Goal: Task Accomplishment & Management: Manage account settings

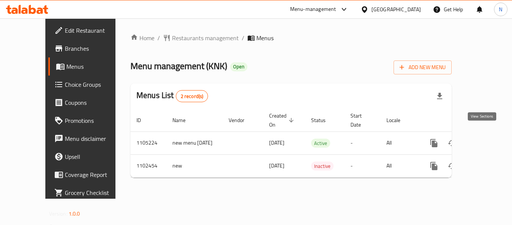
click at [482, 140] on link "enhanced table" at bounding box center [488, 143] width 18 height 18
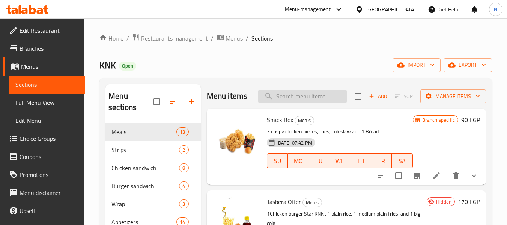
click at [322, 100] on input "search" at bounding box center [302, 96] width 89 height 13
paste input "Tasbera Offer"
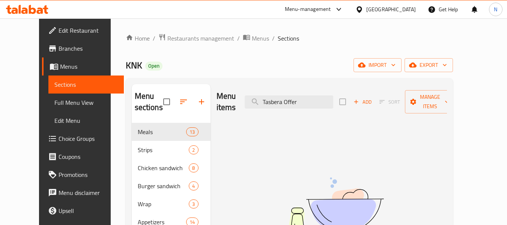
type input "Tasbera Offer"
click at [74, 101] on link "Full Menu View" at bounding box center [85, 102] width 75 height 18
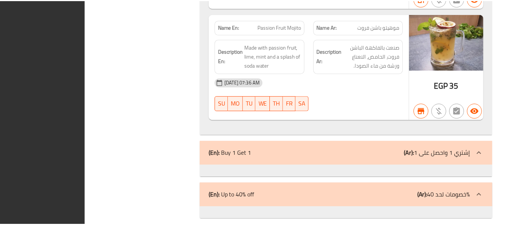
scroll to position [9279, 0]
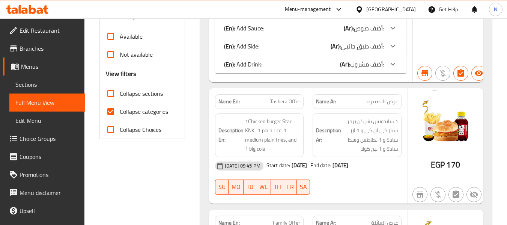
click at [409, 10] on div "Egypt" at bounding box center [391, 9] width 50 height 8
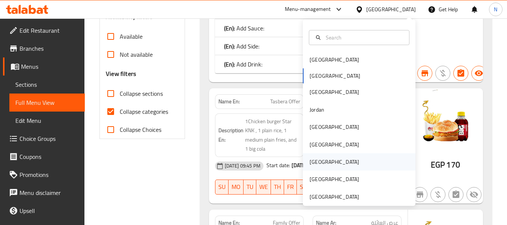
click at [323, 160] on div "[GEOGRAPHIC_DATA]" at bounding box center [359, 161] width 113 height 17
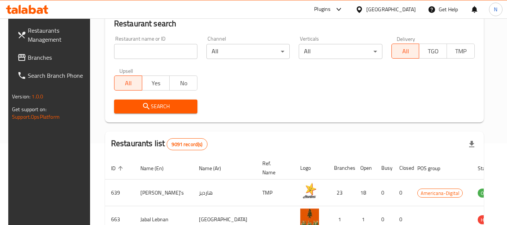
scroll to position [245, 0]
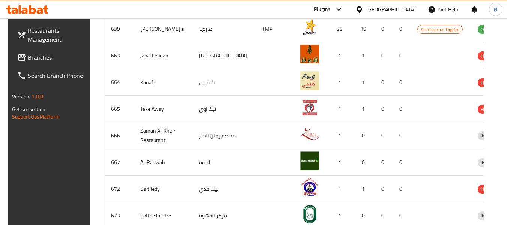
click at [65, 55] on span "Branches" at bounding box center [57, 57] width 59 height 9
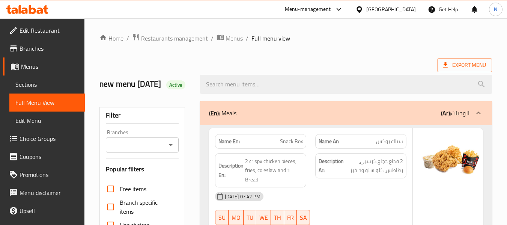
drag, startPoint x: 49, startPoint y: 83, endPoint x: 70, endPoint y: 83, distance: 21.0
click at [49, 83] on span "Sections" at bounding box center [46, 84] width 63 height 9
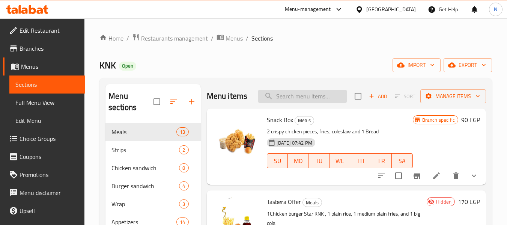
click at [334, 103] on input "search" at bounding box center [302, 96] width 89 height 13
paste input "Tasbera Offer"
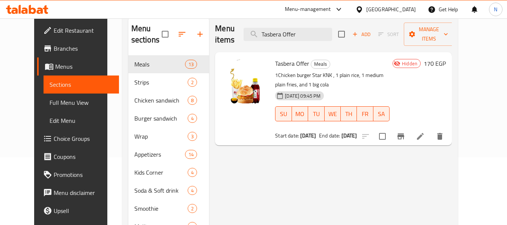
scroll to position [75, 0]
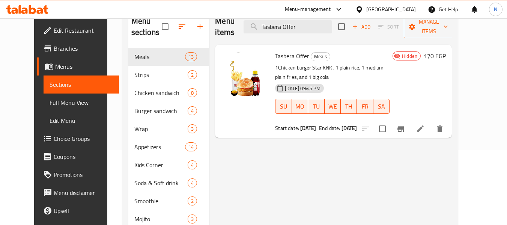
type input "Tasbera Offer"
click at [431, 124] on li at bounding box center [420, 129] width 21 height 14
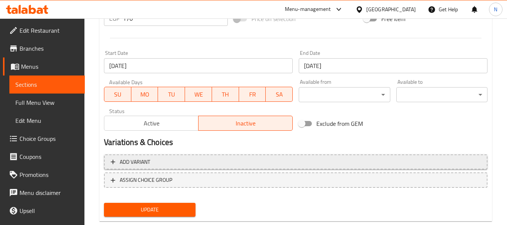
scroll to position [316, 0]
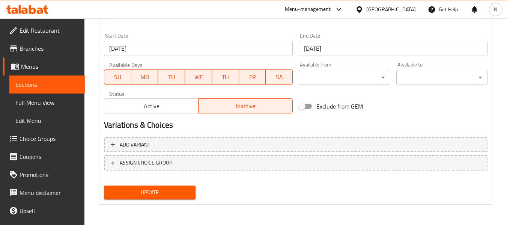
click at [183, 105] on span "Active" at bounding box center [151, 106] width 88 height 11
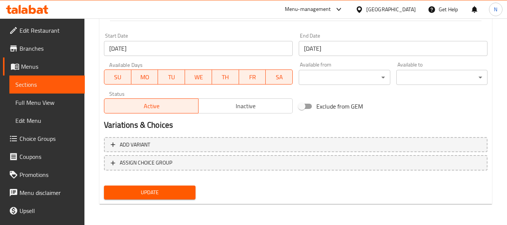
click at [186, 197] on span "Update" at bounding box center [149, 192] width 79 height 9
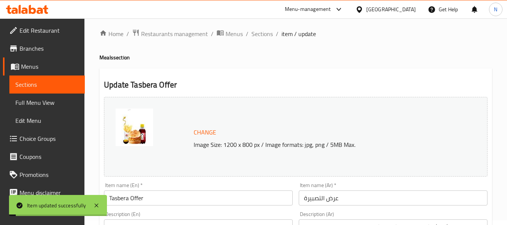
scroll to position [0, 0]
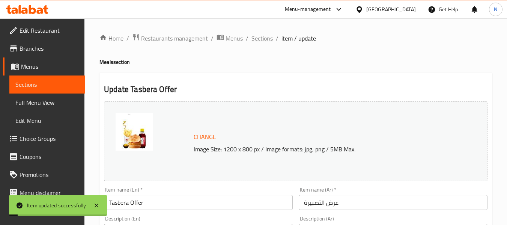
click at [263, 38] on span "Sections" at bounding box center [261, 38] width 21 height 9
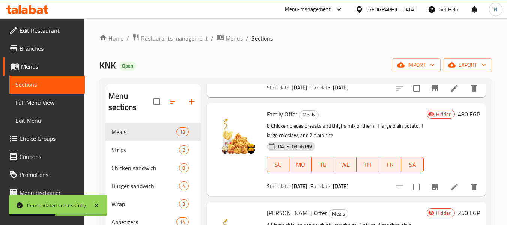
scroll to position [188, 0]
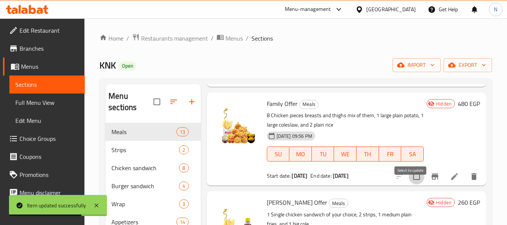
click at [413, 184] on input "checkbox" at bounding box center [417, 176] width 16 height 16
checkbox input "true"
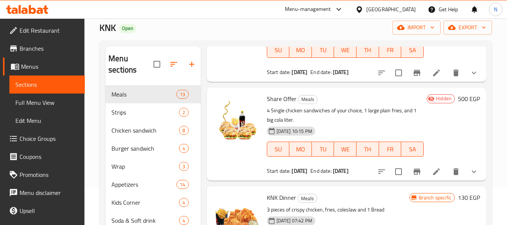
scroll to position [563, 0]
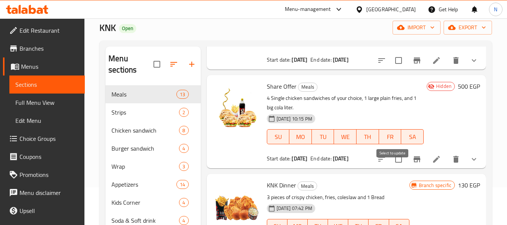
click at [395, 167] on input "checkbox" at bounding box center [399, 159] width 16 height 16
checkbox input "true"
click at [392, 68] on input "checkbox" at bounding box center [399, 61] width 16 height 16
checkbox input "true"
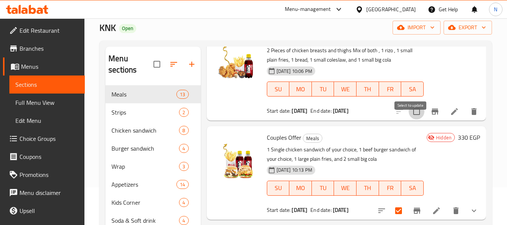
click at [409, 119] on input "checkbox" at bounding box center [417, 112] width 16 height 16
checkbox input "true"
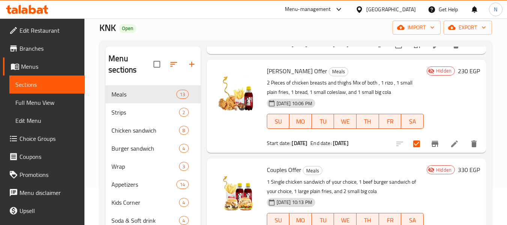
scroll to position [338, 0]
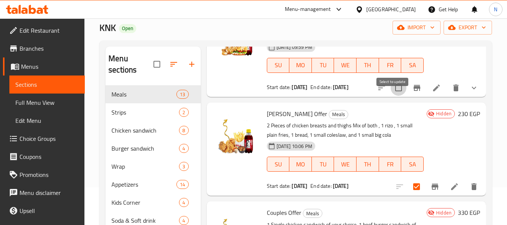
click at [399, 96] on input "checkbox" at bounding box center [399, 88] width 16 height 16
checkbox input "true"
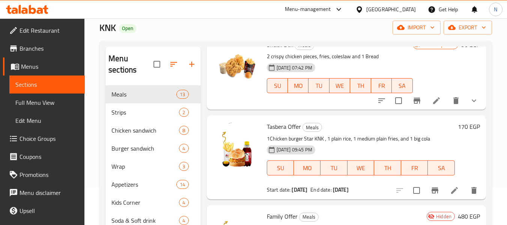
scroll to position [0, 0]
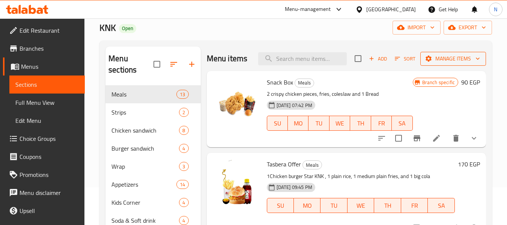
click at [434, 63] on span "Manage items" at bounding box center [453, 58] width 54 height 9
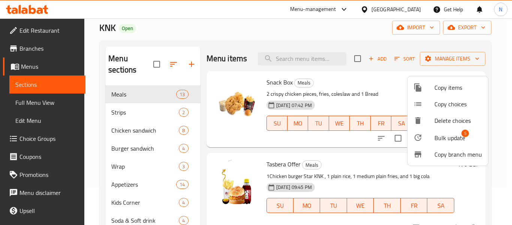
click at [448, 140] on span "Bulk update" at bounding box center [450, 137] width 31 height 9
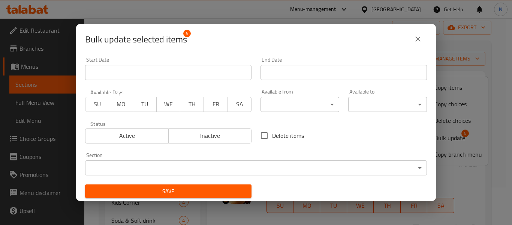
click at [136, 140] on span "Active" at bounding box center [127, 135] width 77 height 11
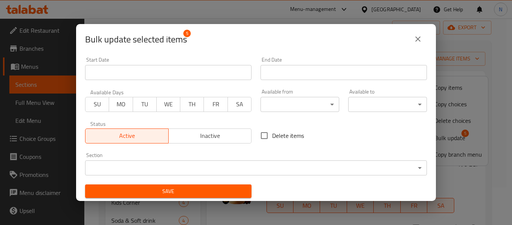
click at [200, 195] on span "Save" at bounding box center [168, 190] width 155 height 9
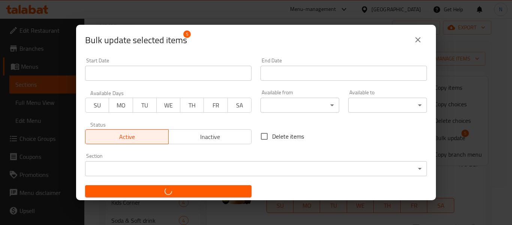
checkbox input "false"
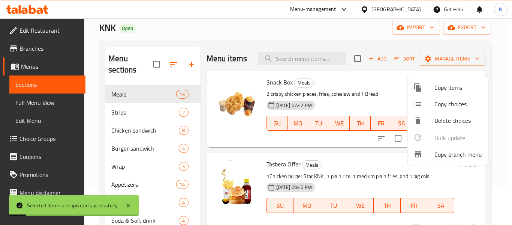
click at [90, 124] on div at bounding box center [256, 112] width 512 height 225
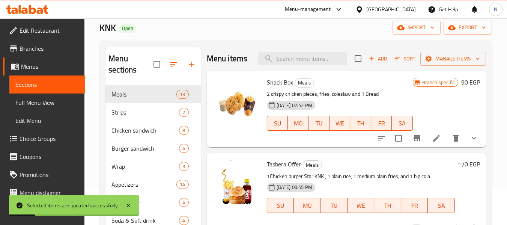
click at [52, 102] on span "Full Menu View" at bounding box center [46, 102] width 63 height 9
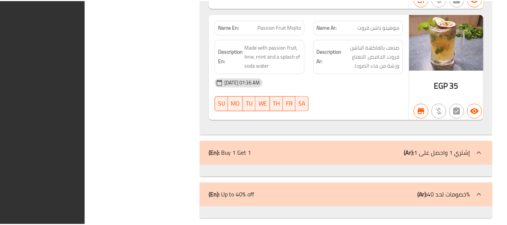
scroll to position [9279, 0]
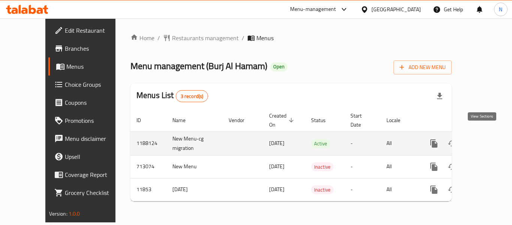
click at [485, 140] on icon "enhanced table" at bounding box center [488, 143] width 7 height 7
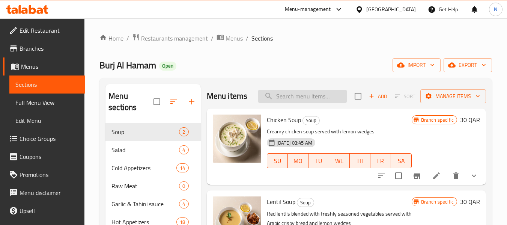
click at [290, 96] on input "search" at bounding box center [302, 96] width 89 height 13
click at [293, 97] on input "p" at bounding box center [302, 96] width 89 height 13
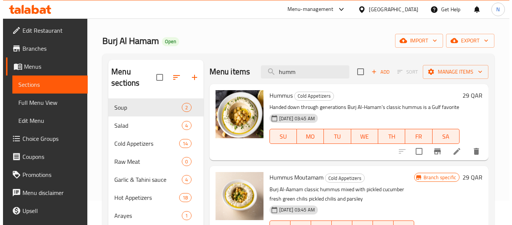
scroll to position [38, 0]
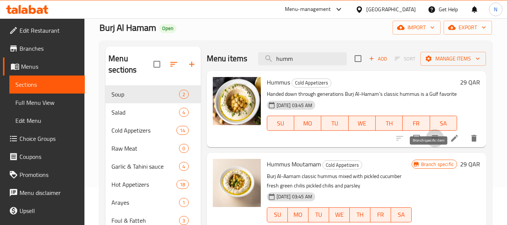
click at [426, 147] on button "Branch-specific-item" at bounding box center [435, 138] width 18 height 18
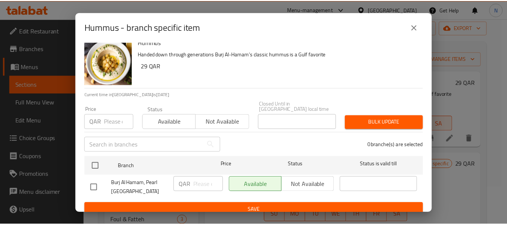
scroll to position [10, 0]
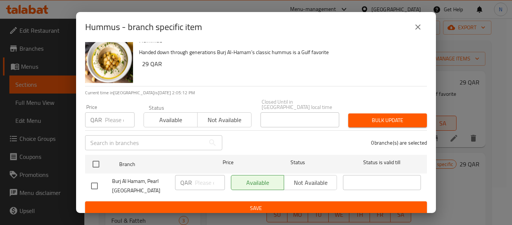
click at [412, 25] on button "close" at bounding box center [418, 27] width 18 height 18
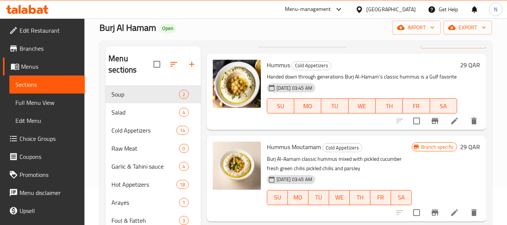
scroll to position [0, 0]
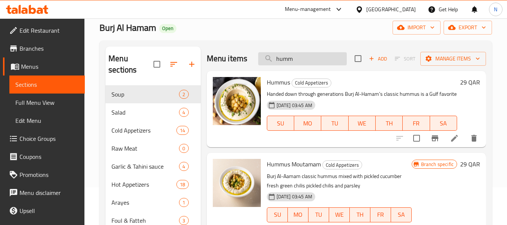
click at [309, 65] on input "humm" at bounding box center [302, 58] width 89 height 13
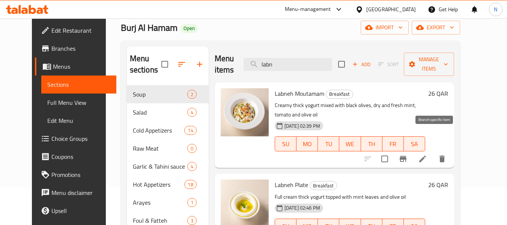
click at [407, 154] on icon "Branch-specific-item" at bounding box center [402, 158] width 9 height 9
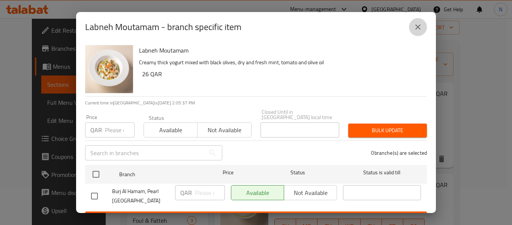
click at [417, 34] on button "close" at bounding box center [418, 27] width 18 height 18
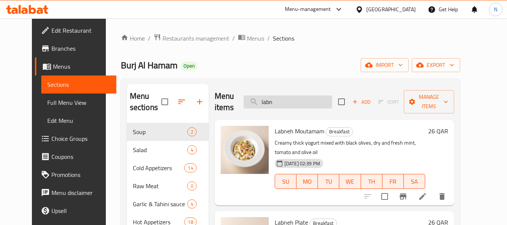
click at [304, 95] on input "labn" at bounding box center [287, 101] width 89 height 13
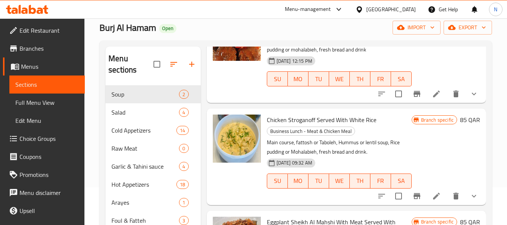
scroll to position [638, 0]
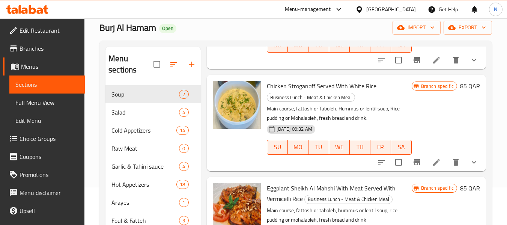
type input "hum"
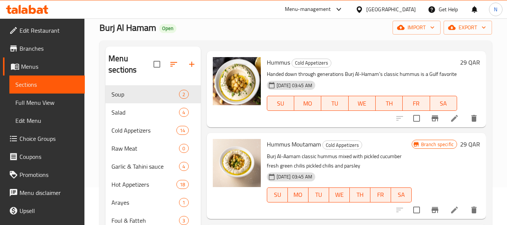
scroll to position [38, 0]
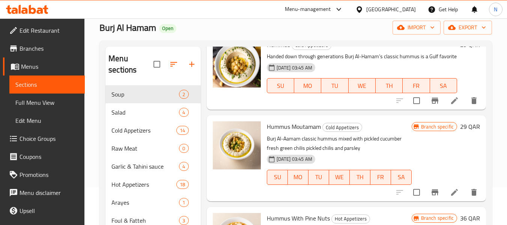
click at [49, 100] on span "Full Menu View" at bounding box center [46, 102] width 63 height 9
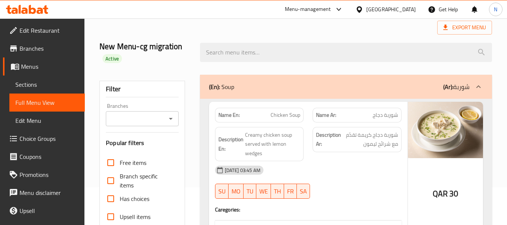
click at [322, 167] on div "[DATE] 03:45 AM" at bounding box center [307, 170] width 195 height 18
click at [300, 67] on div "New Menu-cg migration Active" at bounding box center [295, 52] width 401 height 45
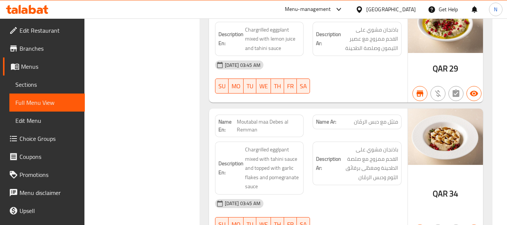
scroll to position [6815, 0]
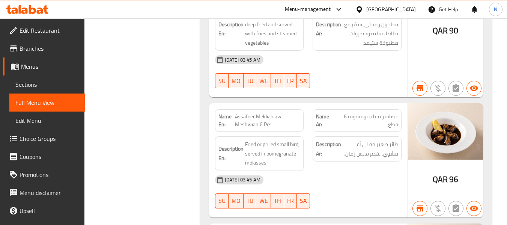
click at [343, 171] on div "[DATE] 03:45 AM" at bounding box center [307, 180] width 195 height 18
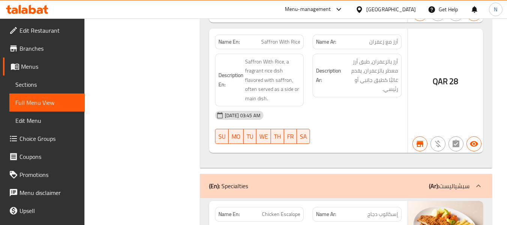
scroll to position [6590, 0]
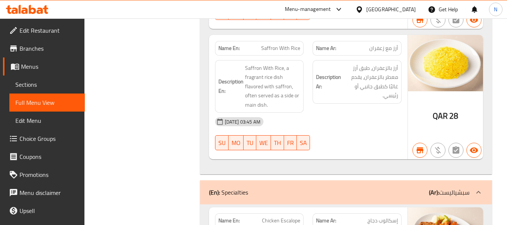
click at [51, 49] on span "Branches" at bounding box center [49, 48] width 59 height 9
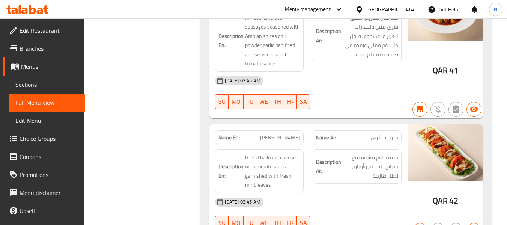
scroll to position [4057, 0]
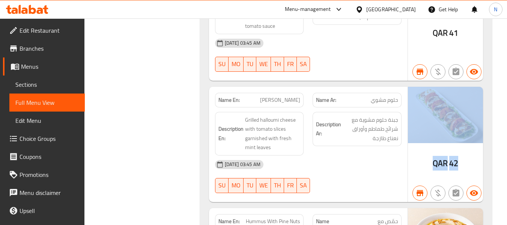
drag, startPoint x: 460, startPoint y: 138, endPoint x: 408, endPoint y: 132, distance: 52.1
click at [408, 132] on div "QAR 42" at bounding box center [445, 144] width 75 height 115
click at [430, 144] on div "QAR 42" at bounding box center [445, 144] width 75 height 115
click at [446, 156] on span "QAR" at bounding box center [440, 163] width 15 height 15
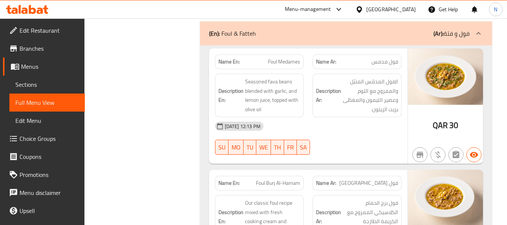
scroll to position [5835, 0]
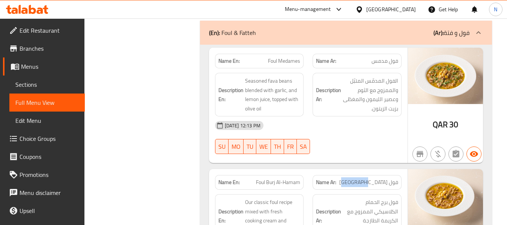
drag, startPoint x: 385, startPoint y: 141, endPoint x: 357, endPoint y: 138, distance: 28.7
click at [357, 178] on p "Name Ar: فول برج الحمام" at bounding box center [357, 182] width 82 height 8
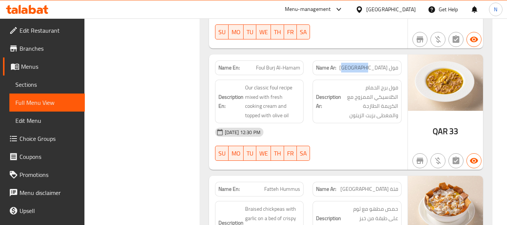
scroll to position [6023, 0]
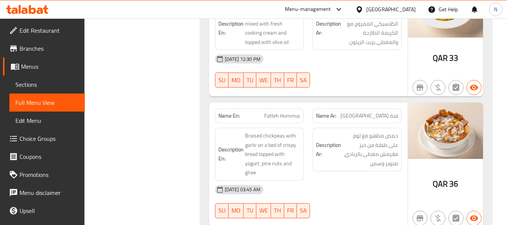
click at [371, 180] on div "[DATE] 03:45 AM" at bounding box center [307, 189] width 195 height 18
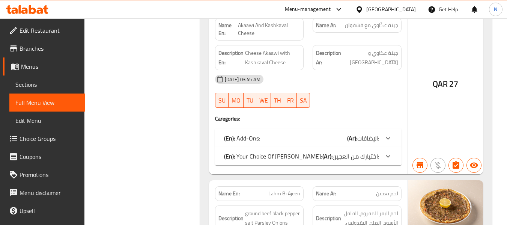
scroll to position [23026, 0]
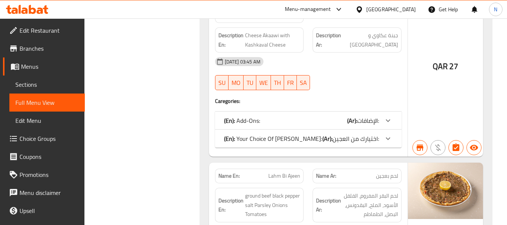
click at [68, 81] on span "Sections" at bounding box center [46, 84] width 63 height 9
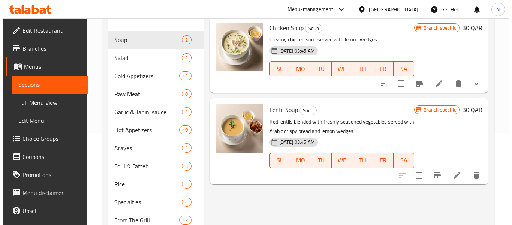
scroll to position [45, 0]
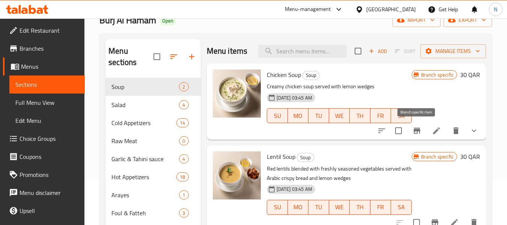
click at [418, 130] on icon "Branch-specific-item" at bounding box center [416, 131] width 7 height 6
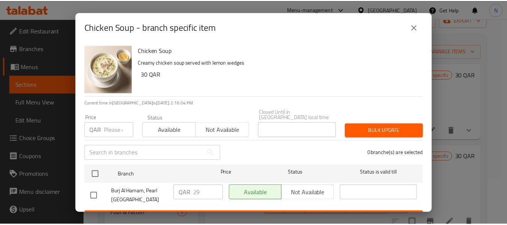
scroll to position [10, 0]
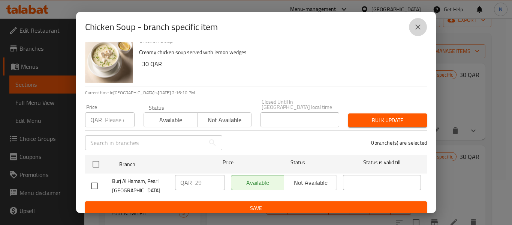
click at [411, 28] on button "close" at bounding box center [418, 27] width 18 height 18
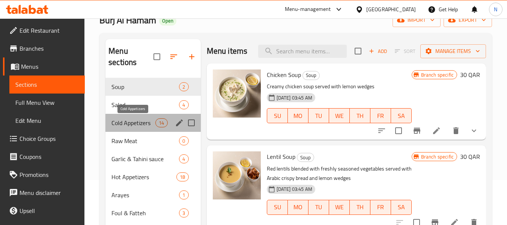
click at [139, 125] on span "Cold Appetizers" at bounding box center [133, 122] width 44 height 9
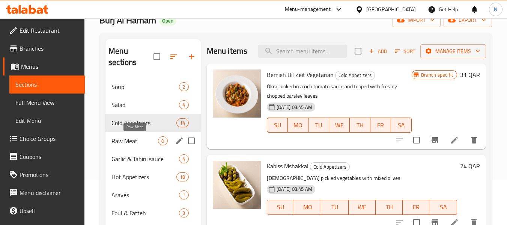
scroll to position [83, 0]
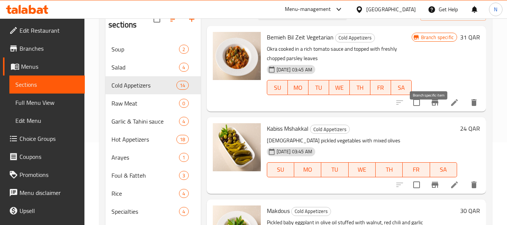
click at [435, 111] on button "Branch-specific-item" at bounding box center [435, 102] width 18 height 18
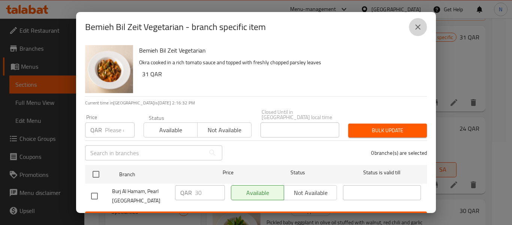
drag, startPoint x: 412, startPoint y: 25, endPoint x: 427, endPoint y: 37, distance: 19.5
click at [412, 25] on button "close" at bounding box center [418, 27] width 18 height 18
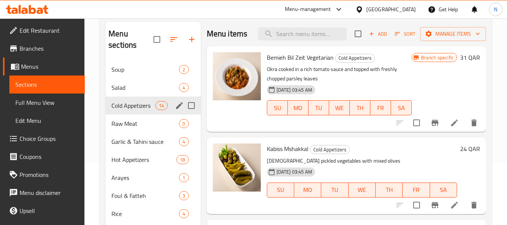
scroll to position [45, 0]
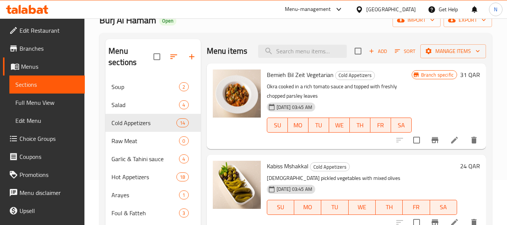
click at [67, 100] on span "Full Menu View" at bounding box center [46, 102] width 63 height 9
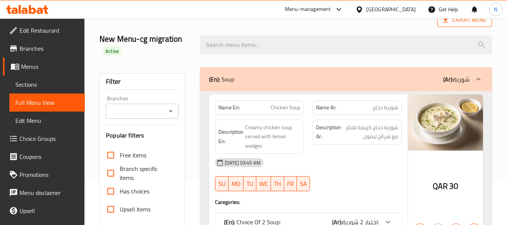
scroll to position [8, 0]
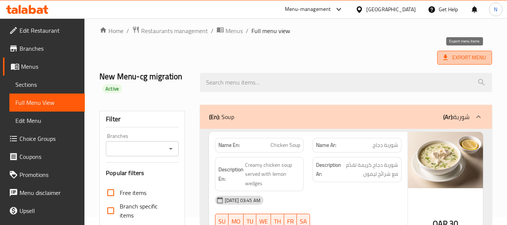
click at [457, 51] on span "Export Menu" at bounding box center [464, 58] width 55 height 14
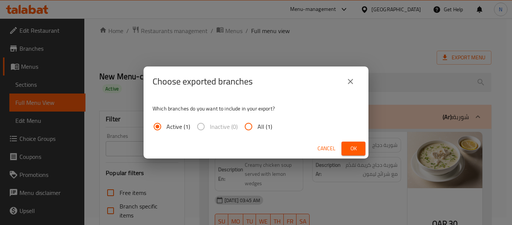
click at [259, 129] on span "All (1)" at bounding box center [265, 126] width 15 height 9
click at [258, 129] on input "All (1)" at bounding box center [249, 126] width 18 height 18
radio input "true"
click at [350, 142] on button "Ok" at bounding box center [354, 148] width 24 height 14
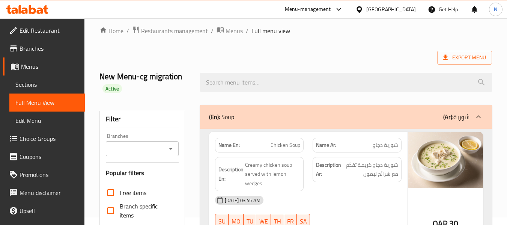
click at [50, 91] on link "Sections" at bounding box center [46, 84] width 75 height 18
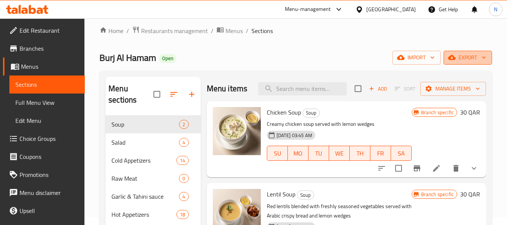
click at [459, 61] on span "export" at bounding box center [467, 57] width 36 height 9
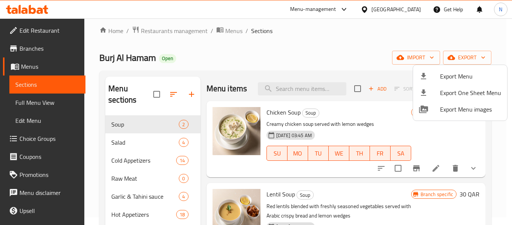
click at [337, 44] on div at bounding box center [256, 112] width 512 height 225
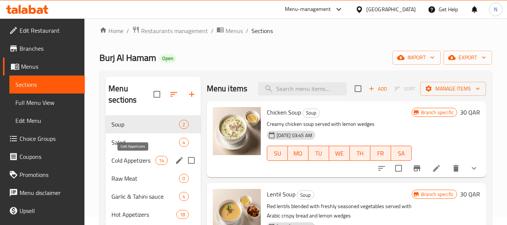
click at [132, 159] on span "Cold Appetizers" at bounding box center [133, 160] width 44 height 9
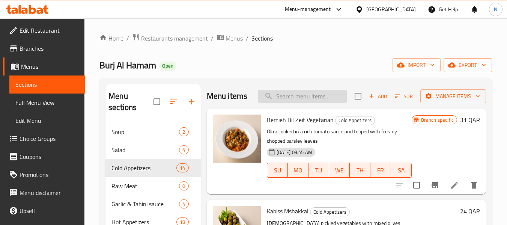
click at [310, 99] on input "search" at bounding box center [302, 96] width 89 height 13
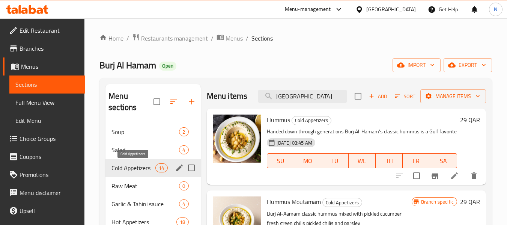
click at [124, 167] on span "Cold Appetizers" at bounding box center [133, 167] width 44 height 9
click at [133, 156] on div "Salad 4" at bounding box center [152, 150] width 95 height 18
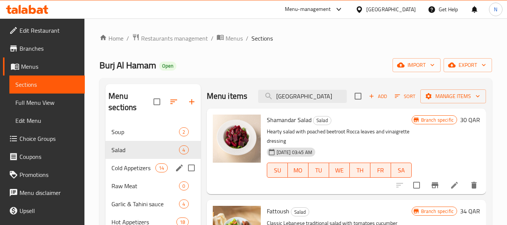
click at [143, 165] on span "Cold Appetizers" at bounding box center [133, 167] width 44 height 9
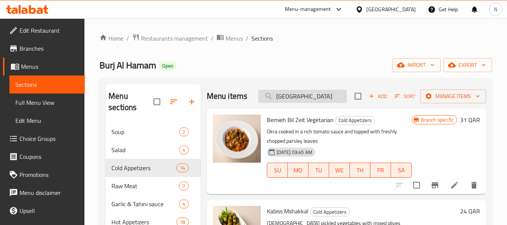
click at [305, 99] on input "[GEOGRAPHIC_DATA]" at bounding box center [302, 96] width 89 height 13
type input "[GEOGRAPHIC_DATA]"
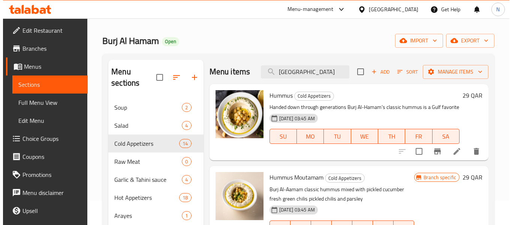
scroll to position [38, 0]
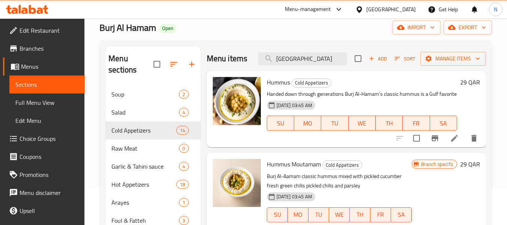
click at [434, 141] on icon "Branch-specific-item" at bounding box center [434, 138] width 7 height 6
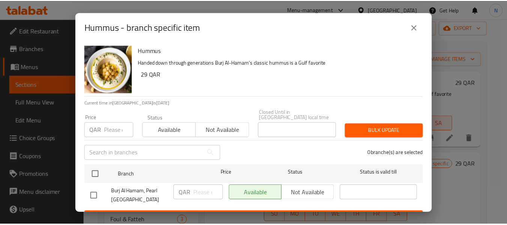
scroll to position [10, 0]
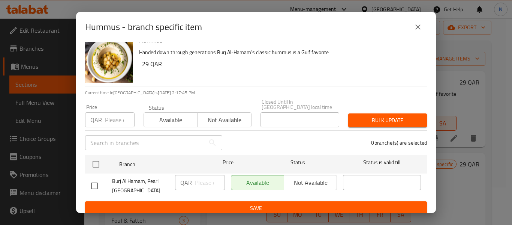
click at [97, 178] on input "checkbox" at bounding box center [95, 186] width 16 height 16
checkbox input "true"
click at [190, 178] on p "QAR" at bounding box center [186, 182] width 12 height 9
click at [204, 180] on input "number" at bounding box center [210, 182] width 30 height 15
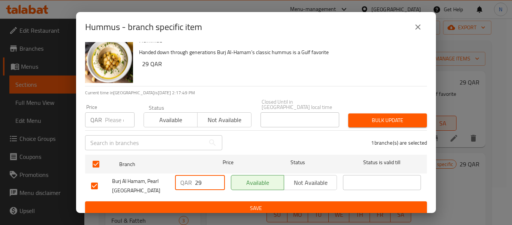
type input "29"
click at [246, 203] on span "Save" at bounding box center [256, 207] width 330 height 9
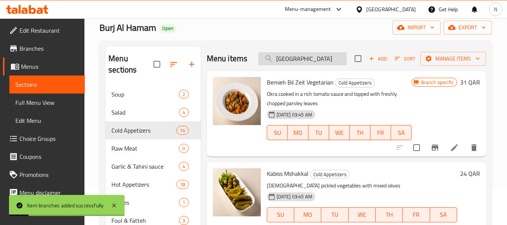
click at [316, 65] on input "[GEOGRAPHIC_DATA]" at bounding box center [302, 58] width 89 height 13
click at [336, 104] on p "Okra cooked in a rich tomato sauce and topped with freshly chopped parsley leav…" at bounding box center [339, 98] width 145 height 19
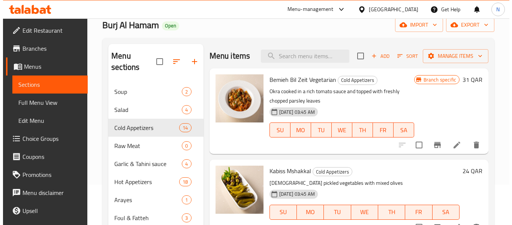
scroll to position [0, 0]
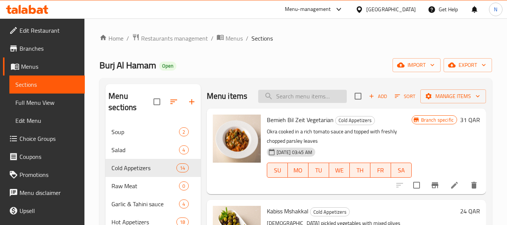
click at [313, 103] on input "search" at bounding box center [302, 96] width 89 height 13
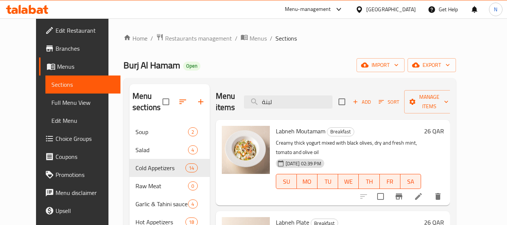
type input "لبنة"
click at [444, 126] on h6 "26 QAR" at bounding box center [434, 131] width 20 height 11
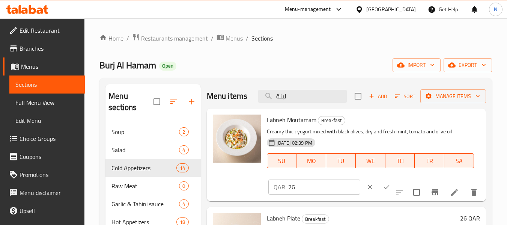
click at [366, 185] on icon "clear" at bounding box center [370, 187] width 8 height 8
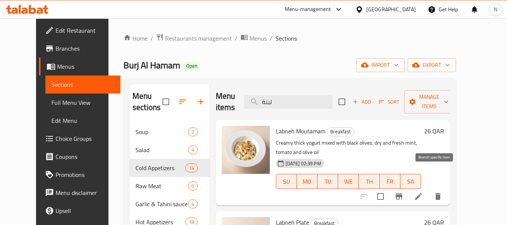
click at [403, 192] on icon "Branch-specific-item" at bounding box center [398, 196] width 9 height 9
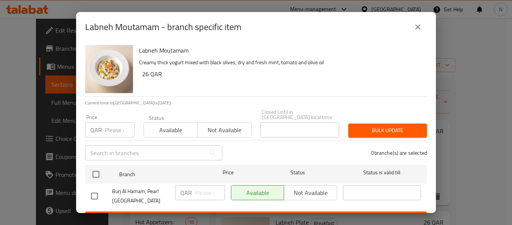
click at [116, 193] on span "Burj Al Hamam, Pearl [GEOGRAPHIC_DATA]" at bounding box center [140, 195] width 57 height 19
click at [98, 188] on input "checkbox" at bounding box center [95, 196] width 16 height 16
checkbox input "true"
click at [201, 188] on input "number" at bounding box center [210, 192] width 30 height 15
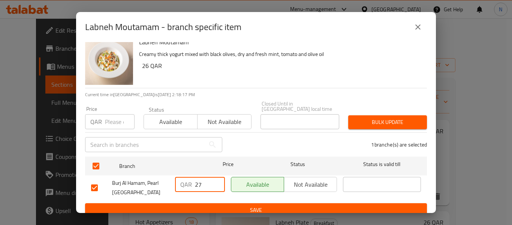
scroll to position [10, 0]
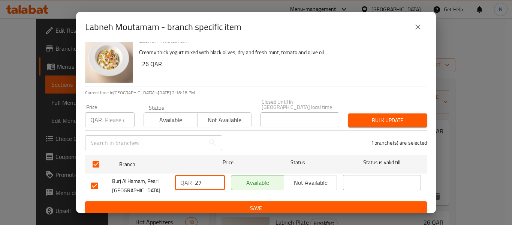
type input "27"
click at [305, 205] on span "Save" at bounding box center [256, 207] width 330 height 9
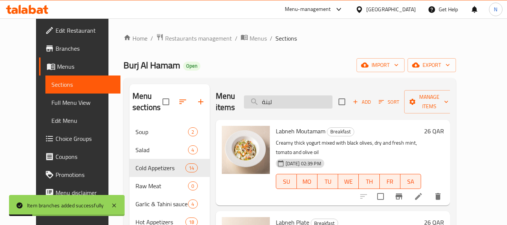
click at [300, 99] on input "لبنة" at bounding box center [288, 101] width 89 height 13
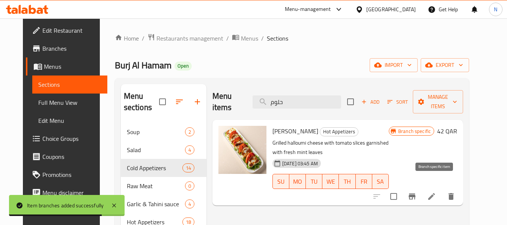
type input "حلوم"
click at [415, 193] on icon "Branch-specific-item" at bounding box center [412, 196] width 7 height 6
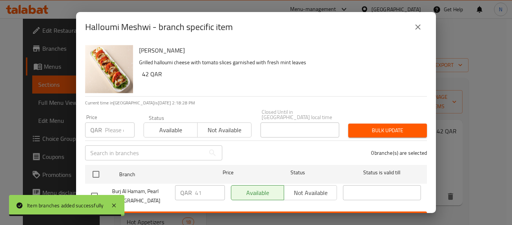
click at [90, 192] on input "checkbox" at bounding box center [95, 196] width 16 height 16
checkbox input "true"
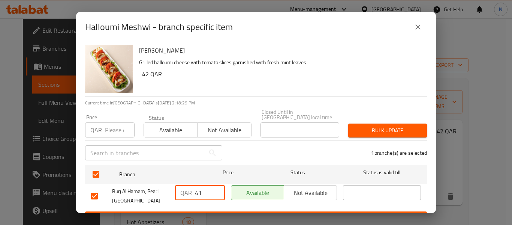
click at [205, 185] on input "41" at bounding box center [210, 192] width 30 height 15
click at [204, 185] on input "41" at bounding box center [210, 192] width 30 height 15
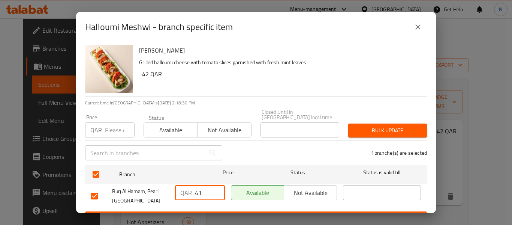
click at [204, 185] on input "41" at bounding box center [210, 192] width 30 height 15
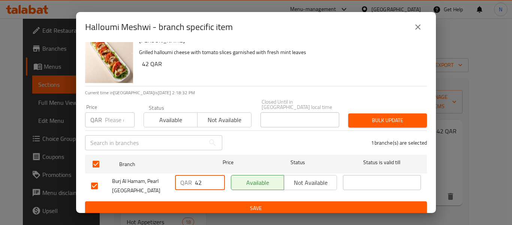
type input "42"
click at [209, 203] on span "Save" at bounding box center [256, 207] width 330 height 9
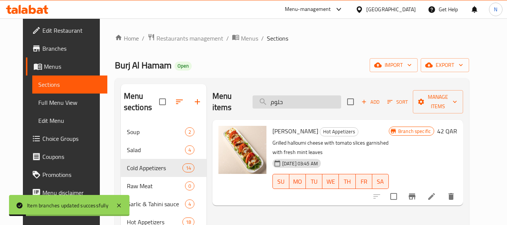
click at [315, 95] on input "حلوم" at bounding box center [296, 101] width 89 height 13
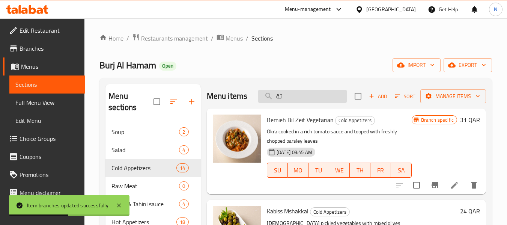
type input "ت"
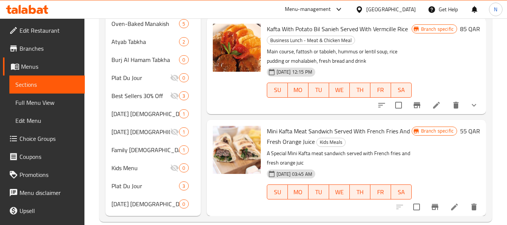
scroll to position [516, 0]
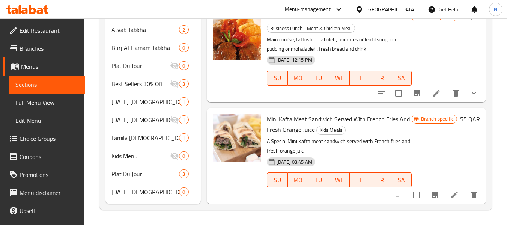
type input "فتة"
click at [278, 116] on span "Mini Kafta Meat Sandwich Served With French Fries And Fresh Orange Juice" at bounding box center [338, 124] width 143 height 22
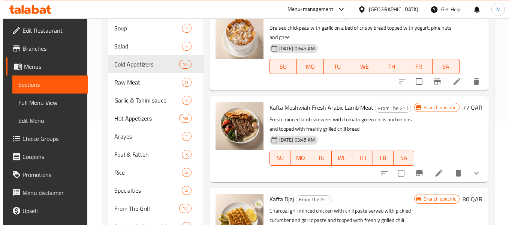
scroll to position [29, 0]
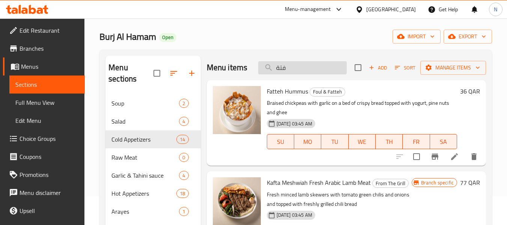
click at [313, 74] on input "فتة" at bounding box center [302, 67] width 89 height 13
click at [296, 74] on input "فتة" at bounding box center [302, 67] width 89 height 13
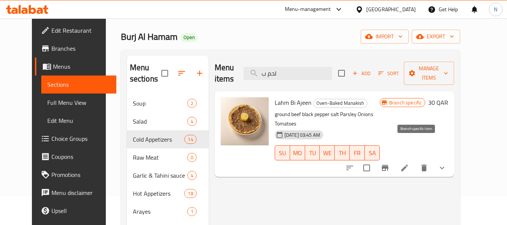
type input "لحم ب"
click at [388, 165] on icon "Branch-specific-item" at bounding box center [385, 168] width 7 height 6
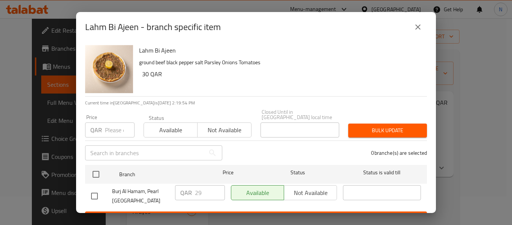
click at [102, 191] on input "checkbox" at bounding box center [95, 196] width 16 height 16
checkbox input "true"
click at [196, 187] on input "29" at bounding box center [210, 192] width 30 height 15
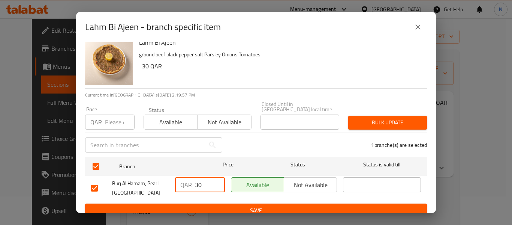
scroll to position [10, 0]
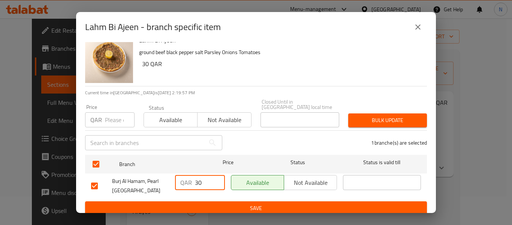
type input "30"
click at [241, 205] on span "Save" at bounding box center [256, 207] width 330 height 9
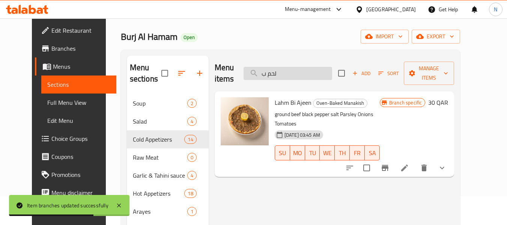
click at [322, 74] on input "لحم ب" at bounding box center [287, 73] width 89 height 13
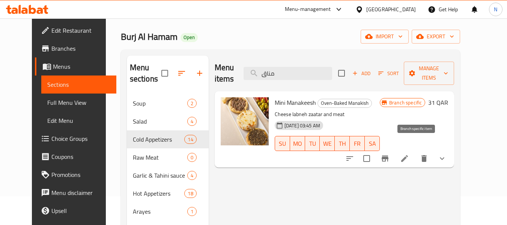
type input "مناق"
click at [394, 149] on button "Branch-specific-item" at bounding box center [385, 158] width 18 height 18
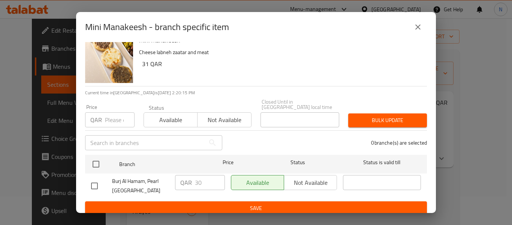
click at [91, 182] on input "checkbox" at bounding box center [95, 186] width 16 height 16
checkbox input "true"
click at [207, 175] on input "30" at bounding box center [210, 182] width 30 height 15
type input "31"
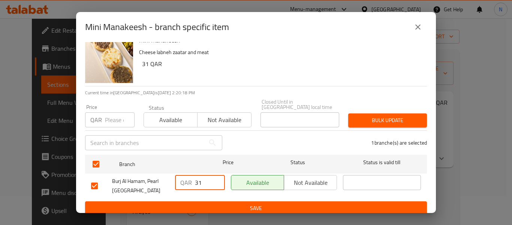
click at [206, 195] on ul "Branch Price Status Status is valid till Burj Al Hamam, Pearl Qatar QAR 31 ​ Av…" at bounding box center [256, 177] width 342 height 50
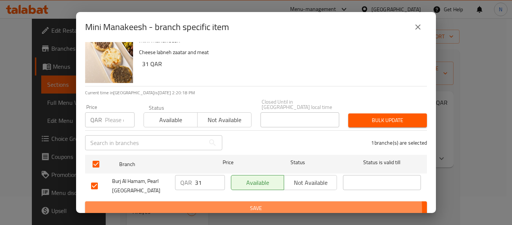
click at [216, 206] on span "Save" at bounding box center [256, 207] width 330 height 9
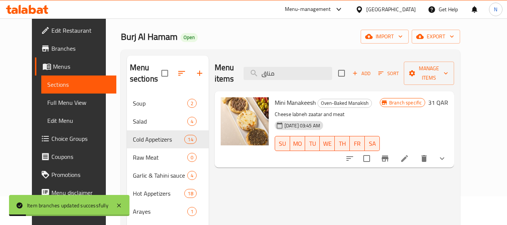
click at [446, 154] on icon "show more" at bounding box center [441, 158] width 9 height 9
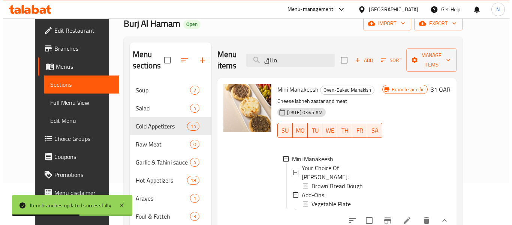
scroll to position [29, 0]
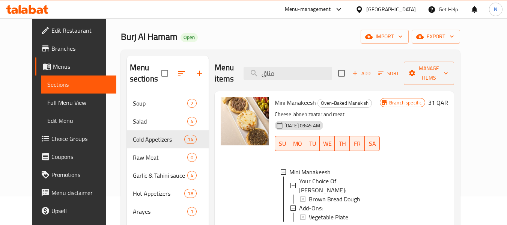
click at [300, 57] on div "Menu items مناق Add Sort Manage items" at bounding box center [335, 74] width 240 height 36
click at [304, 67] on input "مناق" at bounding box center [287, 73] width 89 height 13
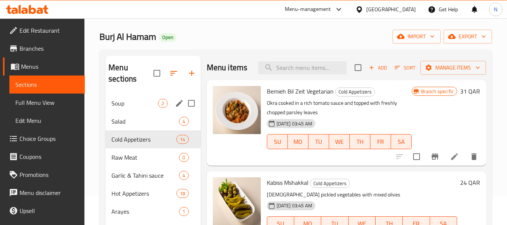
click at [127, 102] on span "Soup" at bounding box center [134, 103] width 47 height 9
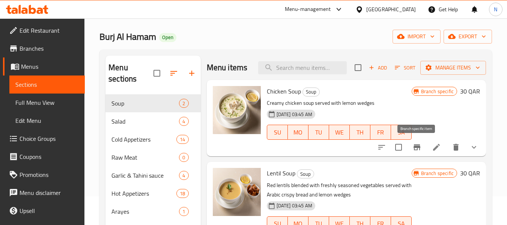
click at [415, 146] on icon "Branch-specific-item" at bounding box center [416, 147] width 7 height 6
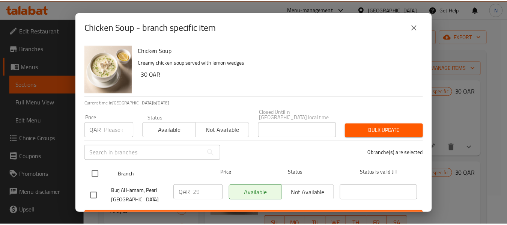
scroll to position [10, 0]
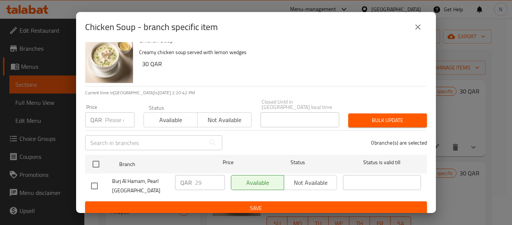
click at [93, 182] on input "checkbox" at bounding box center [95, 186] width 16 height 16
checkbox input "true"
click at [200, 182] on input "29" at bounding box center [210, 182] width 30 height 15
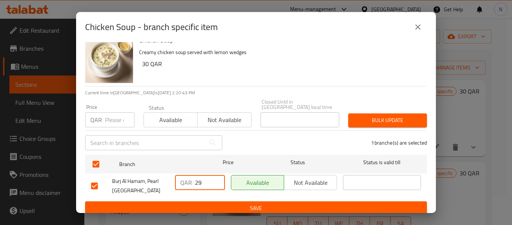
click at [200, 182] on input "29" at bounding box center [210, 182] width 30 height 15
type input "30"
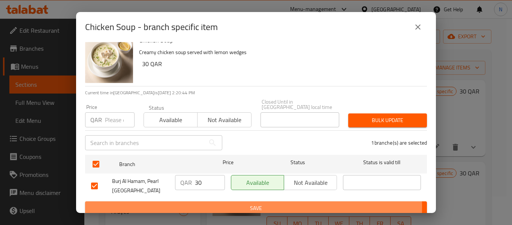
click at [219, 203] on span "Save" at bounding box center [256, 207] width 330 height 9
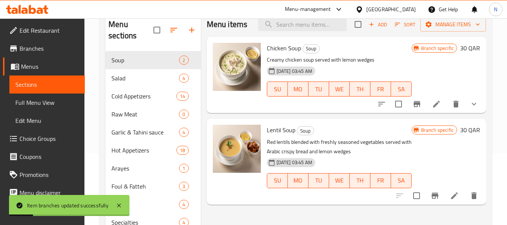
scroll to position [29, 0]
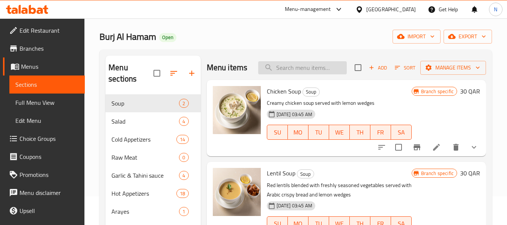
click at [310, 69] on input "search" at bounding box center [302, 67] width 89 height 13
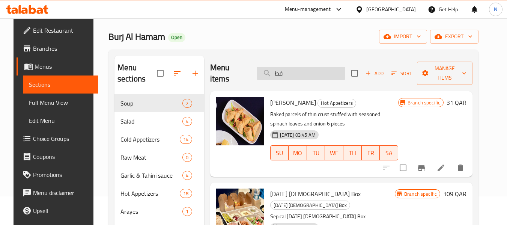
type input "فطر"
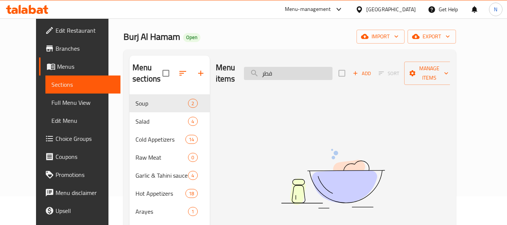
click at [310, 69] on input "فطر" at bounding box center [288, 73] width 89 height 13
type input "م"
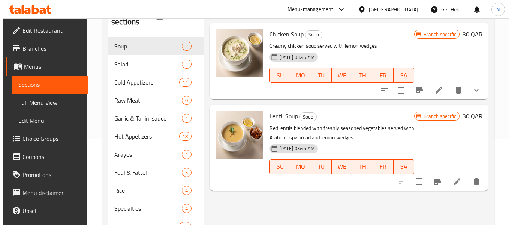
scroll to position [104, 0]
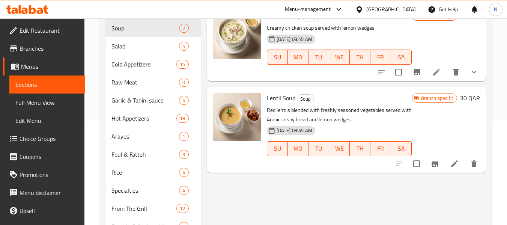
click at [433, 161] on icon "Branch-specific-item" at bounding box center [434, 164] width 7 height 6
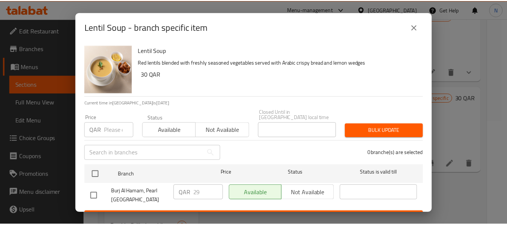
scroll to position [10, 0]
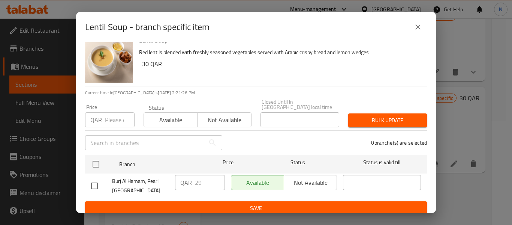
click at [89, 178] on input "checkbox" at bounding box center [95, 186] width 16 height 16
checkbox input "true"
click at [195, 175] on input "29" at bounding box center [210, 182] width 30 height 15
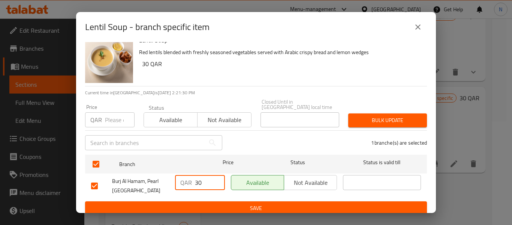
type input "30"
click at [231, 203] on span "Save" at bounding box center [256, 207] width 330 height 9
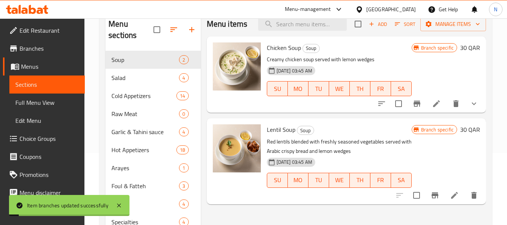
scroll to position [29, 0]
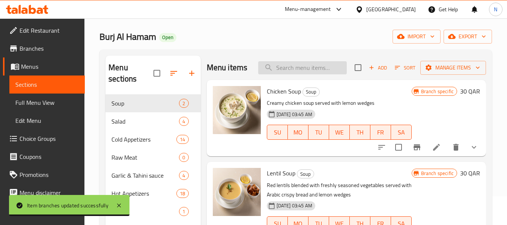
click at [317, 66] on input "search" at bounding box center [302, 67] width 89 height 13
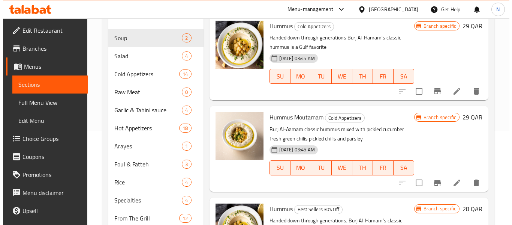
scroll to position [141, 0]
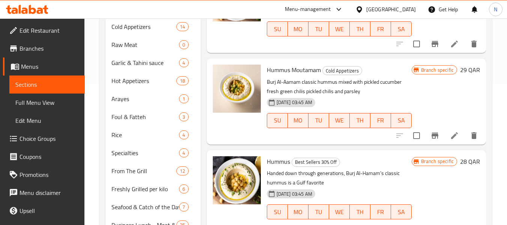
type input "[GEOGRAPHIC_DATA]"
click at [433, 143] on button "Branch-specific-item" at bounding box center [435, 135] width 18 height 18
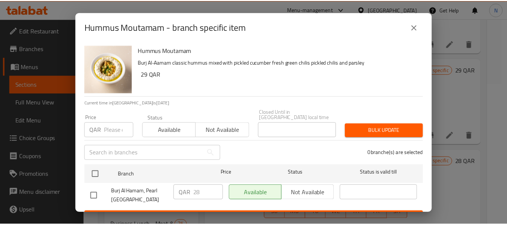
scroll to position [10, 0]
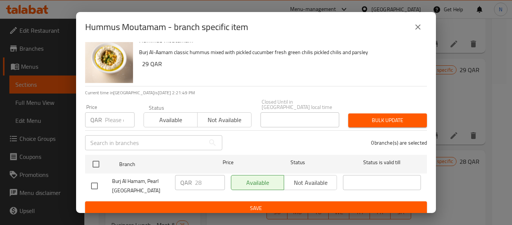
click at [92, 184] on input "checkbox" at bounding box center [95, 186] width 16 height 16
checkbox input "true"
click at [204, 181] on input "28" at bounding box center [210, 182] width 30 height 15
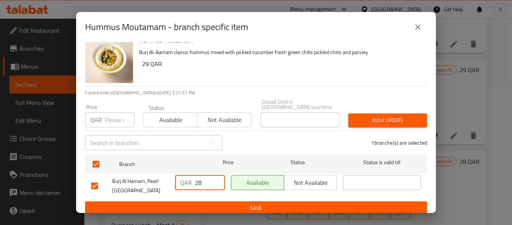
click at [204, 181] on input "28" at bounding box center [210, 182] width 30 height 15
type input "29"
click at [217, 203] on span "Save" at bounding box center [256, 207] width 330 height 9
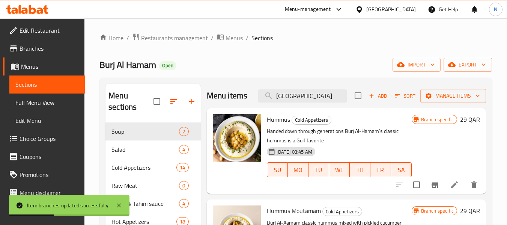
scroll to position [0, 0]
click at [308, 101] on input "[GEOGRAPHIC_DATA]" at bounding box center [302, 96] width 89 height 13
type input "متبل"
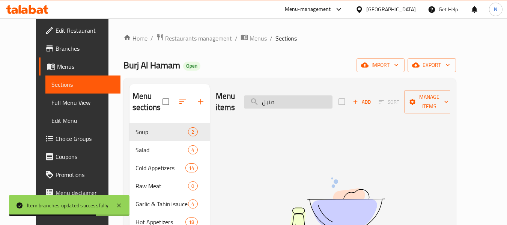
click at [332, 95] on input "متبل" at bounding box center [288, 101] width 89 height 13
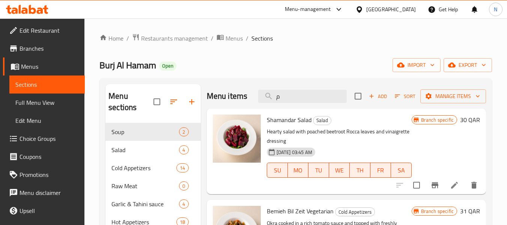
type input "م"
click at [333, 103] on input "م" at bounding box center [302, 96] width 89 height 13
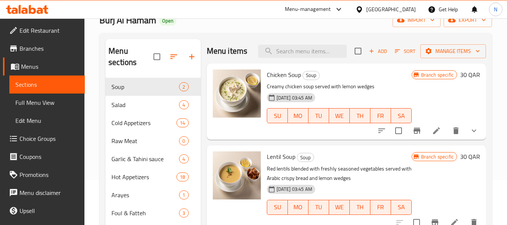
scroll to position [113, 0]
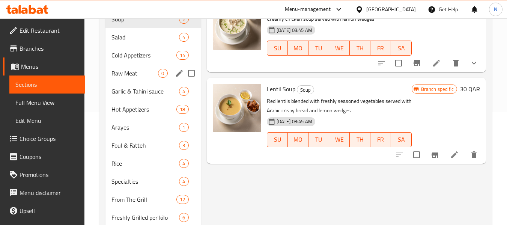
click at [140, 57] on span "Cold Appetizers" at bounding box center [143, 55] width 65 height 9
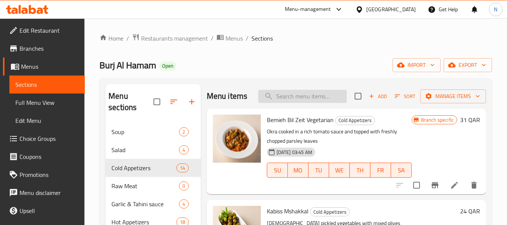
click at [307, 103] on input "search" at bounding box center [302, 96] width 89 height 13
paste input "Moutabal"
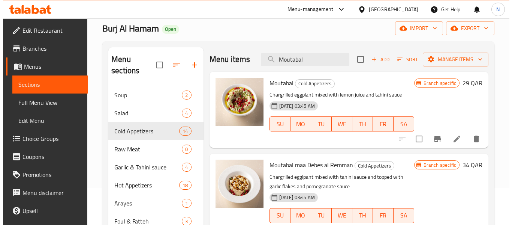
scroll to position [38, 0]
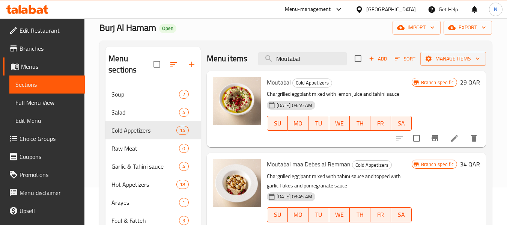
type input "Moutabal"
click at [435, 136] on icon "Branch-specific-item" at bounding box center [434, 138] width 7 height 6
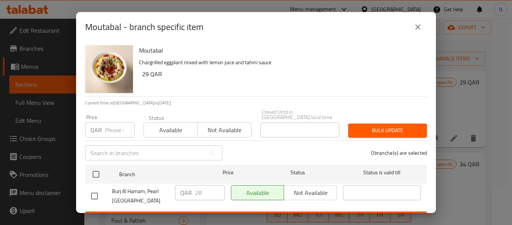
click at [97, 192] on input "checkbox" at bounding box center [95, 196] width 16 height 16
checkbox input "true"
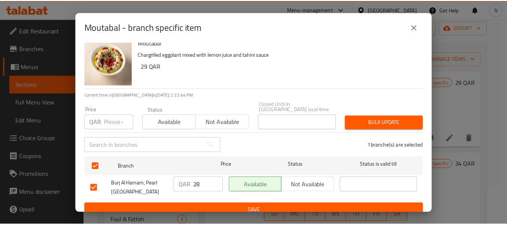
scroll to position [10, 0]
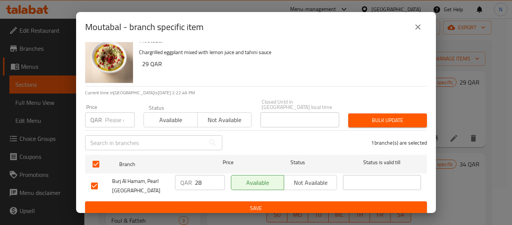
click at [205, 177] on input "28" at bounding box center [210, 182] width 30 height 15
click at [204, 177] on input "28" at bounding box center [210, 182] width 30 height 15
type input "29"
click at [218, 213] on div "Moutabal - branch specific item Moutabal Chargrilled eggplant mixed with lemon …" at bounding box center [256, 112] width 512 height 225
click at [239, 203] on span "Save" at bounding box center [256, 207] width 330 height 9
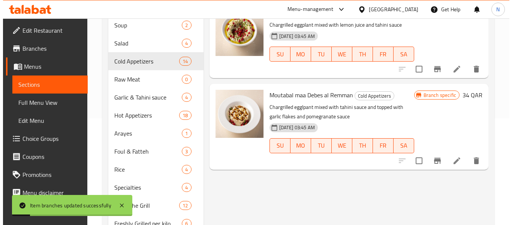
scroll to position [113, 0]
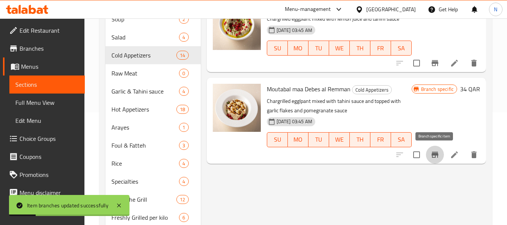
click at [438, 154] on icon "Branch-specific-item" at bounding box center [434, 155] width 7 height 6
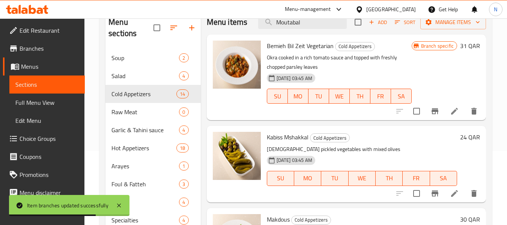
scroll to position [38, 0]
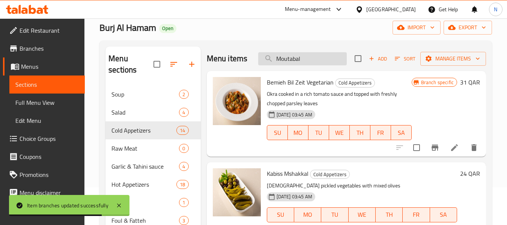
click at [314, 65] on input "Moutabal" at bounding box center [302, 58] width 89 height 13
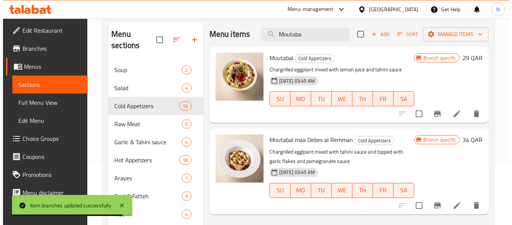
scroll to position [75, 0]
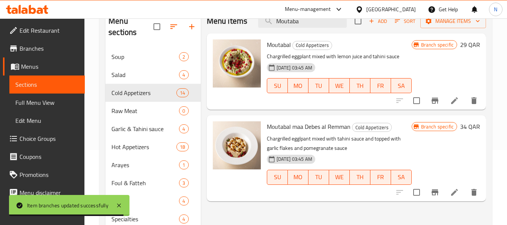
type input "Moutaba"
click at [436, 189] on icon "Branch-specific-item" at bounding box center [434, 192] width 7 height 6
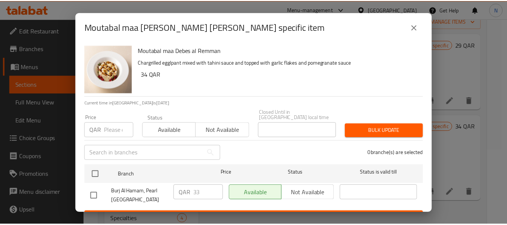
scroll to position [10, 0]
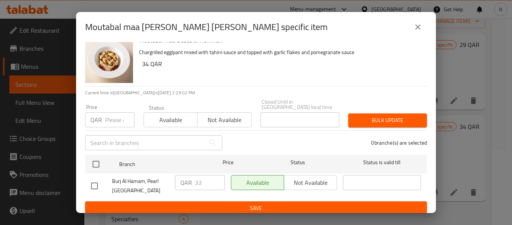
click at [92, 182] on input "checkbox" at bounding box center [95, 186] width 16 height 16
checkbox input "true"
click at [206, 178] on input "33" at bounding box center [210, 182] width 30 height 15
type input "34"
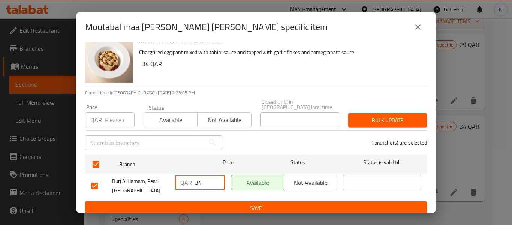
click at [214, 175] on input "34" at bounding box center [210, 182] width 30 height 15
click at [217, 203] on span "Save" at bounding box center [256, 207] width 330 height 9
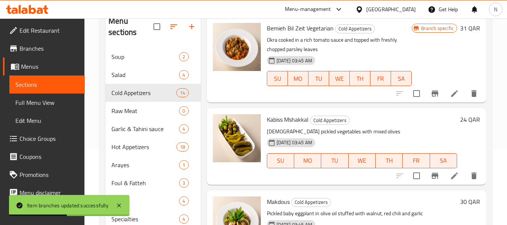
scroll to position [0, 0]
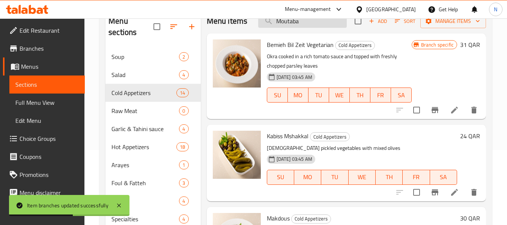
click at [315, 28] on input "Moutaba" at bounding box center [302, 21] width 89 height 13
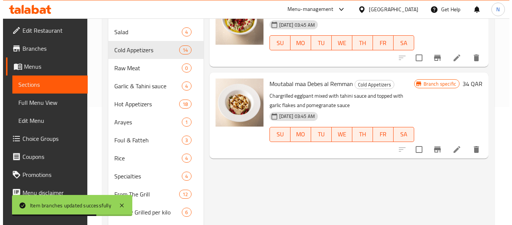
scroll to position [75, 0]
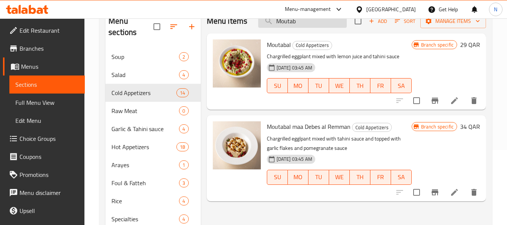
click at [302, 23] on input "Moutab" at bounding box center [302, 21] width 89 height 13
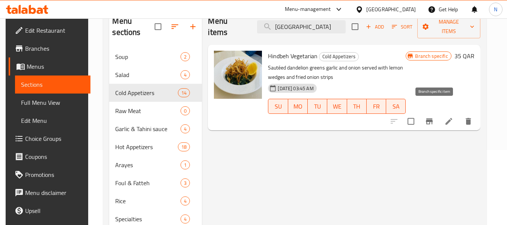
type input "هند"
click at [434, 117] on icon "Branch-specific-item" at bounding box center [429, 121] width 9 height 9
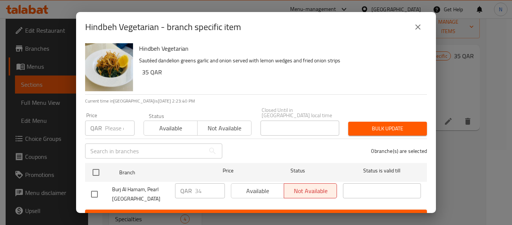
scroll to position [0, 0]
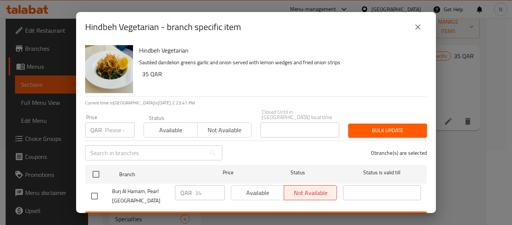
click at [414, 25] on icon "close" at bounding box center [418, 27] width 9 height 9
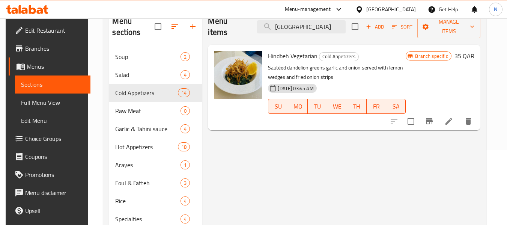
click at [295, 50] on div "Hindbeh Vegetarian Cold Appetizers Sautéed dandelion greens garlic and onion se…" at bounding box center [337, 88] width 144 height 80
click at [295, 50] on span "Hindbeh Vegetarian" at bounding box center [293, 55] width 50 height 11
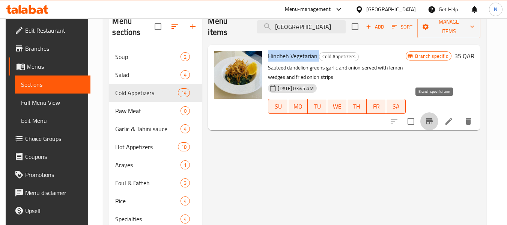
click at [434, 112] on button "Branch-specific-item" at bounding box center [429, 121] width 18 height 18
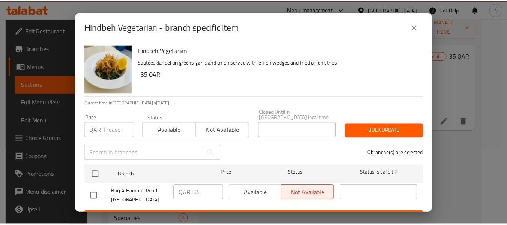
scroll to position [10, 0]
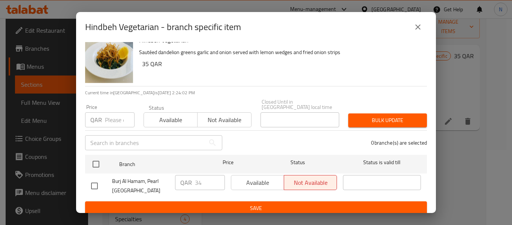
click at [418, 19] on button "close" at bounding box center [418, 27] width 18 height 18
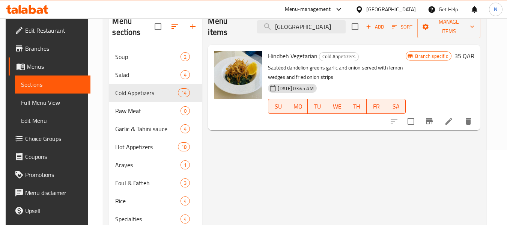
click at [299, 63] on p "Sautéed dandelion greens garlic and onion served with lemon wedges and fried on…" at bounding box center [337, 72] width 138 height 19
click at [304, 50] on span "Hindbeh Vegetarian" at bounding box center [293, 55] width 50 height 11
click at [391, 81] on div "05-09-2023 03:45 AM SU MO TU WE TH FR SA" at bounding box center [337, 101] width 144 height 41
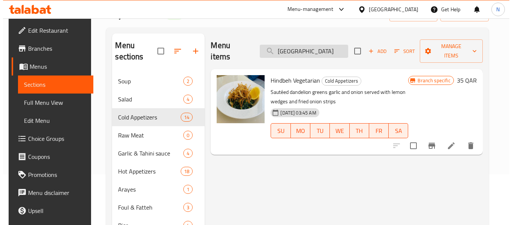
scroll to position [38, 0]
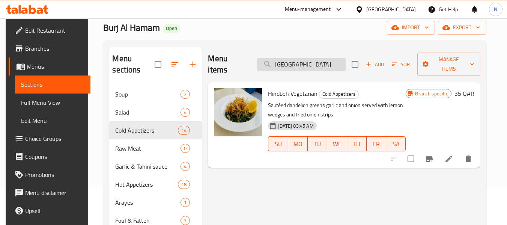
click at [313, 62] on input "هند" at bounding box center [301, 64] width 89 height 13
click at [278, 88] on span "Hindbeh Vegetarian" at bounding box center [293, 93] width 50 height 11
drag, startPoint x: 278, startPoint y: 81, endPoint x: 282, endPoint y: 86, distance: 6.1
click at [279, 88] on span "Hindbeh Vegetarian" at bounding box center [293, 93] width 50 height 11
copy span "Hindbeh"
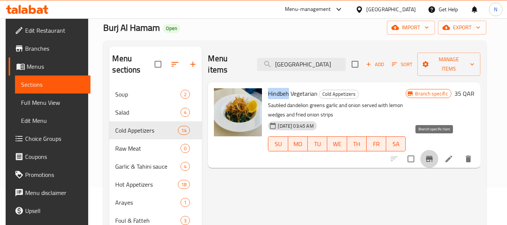
click at [433, 154] on button "Branch-specific-item" at bounding box center [429, 159] width 18 height 18
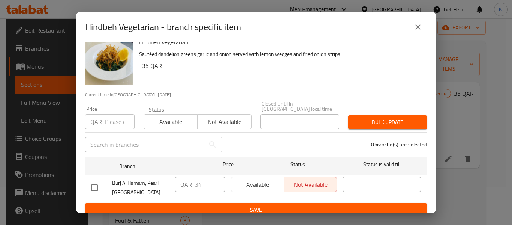
scroll to position [10, 0]
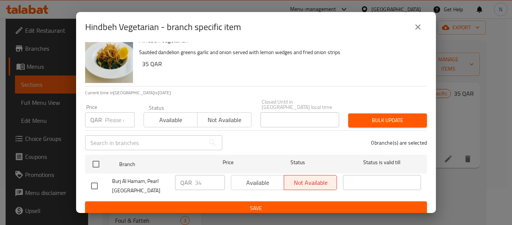
click at [92, 184] on input "checkbox" at bounding box center [95, 186] width 16 height 16
checkbox input "true"
type input "35"
click at [216, 175] on input "35" at bounding box center [210, 182] width 30 height 15
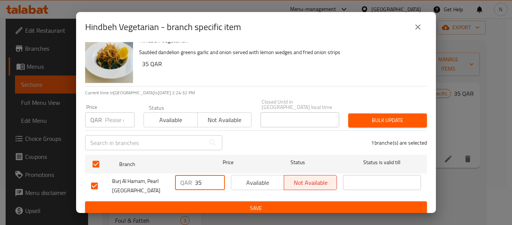
click at [215, 203] on span "Save" at bounding box center [256, 207] width 330 height 9
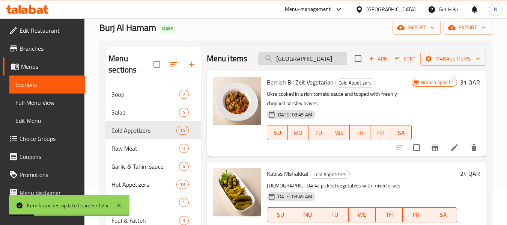
click at [291, 60] on input "هند" at bounding box center [302, 58] width 89 height 13
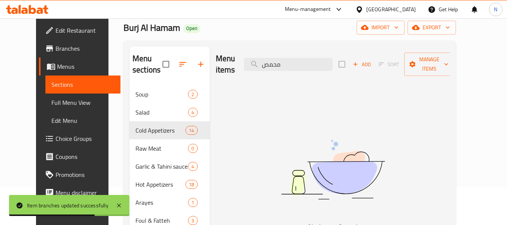
type input "محمص"
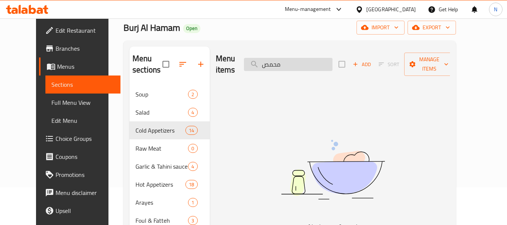
click at [308, 58] on input "محمص" at bounding box center [288, 64] width 89 height 13
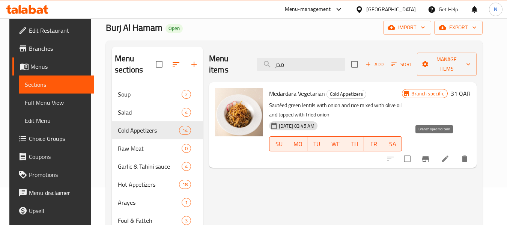
type input "مدر"
click at [434, 150] on button "Branch-specific-item" at bounding box center [425, 159] width 18 height 18
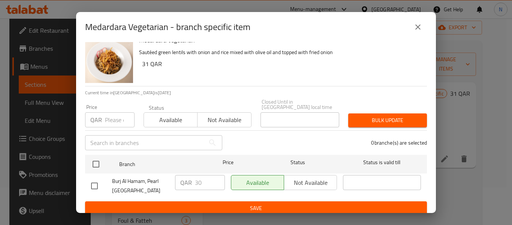
click at [87, 182] on input "checkbox" at bounding box center [95, 186] width 16 height 16
checkbox input "true"
type input "31"
click at [214, 175] on input "31" at bounding box center [210, 182] width 30 height 15
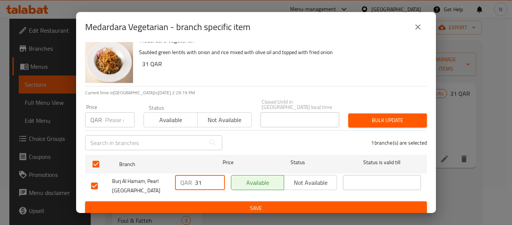
click at [217, 203] on span "Save" at bounding box center [256, 207] width 330 height 9
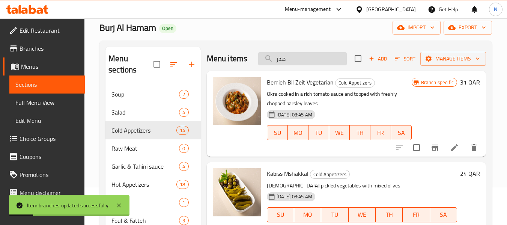
click at [309, 62] on input "مدر" at bounding box center [302, 58] width 89 height 13
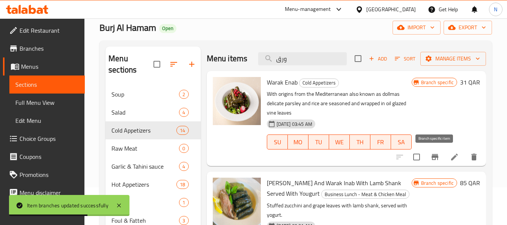
type input "ورق"
click at [436, 153] on icon "Branch-specific-item" at bounding box center [434, 156] width 9 height 9
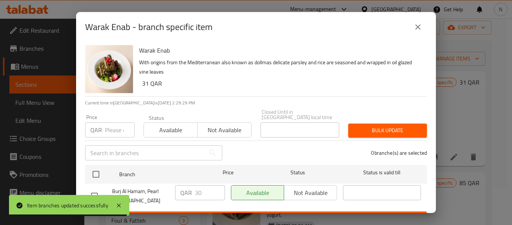
click at [99, 188] on input "checkbox" at bounding box center [95, 196] width 16 height 16
checkbox input "true"
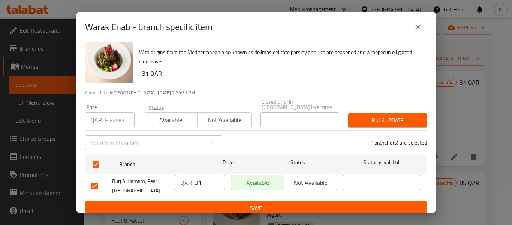
type input "31"
click at [215, 175] on input "31" at bounding box center [210, 182] width 30 height 15
click at [237, 203] on span "Save" at bounding box center [256, 207] width 330 height 9
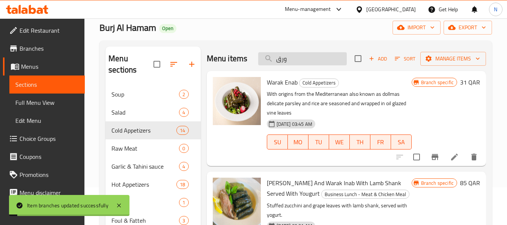
click at [289, 53] on input "ورق" at bounding box center [302, 58] width 89 height 13
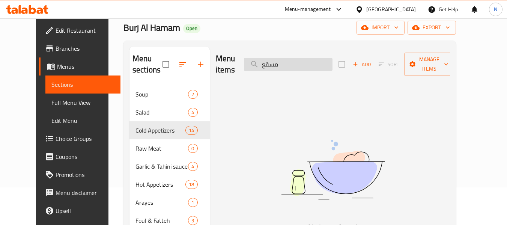
click at [289, 63] on input "مسقع" at bounding box center [288, 64] width 89 height 13
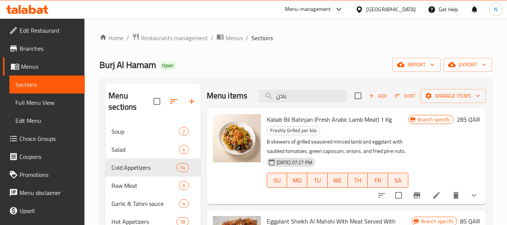
scroll to position [0, 0]
click at [322, 99] on input "باذن" at bounding box center [302, 96] width 89 height 13
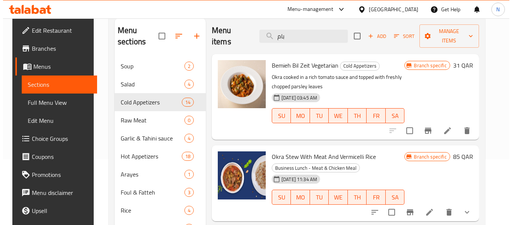
scroll to position [75, 0]
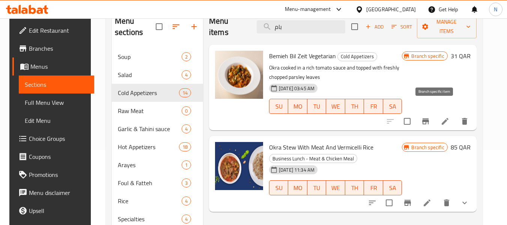
type input "بام"
click at [430, 117] on icon "Branch-specific-item" at bounding box center [425, 121] width 9 height 9
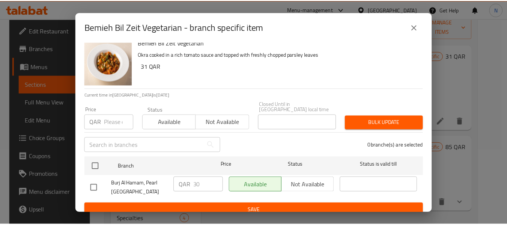
scroll to position [10, 0]
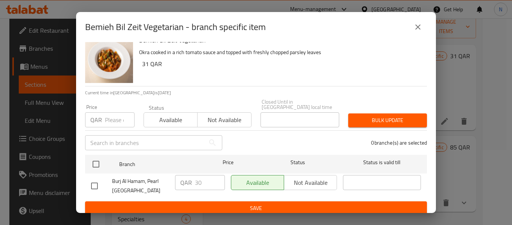
click at [98, 178] on input "checkbox" at bounding box center [95, 186] width 16 height 16
checkbox input "true"
type input "31"
click at [215, 175] on input "31" at bounding box center [210, 182] width 30 height 15
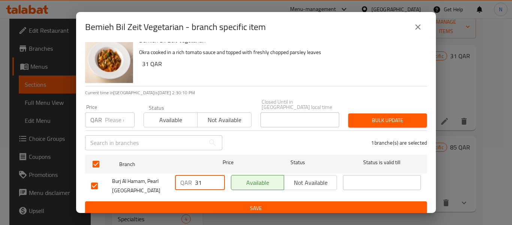
click at [226, 203] on span "Save" at bounding box center [256, 207] width 330 height 9
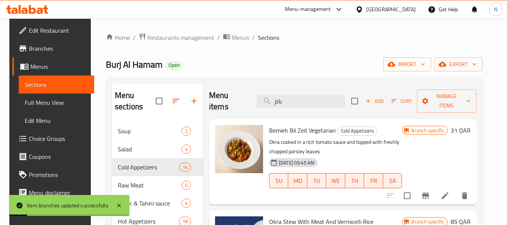
scroll to position [0, 0]
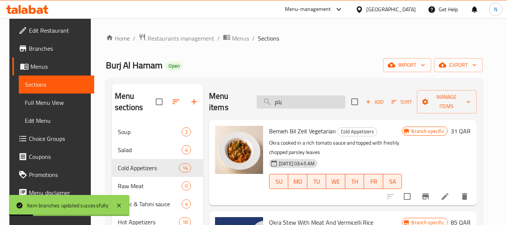
click at [319, 97] on input "بام" at bounding box center [301, 101] width 89 height 13
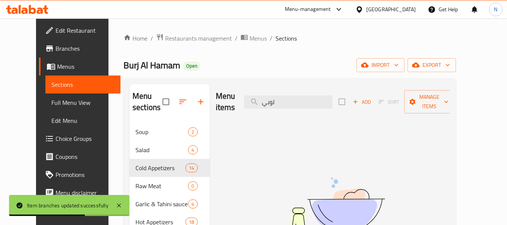
type input "لوبي"
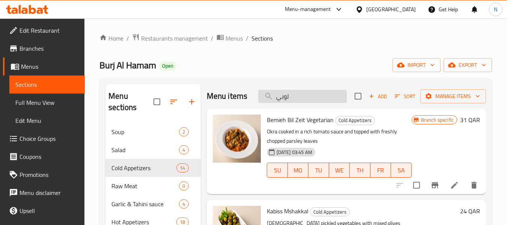
drag, startPoint x: 302, startPoint y: 108, endPoint x: 302, endPoint y: 104, distance: 4.5
click at [302, 108] on div "Menu items لوبي Add Sort Manage items" at bounding box center [346, 96] width 279 height 24
click at [303, 102] on input "لوبي" at bounding box center [302, 96] width 89 height 13
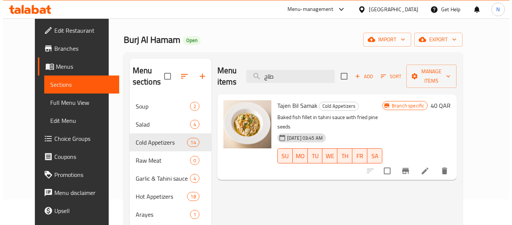
scroll to position [38, 0]
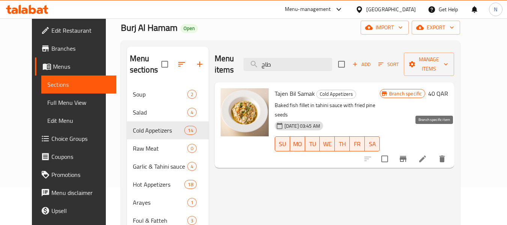
type input "طاج"
click at [407, 154] on icon "Branch-specific-item" at bounding box center [402, 158] width 9 height 9
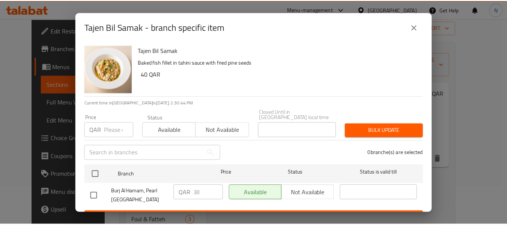
scroll to position [10, 0]
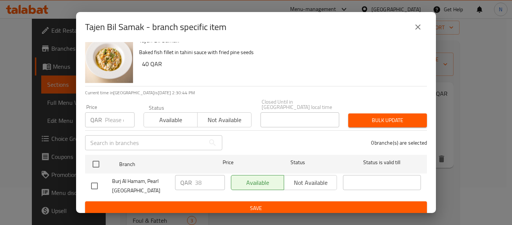
click at [92, 185] on input "checkbox" at bounding box center [95, 186] width 16 height 16
checkbox input "true"
click at [214, 175] on input "39" at bounding box center [210, 182] width 30 height 15
type input "40"
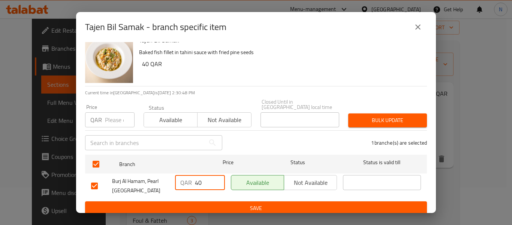
click at [214, 175] on input "40" at bounding box center [210, 182] width 30 height 15
click at [227, 205] on span "Save" at bounding box center [256, 207] width 330 height 9
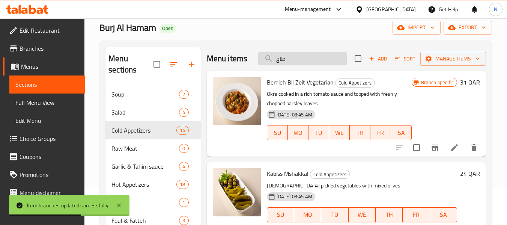
click at [310, 65] on input "طاج" at bounding box center [302, 58] width 89 height 13
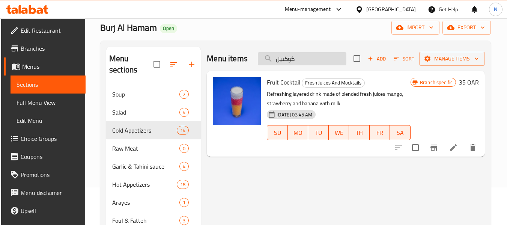
click at [322, 60] on input "كوكتيل" at bounding box center [302, 58] width 89 height 13
click at [305, 65] on input "كوكتيل" at bounding box center [302, 58] width 89 height 13
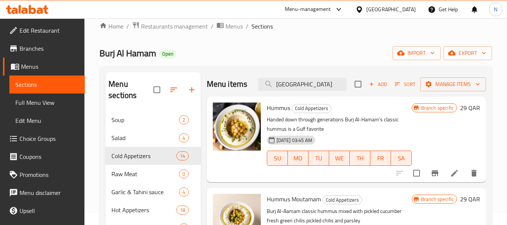
scroll to position [0, 0]
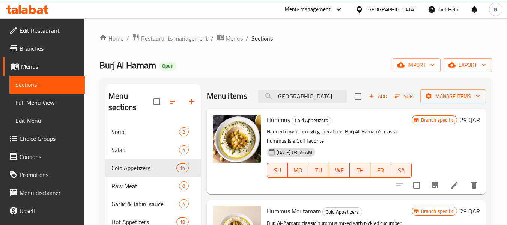
click at [313, 103] on div "Menu items حمص Add Sort Manage items" at bounding box center [346, 96] width 279 height 24
click at [313, 100] on input "[GEOGRAPHIC_DATA]" at bounding box center [302, 96] width 89 height 13
paste input "Hummus With Pine Nuts"
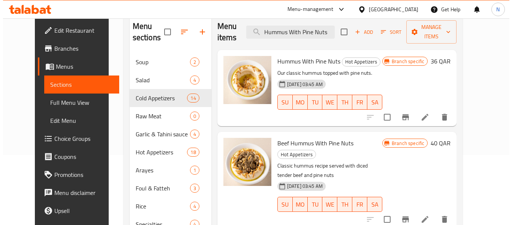
scroll to position [75, 0]
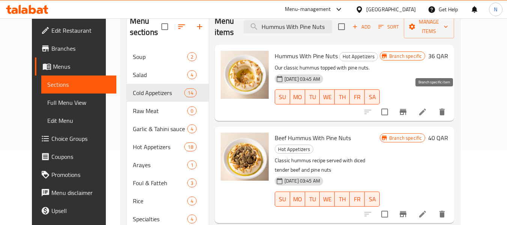
type input "Hummus With Pine Nuts"
click at [412, 107] on button "Branch-specific-item" at bounding box center [403, 112] width 18 height 18
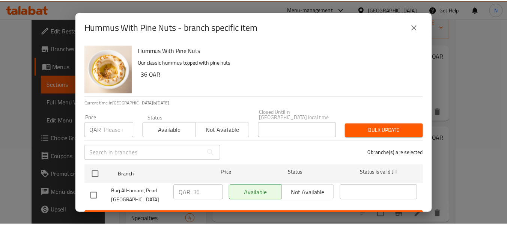
scroll to position [10, 0]
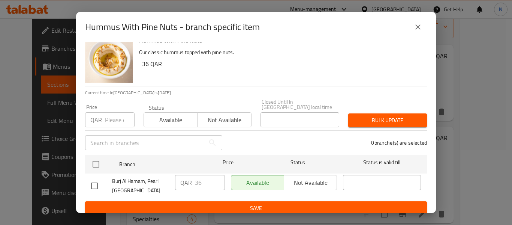
click at [96, 186] on input "checkbox" at bounding box center [95, 186] width 16 height 16
checkbox input "true"
type input "37"
click at [214, 175] on input "37" at bounding box center [210, 182] width 30 height 15
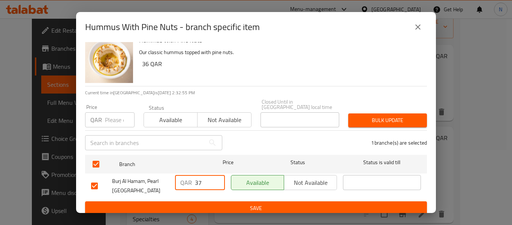
click at [223, 207] on button "Save" at bounding box center [256, 208] width 342 height 14
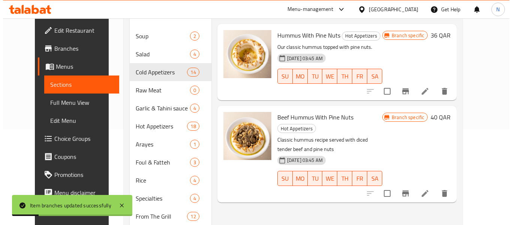
scroll to position [113, 0]
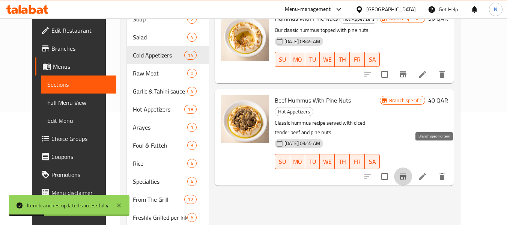
click at [412, 167] on button "Branch-specific-item" at bounding box center [403, 176] width 18 height 18
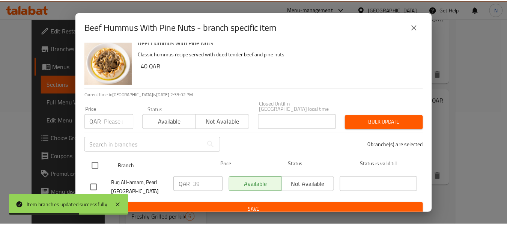
scroll to position [10, 0]
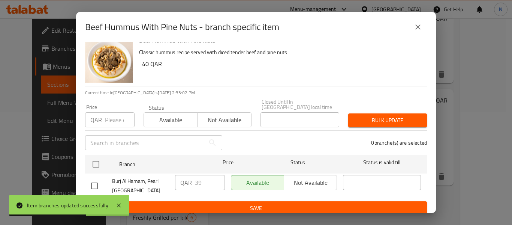
click at [93, 179] on input "checkbox" at bounding box center [95, 186] width 16 height 16
checkbox input "true"
type input "40"
click at [215, 175] on input "40" at bounding box center [210, 182] width 30 height 15
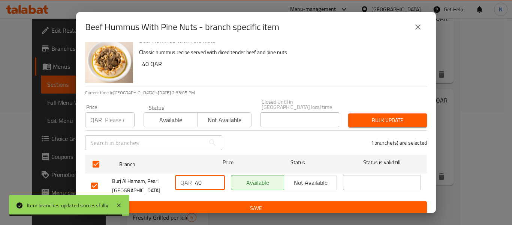
click at [233, 203] on span "Save" at bounding box center [256, 207] width 330 height 9
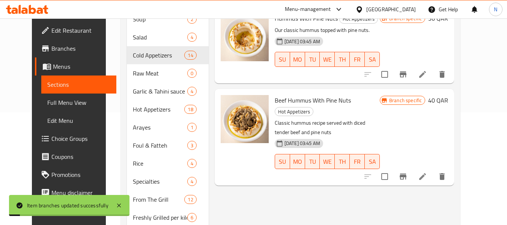
click at [326, 89] on div "Beef Hummus With Pine Nuts Hot Appetizers Classic hummus recipe served with dic…" at bounding box center [335, 137] width 240 height 96
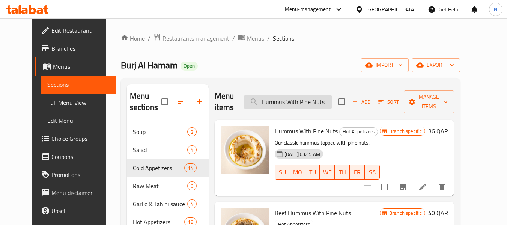
click at [314, 95] on input "Hummus With Pine Nuts" at bounding box center [287, 101] width 89 height 13
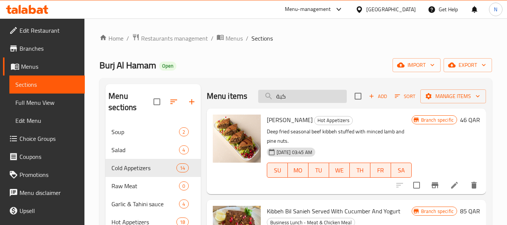
click at [300, 98] on input "كبة" at bounding box center [302, 96] width 89 height 13
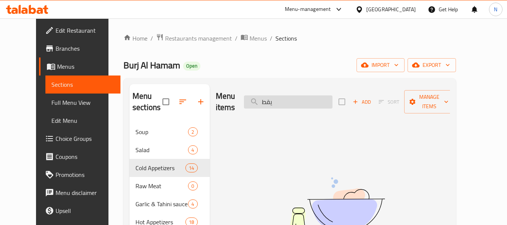
click at [296, 95] on input "يقط" at bounding box center [288, 101] width 89 height 13
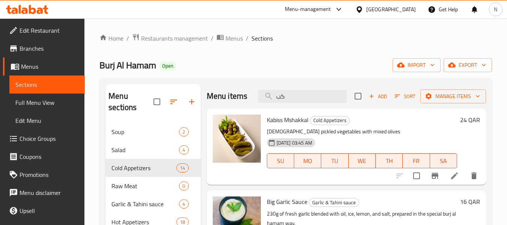
click at [278, 125] on span "Kabiss Mshakkal" at bounding box center [288, 119] width 42 height 11
click at [303, 95] on input "كب" at bounding box center [302, 96] width 89 height 13
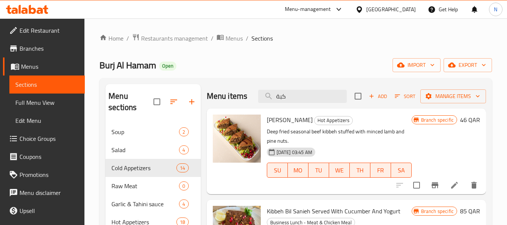
click at [273, 124] on span "[PERSON_NAME]" at bounding box center [290, 119] width 46 height 11
copy span "Kibbeh"
click at [304, 87] on div "Menu items كبة Add Sort Manage items" at bounding box center [346, 96] width 279 height 24
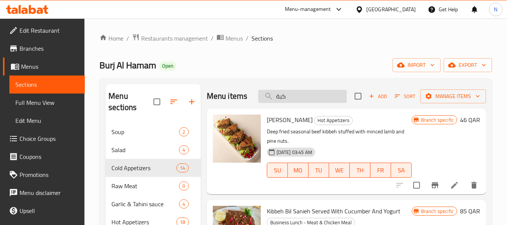
click at [307, 94] on input "كبة" at bounding box center [302, 96] width 89 height 13
paste input "Kibbeh Akraas"
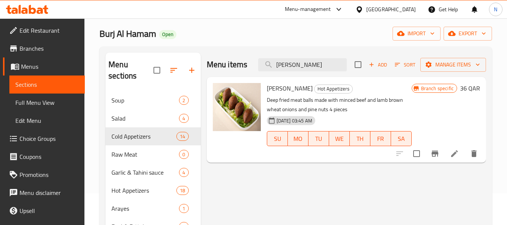
scroll to position [75, 0]
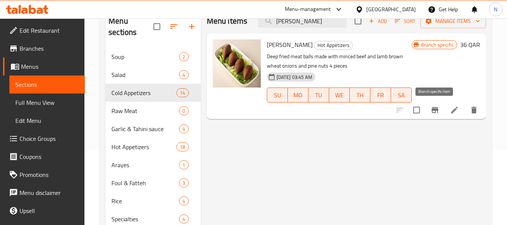
type input "Kibbeh Akraas"
click at [436, 110] on icon "Branch-specific-item" at bounding box center [434, 110] width 7 height 6
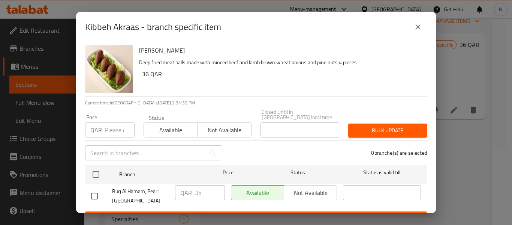
click at [94, 194] on input "checkbox" at bounding box center [95, 196] width 16 height 16
checkbox input "true"
type input "36"
click at [215, 185] on input "36" at bounding box center [210, 192] width 30 height 15
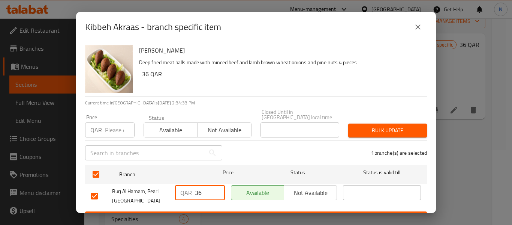
click at [221, 211] on button "Save" at bounding box center [256, 218] width 342 height 14
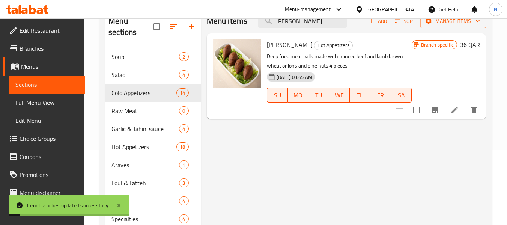
scroll to position [38, 0]
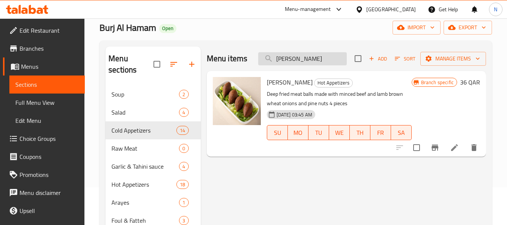
click at [316, 59] on input "Kibbeh Akraas" at bounding box center [302, 58] width 89 height 13
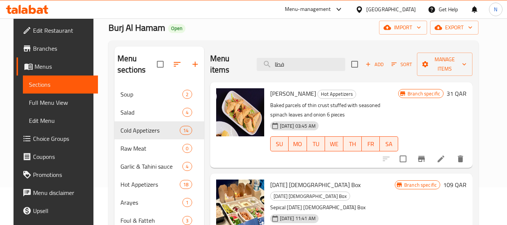
type input "فطا"
click at [447, 152] on li at bounding box center [440, 159] width 21 height 14
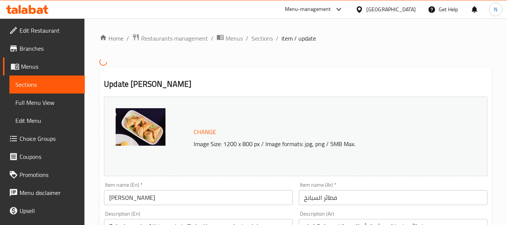
click at [181, 200] on input "[PERSON_NAME]" at bounding box center [198, 197] width 189 height 15
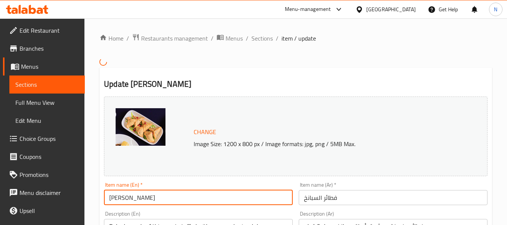
click at [181, 200] on input "[PERSON_NAME]" at bounding box center [198, 197] width 189 height 15
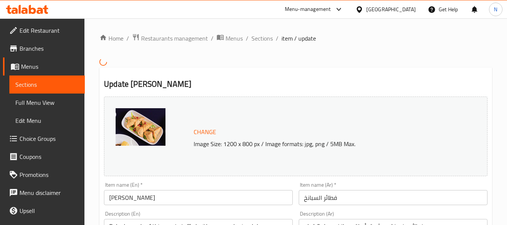
drag, startPoint x: 268, startPoint y: 38, endPoint x: 271, endPoint y: 48, distance: 11.3
click at [268, 38] on span "Sections" at bounding box center [261, 38] width 21 height 9
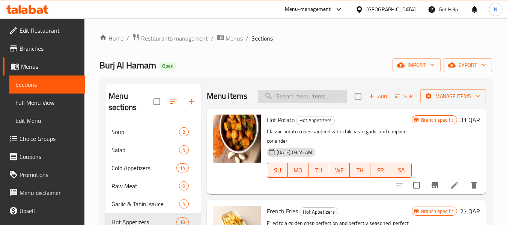
click at [318, 103] on input "search" at bounding box center [302, 96] width 89 height 13
paste input "[PERSON_NAME]"
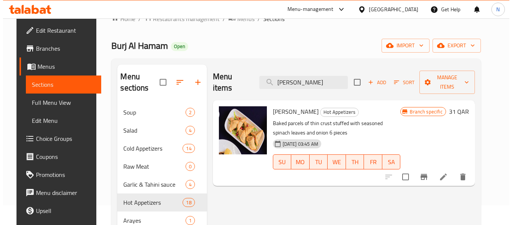
scroll to position [38, 0]
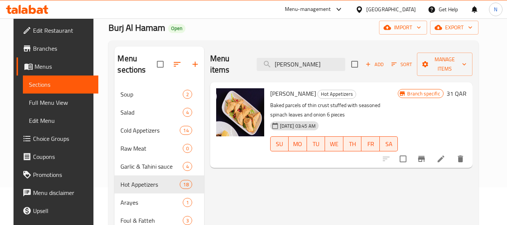
type input "[PERSON_NAME]"
click at [426, 154] on icon "Branch-specific-item" at bounding box center [421, 158] width 9 height 9
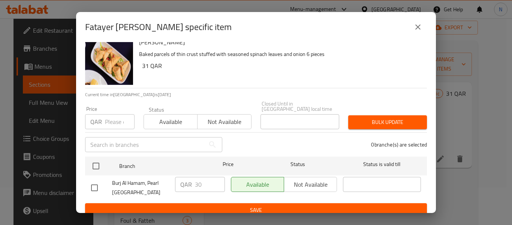
scroll to position [10, 0]
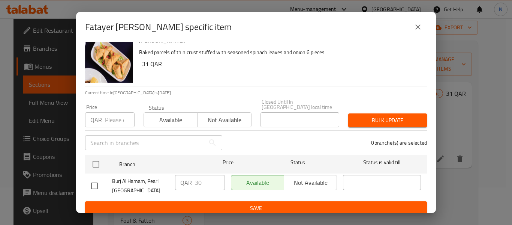
click at [97, 181] on input "checkbox" at bounding box center [95, 186] width 16 height 16
checkbox input "true"
type input "31"
click at [216, 175] on input "31" at bounding box center [210, 182] width 30 height 15
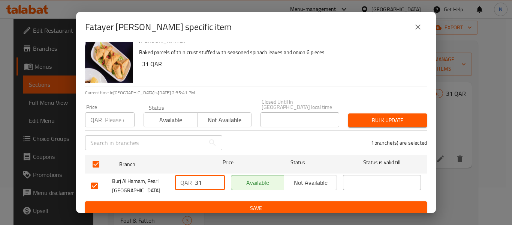
click at [221, 203] on span "Save" at bounding box center [256, 207] width 330 height 9
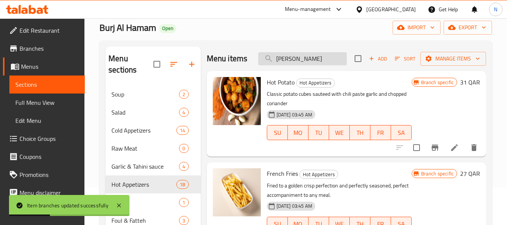
click at [312, 65] on input "[PERSON_NAME]" at bounding box center [302, 58] width 89 height 13
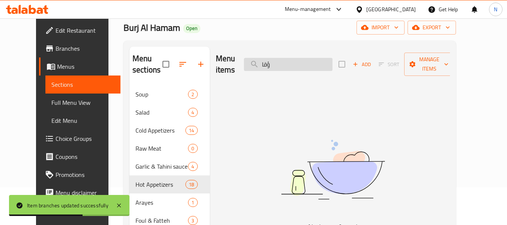
click at [313, 58] on input "ؤقا" at bounding box center [288, 64] width 89 height 13
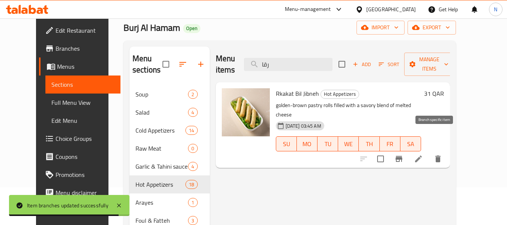
type input "رقا"
click at [403, 154] on icon "Branch-specific-item" at bounding box center [398, 158] width 9 height 9
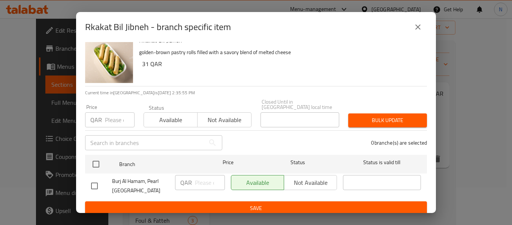
click at [93, 181] on input "checkbox" at bounding box center [95, 186] width 16 height 16
checkbox input "true"
click at [200, 180] on input "number" at bounding box center [210, 182] width 30 height 15
type input "31"
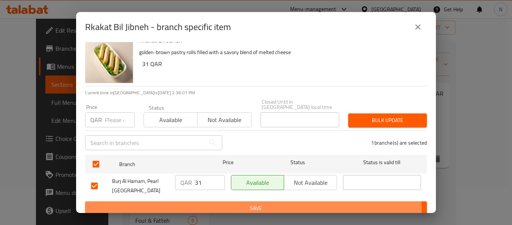
click at [229, 203] on span "Save" at bounding box center [256, 207] width 330 height 9
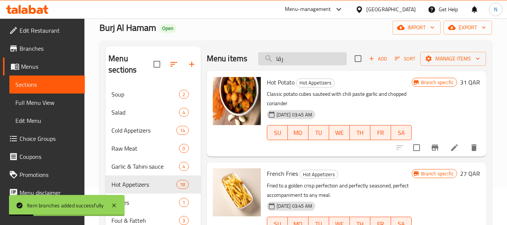
click at [316, 60] on input "رقا" at bounding box center [302, 58] width 89 height 13
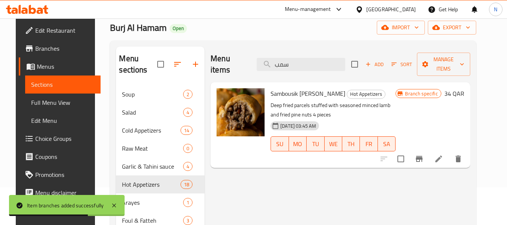
type input "سمب"
click at [428, 150] on button "Branch-specific-item" at bounding box center [419, 159] width 18 height 18
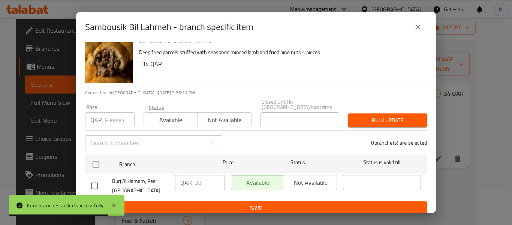
click at [97, 181] on input "checkbox" at bounding box center [95, 186] width 16 height 16
checkbox input "true"
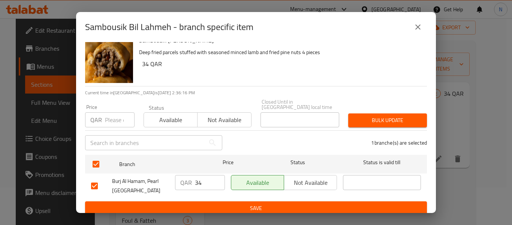
type input "34"
click at [216, 175] on input "34" at bounding box center [210, 182] width 30 height 15
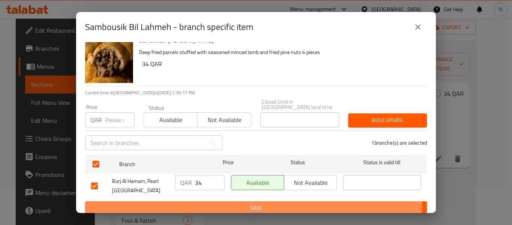
click at [231, 203] on span "Save" at bounding box center [256, 207] width 330 height 9
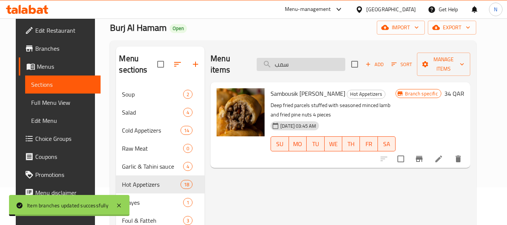
click at [319, 59] on input "سمب" at bounding box center [301, 64] width 89 height 13
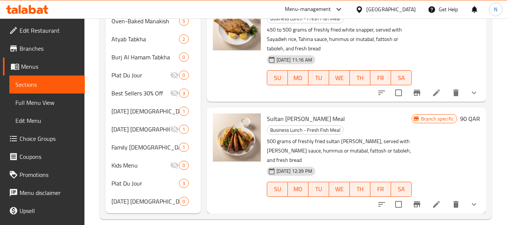
scroll to position [516, 0]
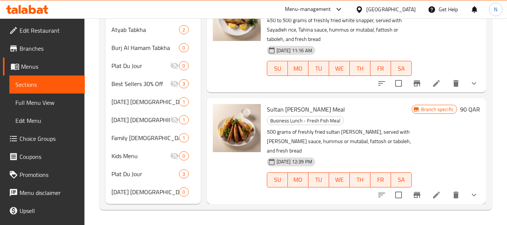
click at [289, 131] on p "500 grams of freshly fried sultan [PERSON_NAME], served with [PERSON_NAME] sauc…" at bounding box center [339, 141] width 145 height 28
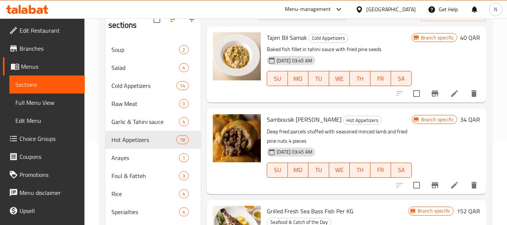
scroll to position [0, 0]
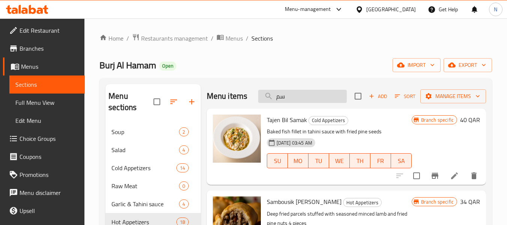
click at [326, 103] on input "سم" at bounding box center [302, 96] width 89 height 13
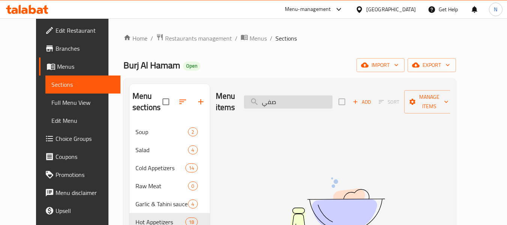
click at [305, 95] on input "صفي" at bounding box center [288, 101] width 89 height 13
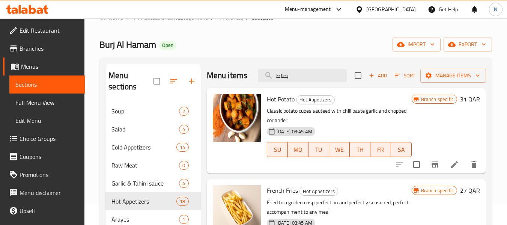
scroll to position [38, 0]
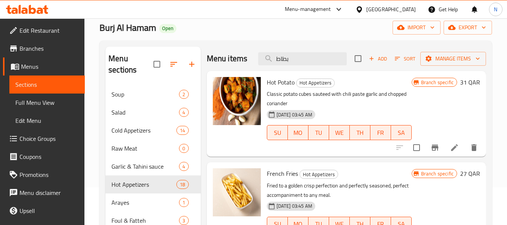
type input "بطاط"
click at [430, 152] on icon "Branch-specific-item" at bounding box center [434, 147] width 9 height 9
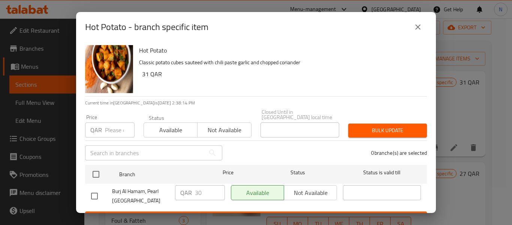
click at [84, 188] on div "Hot Potato Classic potato cubes sauteed with chili paste garlic and chopped cor…" at bounding box center [256, 127] width 360 height 171
click at [97, 191] on input "checkbox" at bounding box center [95, 196] width 16 height 16
checkbox input "true"
type input "31"
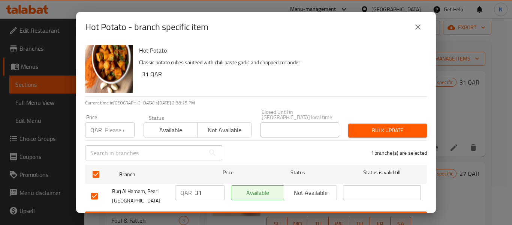
click at [215, 185] on input "31" at bounding box center [210, 192] width 30 height 15
click at [230, 213] on span "Save" at bounding box center [256, 217] width 330 height 9
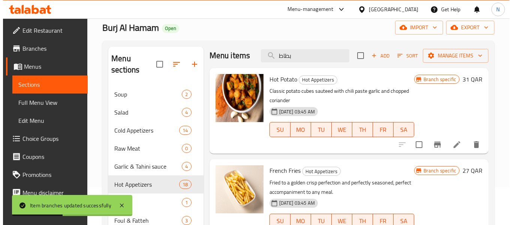
scroll to position [0, 0]
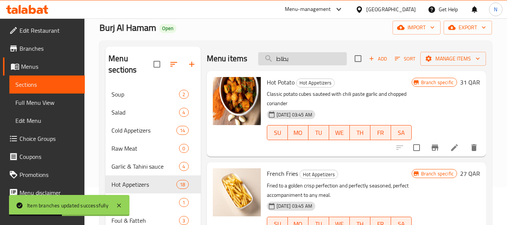
click at [295, 65] on input "بطاط" at bounding box center [302, 58] width 89 height 13
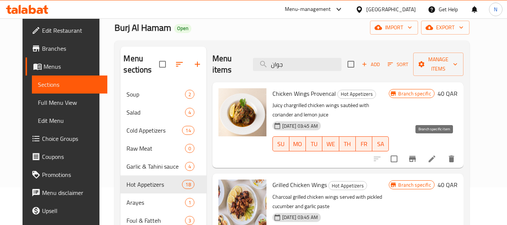
type input "جوان"
click at [417, 154] on icon "Branch-specific-item" at bounding box center [412, 158] width 9 height 9
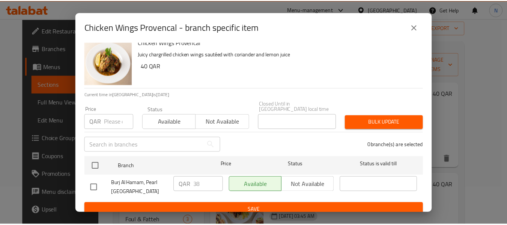
scroll to position [10, 0]
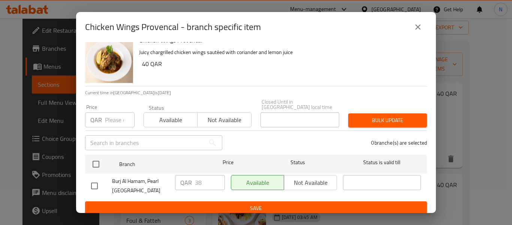
click at [93, 182] on input "checkbox" at bounding box center [95, 186] width 16 height 16
checkbox input "true"
click at [216, 175] on input "39" at bounding box center [210, 182] width 30 height 15
type input "40"
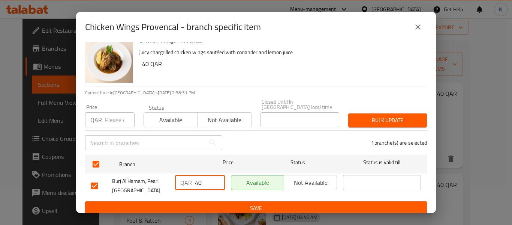
click at [216, 175] on input "40" at bounding box center [210, 182] width 30 height 15
click at [230, 209] on button "Save" at bounding box center [256, 208] width 342 height 14
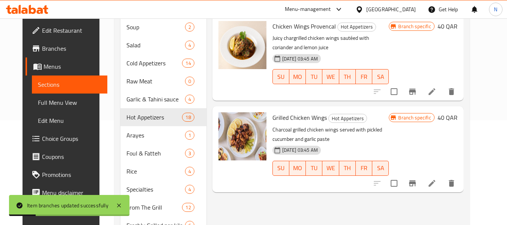
scroll to position [113, 0]
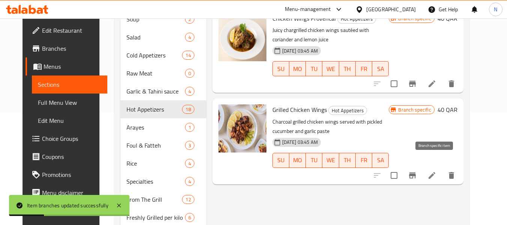
click at [417, 171] on icon "Branch-specific-item" at bounding box center [412, 175] width 9 height 9
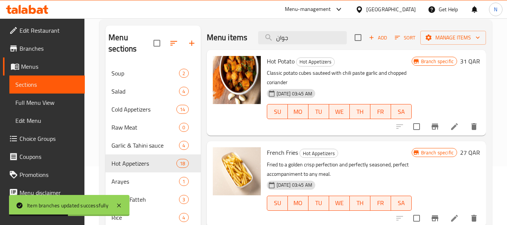
scroll to position [0, 0]
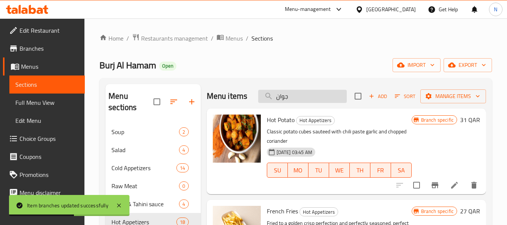
click at [311, 99] on input "جوان" at bounding box center [302, 96] width 89 height 13
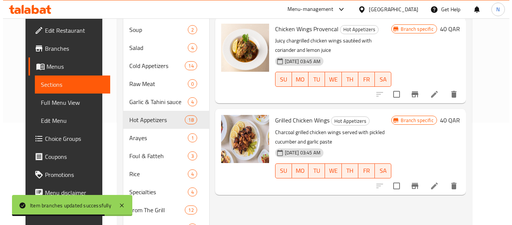
scroll to position [113, 0]
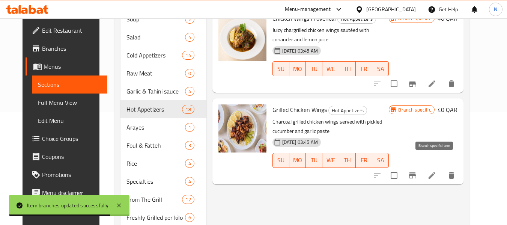
type input "جوا"
click at [421, 166] on button "Branch-specific-item" at bounding box center [412, 175] width 18 height 18
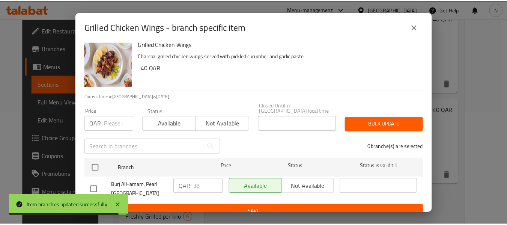
scroll to position [10, 0]
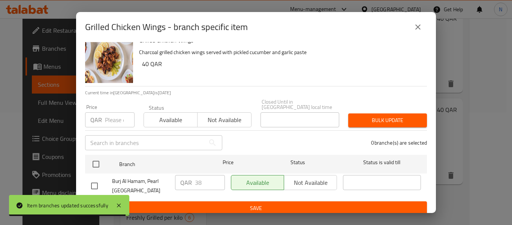
click at [97, 180] on input "checkbox" at bounding box center [95, 186] width 16 height 16
checkbox input "true"
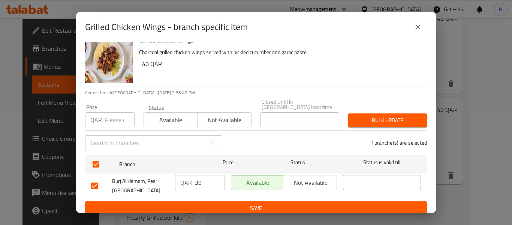
click at [213, 175] on input "39" at bounding box center [210, 182] width 30 height 15
type input "40"
click at [213, 175] on input "40" at bounding box center [210, 182] width 30 height 15
click at [235, 205] on span "Save" at bounding box center [256, 207] width 330 height 9
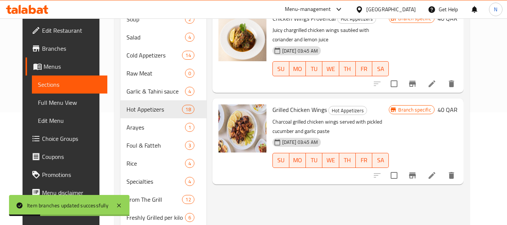
scroll to position [0, 0]
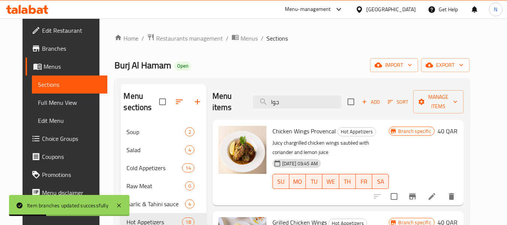
click at [300, 103] on div "Menu items جوا Add Sort Manage items" at bounding box center [337, 102] width 251 height 36
click at [302, 99] on input "جوا" at bounding box center [297, 101] width 89 height 13
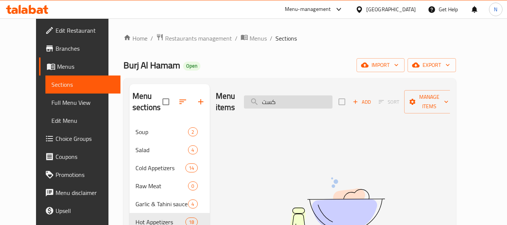
click at [302, 99] on input "كست" at bounding box center [288, 101] width 89 height 13
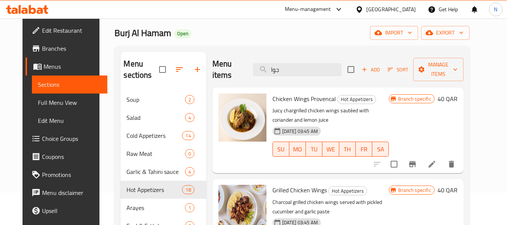
scroll to position [113, 0]
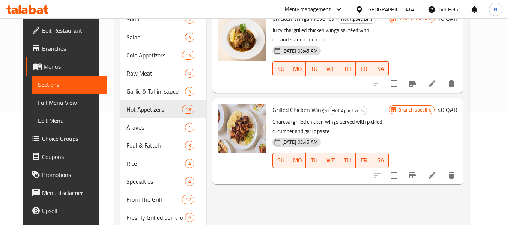
click at [283, 118] on p "Charcoal grilled chicken wings served with pickled cucumber and garlic paste" at bounding box center [330, 126] width 117 height 19
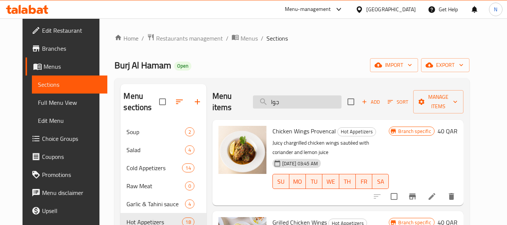
click at [300, 97] on input "جوا" at bounding box center [297, 101] width 89 height 13
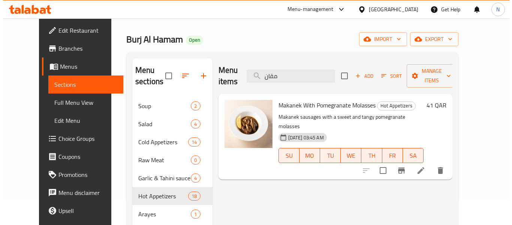
scroll to position [38, 0]
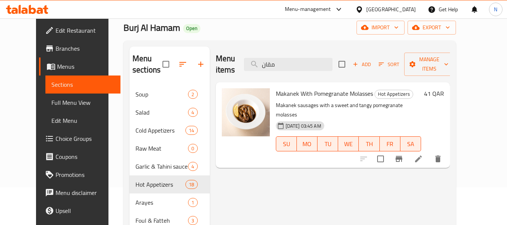
type input "مقان"
click at [408, 150] on button "Branch-specific-item" at bounding box center [399, 159] width 18 height 18
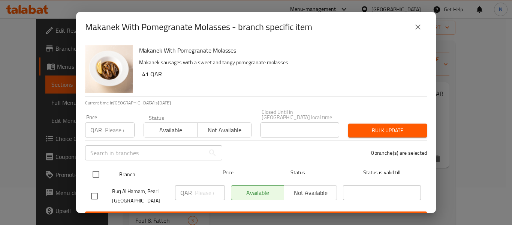
scroll to position [10, 0]
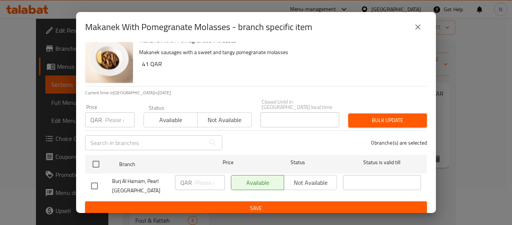
click at [93, 178] on input "checkbox" at bounding box center [95, 186] width 16 height 16
checkbox input "true"
click at [190, 178] on p "QAR" at bounding box center [186, 182] width 12 height 9
click at [195, 179] on input "number" at bounding box center [210, 182] width 30 height 15
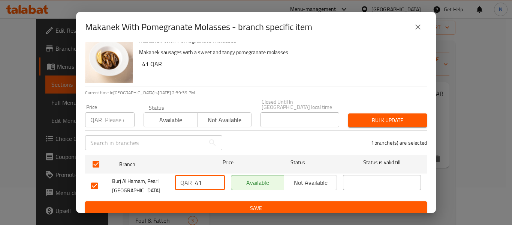
type input "41"
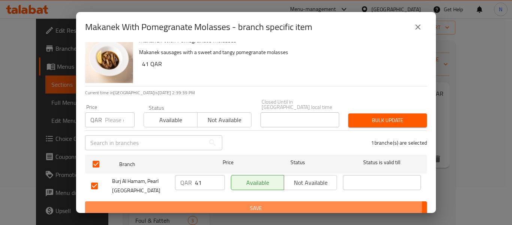
click at [252, 203] on span "Save" at bounding box center [256, 207] width 330 height 9
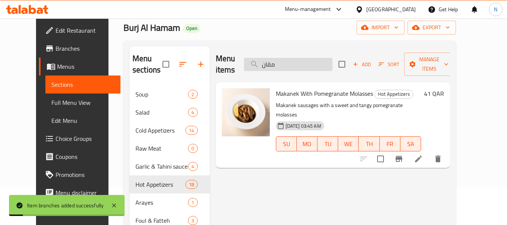
click at [313, 58] on input "مقان" at bounding box center [288, 64] width 89 height 13
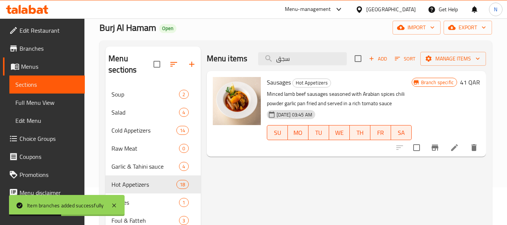
type input "سجق"
click at [437, 148] on icon "Branch-specific-item" at bounding box center [434, 147] width 7 height 6
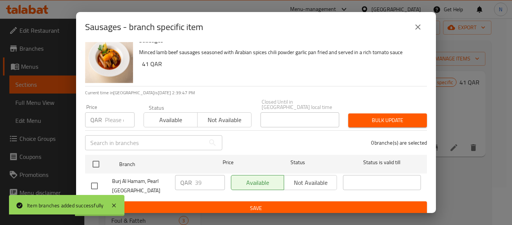
click at [91, 178] on input "checkbox" at bounding box center [95, 186] width 16 height 16
checkbox input "true"
click at [217, 175] on input "40" at bounding box center [210, 182] width 30 height 15
drag, startPoint x: 231, startPoint y: 204, endPoint x: 230, endPoint y: 171, distance: 33.4
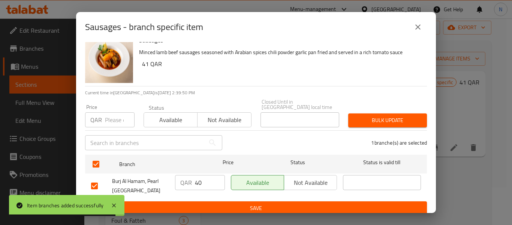
click at [230, 171] on form "Branch Price Status Status is valid till Burj Al Hamam, Pearl Qatar QAR 40 ​ Av…" at bounding box center [256, 183] width 342 height 63
type input "41"
click at [214, 175] on input "41" at bounding box center [210, 182] width 30 height 15
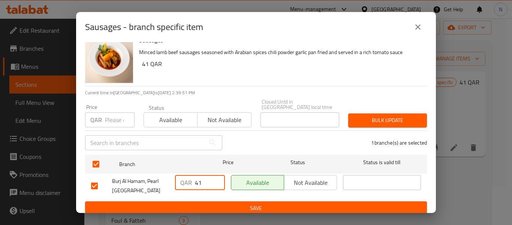
click at [222, 203] on span "Save" at bounding box center [256, 207] width 330 height 9
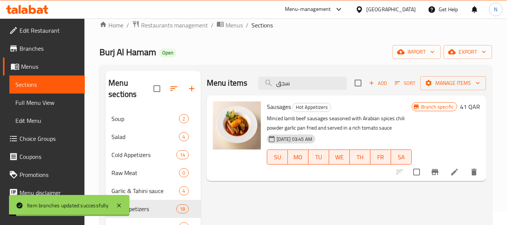
scroll to position [0, 0]
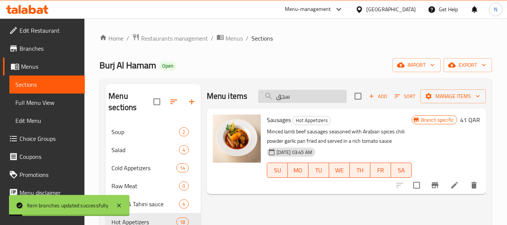
click at [305, 94] on input "سجق" at bounding box center [302, 96] width 89 height 13
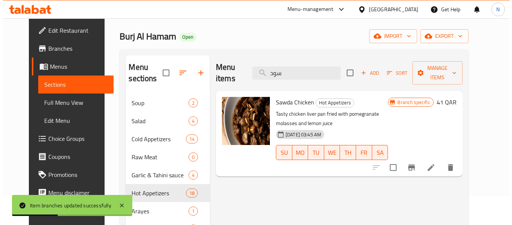
scroll to position [38, 0]
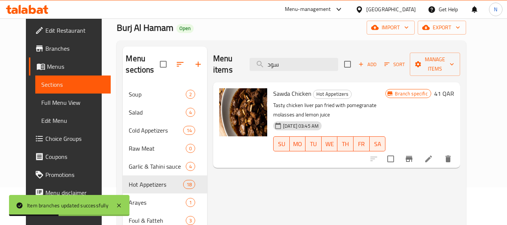
type input "سود"
click at [413, 154] on icon "Branch-specific-item" at bounding box center [408, 158] width 9 height 9
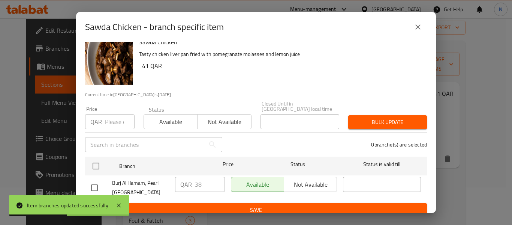
scroll to position [10, 0]
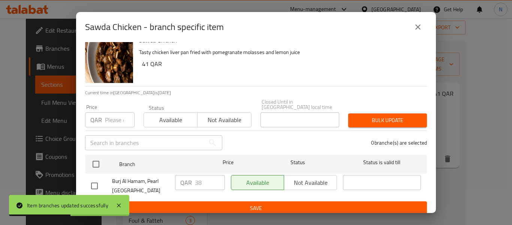
click at [96, 180] on input "checkbox" at bounding box center [95, 186] width 16 height 16
checkbox input "true"
click at [213, 175] on input "39" at bounding box center [210, 182] width 30 height 15
type input "40"
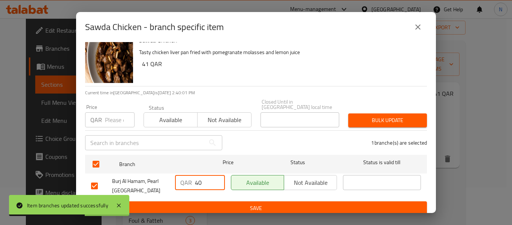
click at [213, 175] on input "40" at bounding box center [210, 182] width 30 height 15
click at [227, 203] on span "Save" at bounding box center [256, 207] width 330 height 9
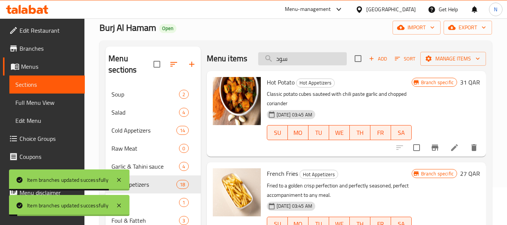
click at [303, 64] on input "سود" at bounding box center [302, 58] width 89 height 13
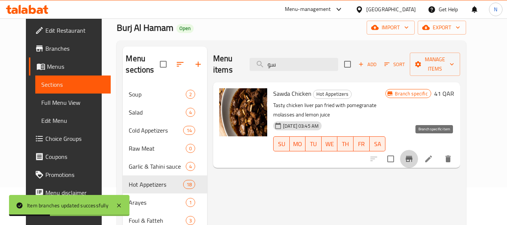
click at [413, 154] on icon "Branch-specific-item" at bounding box center [408, 158] width 9 height 9
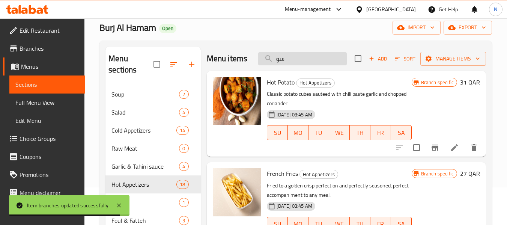
click at [294, 65] on input "سو" at bounding box center [302, 58] width 89 height 13
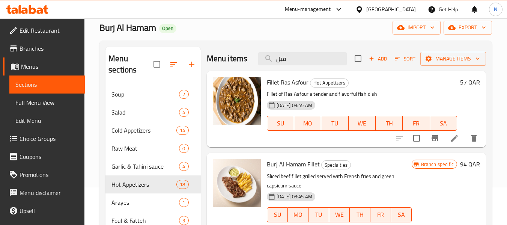
type input "فيل"
click at [430, 139] on icon "Branch-specific-item" at bounding box center [434, 138] width 9 height 9
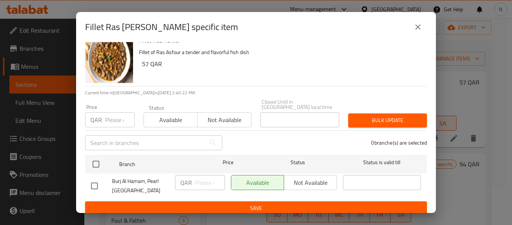
click at [98, 180] on input "checkbox" at bounding box center [95, 186] width 16 height 16
checkbox input "true"
click at [195, 177] on input "number" at bounding box center [210, 182] width 30 height 15
type input "57"
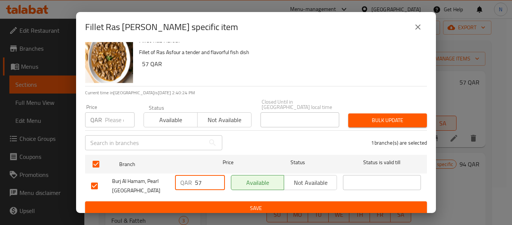
click at [201, 203] on span "Save" at bounding box center [256, 207] width 330 height 9
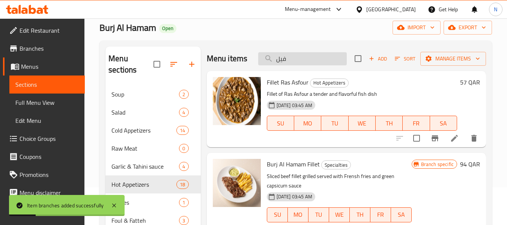
click at [314, 62] on input "فيل" at bounding box center [302, 58] width 89 height 13
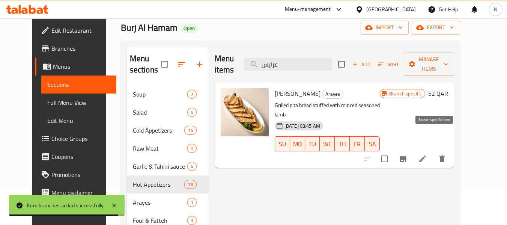
type input "عرايس"
click at [407, 154] on icon "Branch-specific-item" at bounding box center [402, 158] width 9 height 9
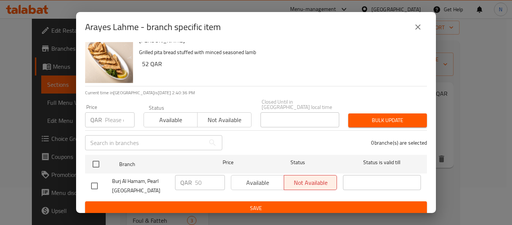
click at [100, 181] on input "checkbox" at bounding box center [95, 186] width 16 height 16
checkbox input "true"
click at [208, 177] on input "50" at bounding box center [210, 182] width 30 height 15
type input "57"
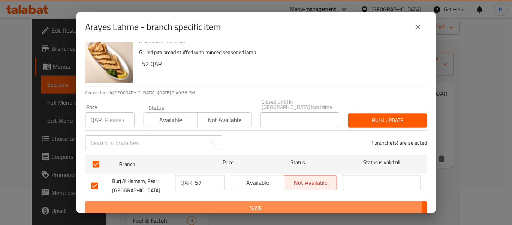
click at [240, 203] on span "Save" at bounding box center [256, 207] width 330 height 9
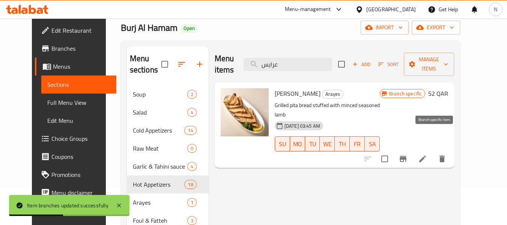
click at [406, 156] on icon "Branch-specific-item" at bounding box center [403, 159] width 7 height 6
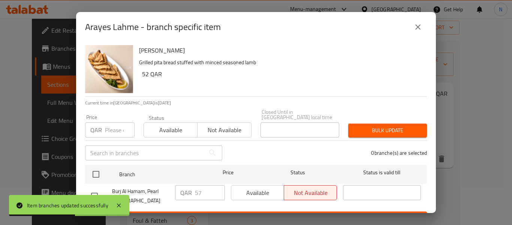
click at [97, 191] on input "checkbox" at bounding box center [95, 196] width 16 height 16
checkbox input "true"
click at [199, 188] on input "57" at bounding box center [210, 192] width 30 height 15
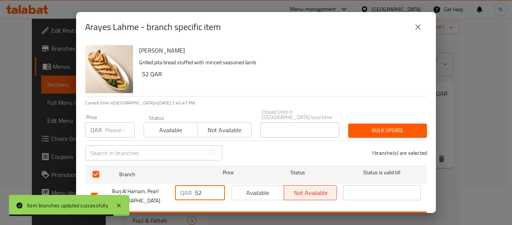
type input "52"
click at [219, 211] on button "Save" at bounding box center [256, 218] width 342 height 14
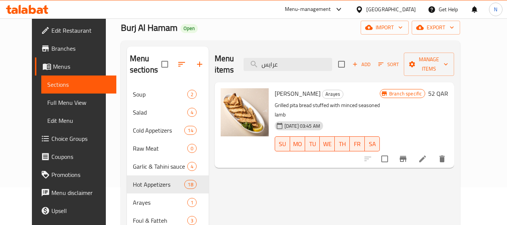
click at [319, 67] on div "Menu items عرايس Add Sort Manage items" at bounding box center [335, 65] width 240 height 36
click at [319, 61] on input "عرايس" at bounding box center [287, 64] width 89 height 13
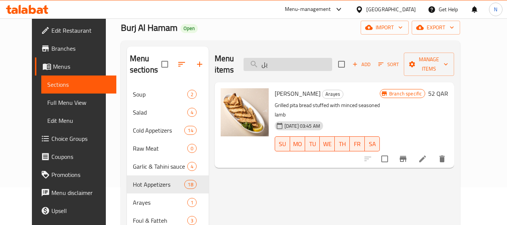
click at [319, 61] on input "يل" at bounding box center [287, 64] width 89 height 13
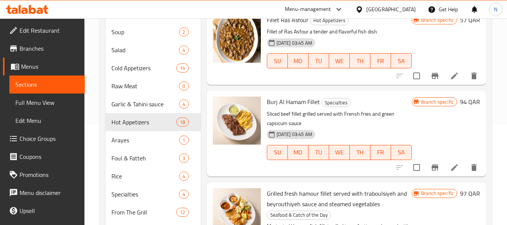
scroll to position [113, 0]
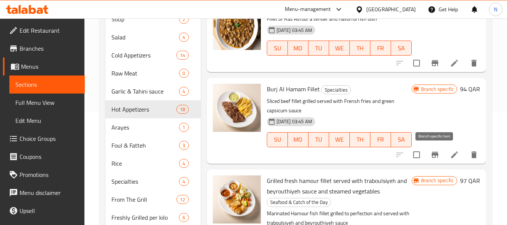
type input "فيل"
click at [436, 154] on icon "Branch-specific-item" at bounding box center [434, 155] width 7 height 6
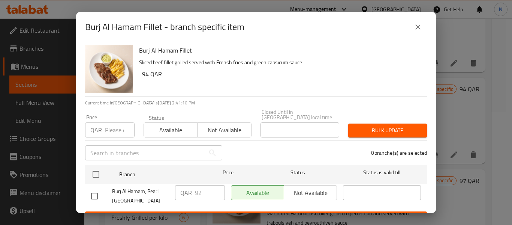
click at [99, 192] on input "checkbox" at bounding box center [95, 196] width 16 height 16
checkbox input "true"
click at [206, 187] on input "92" at bounding box center [210, 192] width 30 height 15
type input "94"
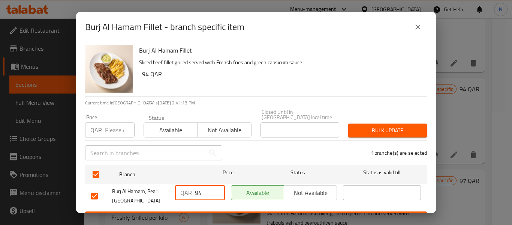
click at [198, 213] on span "Save" at bounding box center [256, 217] width 330 height 9
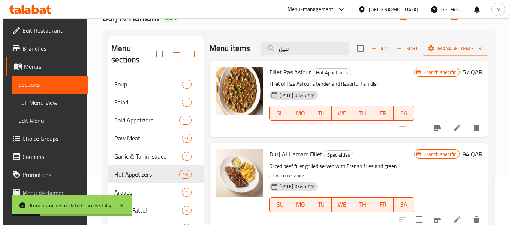
scroll to position [38, 0]
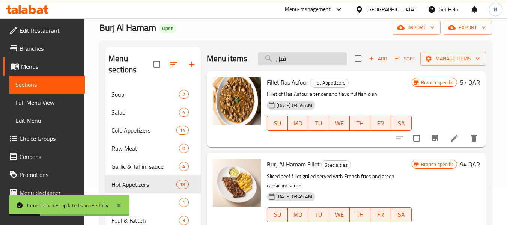
click at [319, 64] on input "فيل" at bounding box center [302, 58] width 89 height 13
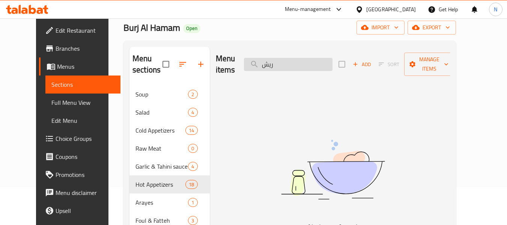
click at [304, 58] on input "ريش" at bounding box center [288, 64] width 89 height 13
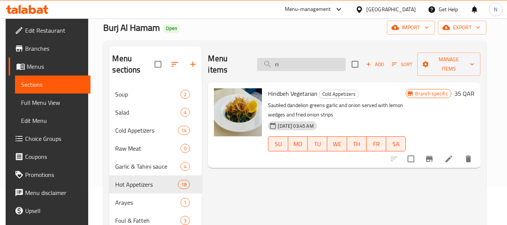
type input "r"
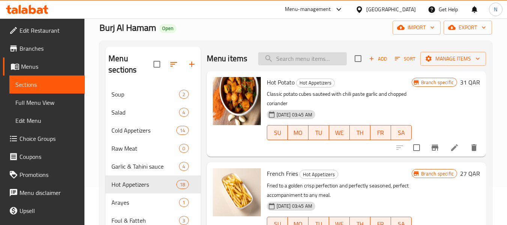
click at [291, 65] on input "search" at bounding box center [302, 58] width 89 height 13
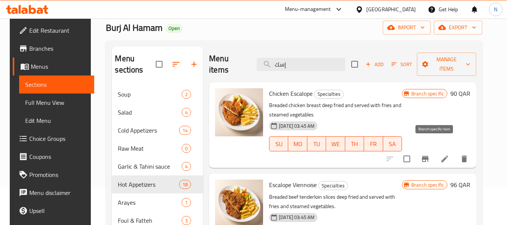
type input "إسك"
click at [428, 156] on icon "Branch-specific-item" at bounding box center [425, 159] width 7 height 6
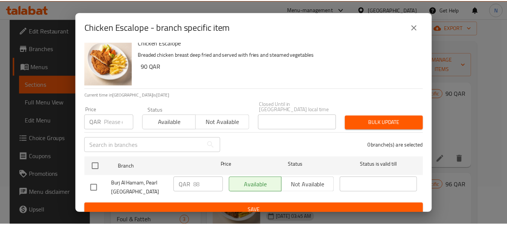
scroll to position [10, 0]
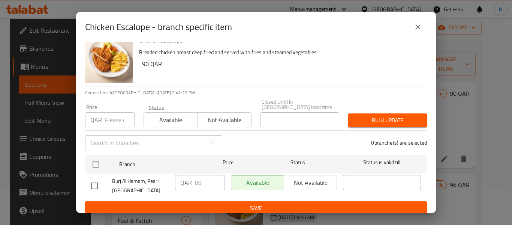
click at [95, 181] on input "checkbox" at bounding box center [95, 186] width 16 height 16
checkbox input "true"
click at [214, 175] on input "89" at bounding box center [210, 182] width 30 height 15
type input "90"
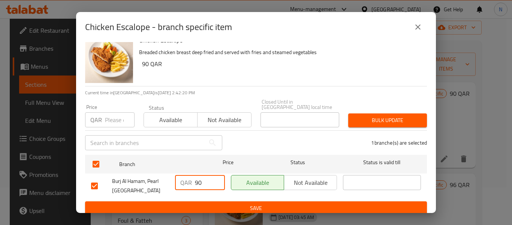
click at [214, 175] on input "90" at bounding box center [210, 182] width 30 height 15
click at [228, 203] on span "Save" at bounding box center [256, 207] width 330 height 9
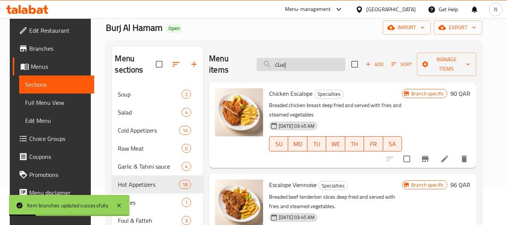
click at [316, 63] on input "إسك" at bounding box center [301, 64] width 89 height 13
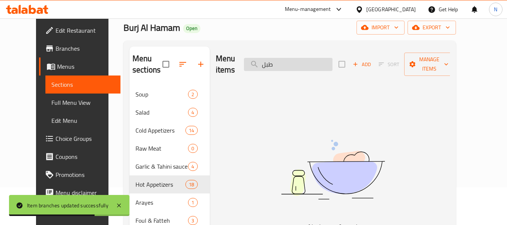
click at [316, 63] on input "طبل" at bounding box center [288, 64] width 89 height 13
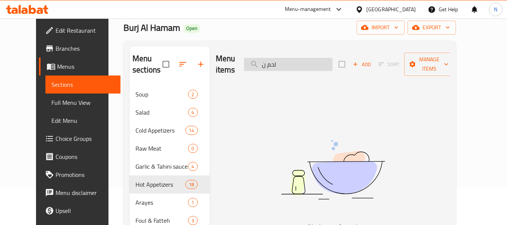
click at [316, 63] on input "لحم ن" at bounding box center [288, 64] width 89 height 13
type input "ني"
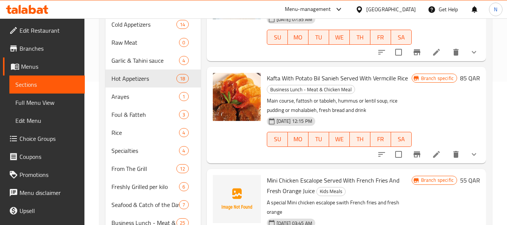
scroll to position [29, 0]
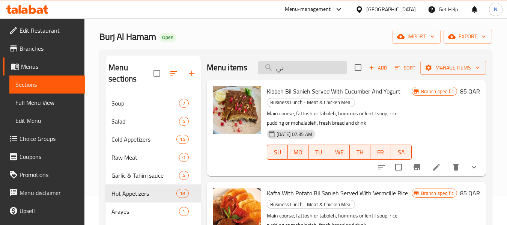
click at [316, 74] on input "ني" at bounding box center [302, 67] width 89 height 13
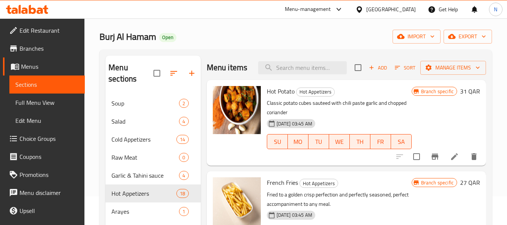
click at [300, 80] on div "Menu items Add Sort Manage items" at bounding box center [346, 68] width 279 height 24
click at [307, 71] on input "search" at bounding box center [302, 67] width 89 height 13
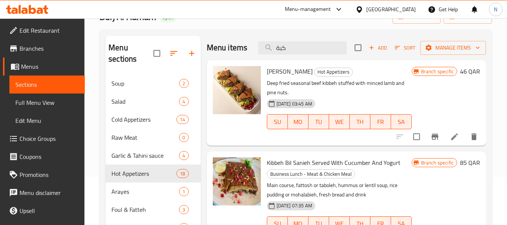
scroll to position [66, 0]
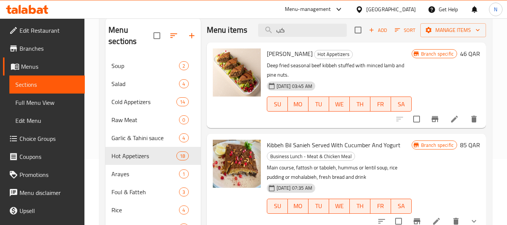
type input "ك"
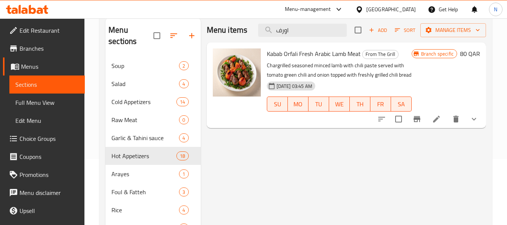
type input "اورف"
click at [441, 120] on li at bounding box center [436, 119] width 21 height 14
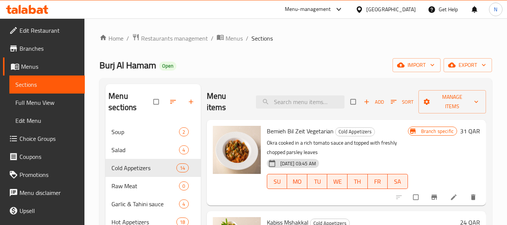
click at [54, 100] on span "Full Menu View" at bounding box center [46, 102] width 63 height 9
click at [57, 102] on span "Full Menu View" at bounding box center [46, 102] width 63 height 9
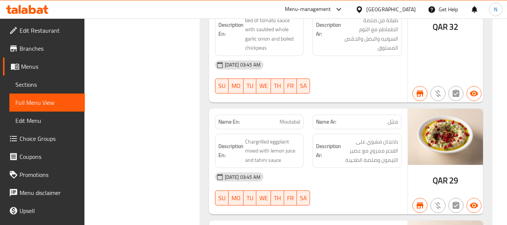
scroll to position [2104, 0]
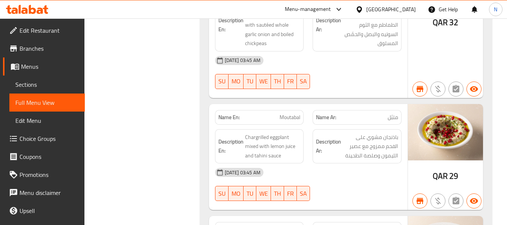
click at [293, 113] on span "Moutabal" at bounding box center [289, 117] width 21 height 8
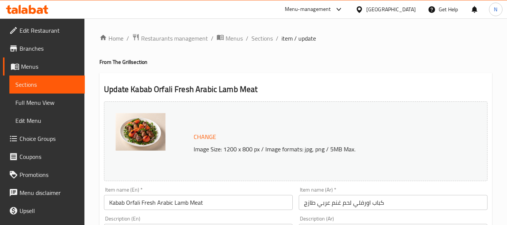
click at [263, 37] on span "Sections" at bounding box center [261, 38] width 21 height 9
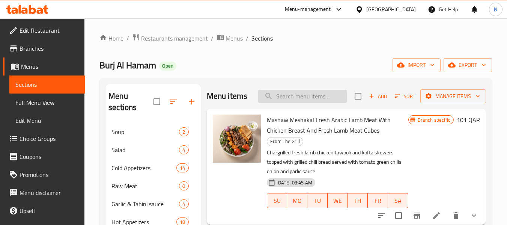
click at [297, 103] on input "search" at bounding box center [302, 96] width 89 height 13
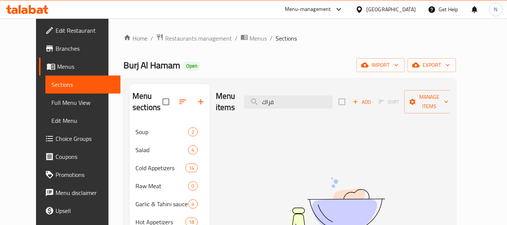
type input "فراك"
click at [320, 99] on input "فراك" at bounding box center [288, 101] width 89 height 13
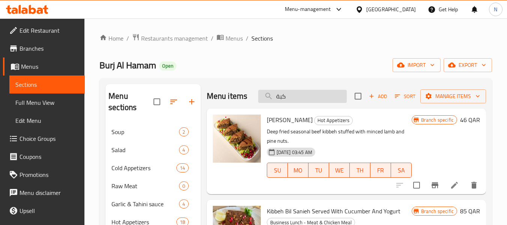
click at [332, 98] on input "كبة" at bounding box center [302, 96] width 89 height 13
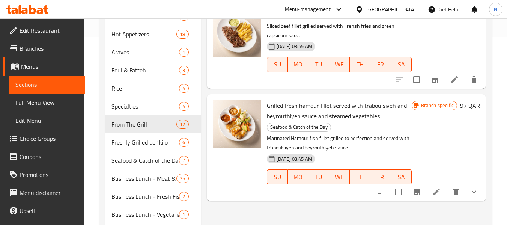
scroll to position [225, 0]
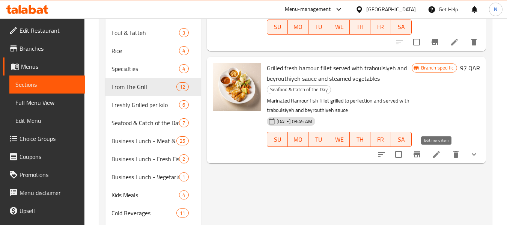
type input "فيلي"
click at [436, 153] on icon at bounding box center [436, 154] width 9 height 9
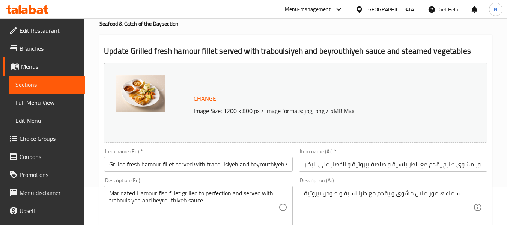
scroll to position [113, 0]
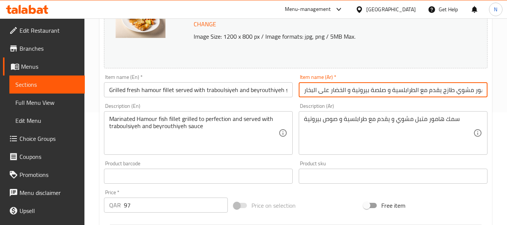
click at [368, 91] on input "فيليه هامور مشوي طازج يقدم مع الطرابلسية و صلصة بيروتية و الخضار على البخار" at bounding box center [393, 89] width 189 height 15
drag, startPoint x: 439, startPoint y: 87, endPoint x: 501, endPoint y: 88, distance: 61.9
click at [501, 88] on div "Home / Restaurants management / Menus / Sections / item / update Seafood & Catc…" at bounding box center [295, 173] width 422 height 535
click at [464, 86] on input "فيليه هامور مشوي طازج يقدم مع الطرابلسية و صلصة بيروتية و الخضار على البخار" at bounding box center [393, 89] width 189 height 15
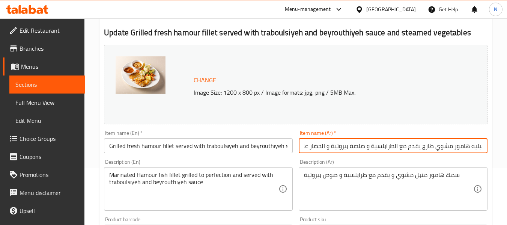
scroll to position [0, 0]
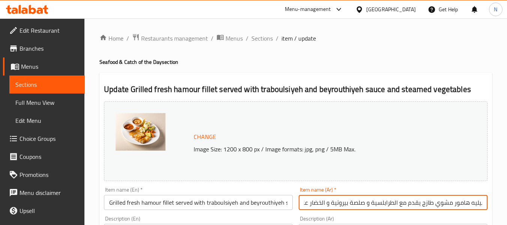
click at [249, 37] on ol "Home / Restaurants management / Menus / Sections / item / update" at bounding box center [295, 38] width 392 height 10
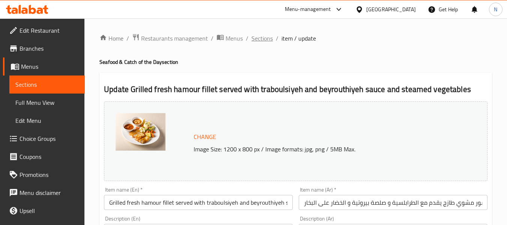
click at [254, 37] on span "Sections" at bounding box center [261, 38] width 21 height 9
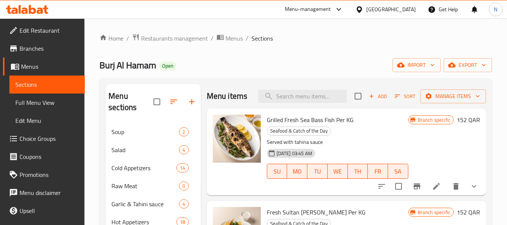
click at [329, 108] on div "Menu items Add Sort Manage items" at bounding box center [346, 96] width 279 height 24
click at [325, 100] on input "search" at bounding box center [302, 96] width 89 height 13
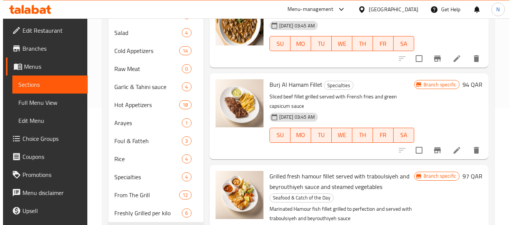
scroll to position [188, 0]
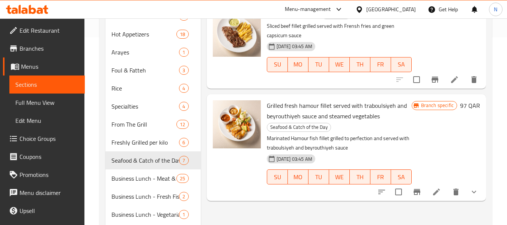
type input "فيل"
click at [413, 192] on icon "Branch-specific-item" at bounding box center [416, 191] width 9 height 9
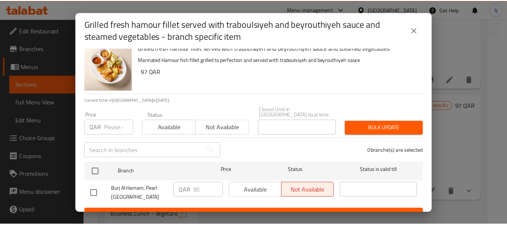
scroll to position [16, 0]
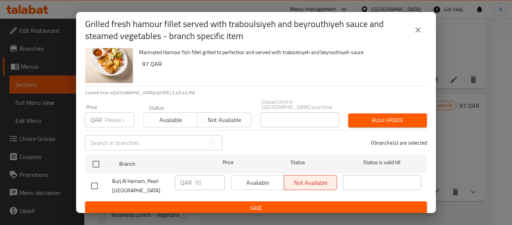
click at [90, 183] on input "checkbox" at bounding box center [95, 186] width 16 height 16
checkbox input "true"
click at [204, 180] on input "95" at bounding box center [210, 182] width 30 height 15
type input "97"
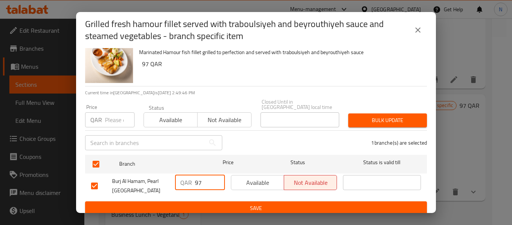
click at [220, 207] on span "Save" at bounding box center [256, 207] width 330 height 9
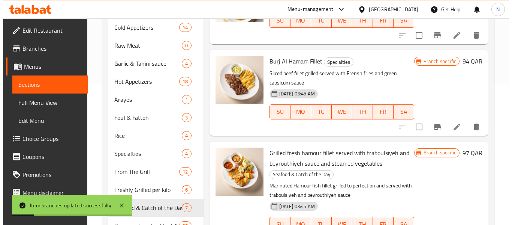
scroll to position [38, 0]
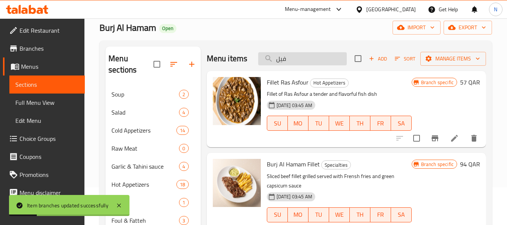
click at [313, 62] on input "فيل" at bounding box center [302, 58] width 89 height 13
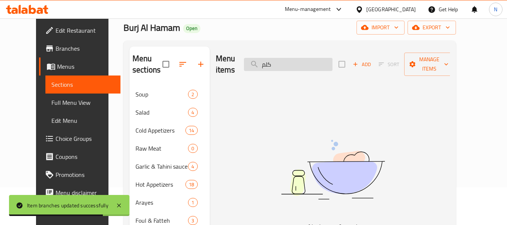
click at [313, 62] on input "كلم" at bounding box center [288, 64] width 89 height 13
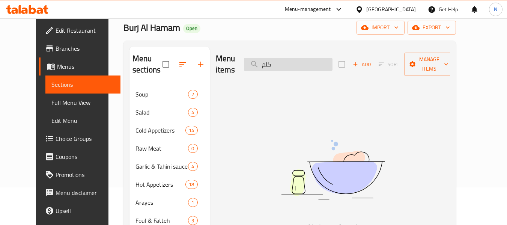
click at [316, 60] on input "كلم" at bounding box center [288, 64] width 89 height 13
click at [300, 58] on input "كلم" at bounding box center [288, 64] width 89 height 13
paste input "Fresh Calamari Per KG"
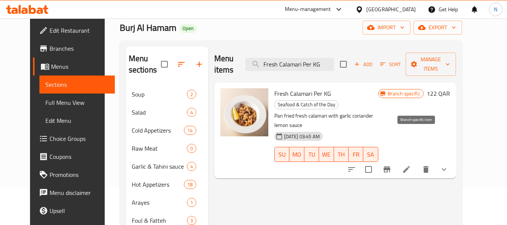
type input "Fresh Calamari Per KG"
click at [391, 165] on icon "Branch-specific-item" at bounding box center [386, 169] width 9 height 9
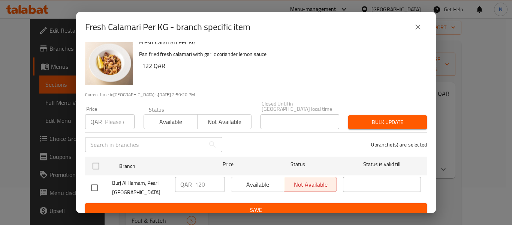
scroll to position [10, 0]
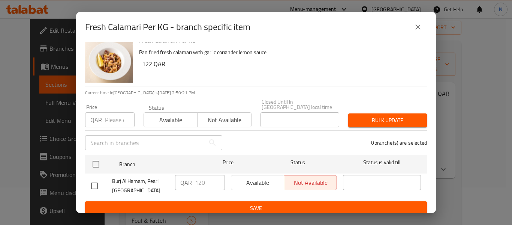
click at [97, 178] on input "checkbox" at bounding box center [95, 186] width 16 height 16
checkbox input "true"
click at [214, 175] on input "121" at bounding box center [210, 182] width 30 height 15
type input "122"
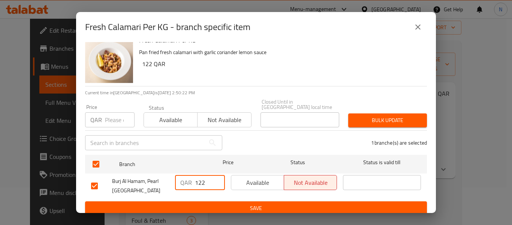
click at [214, 175] on input "122" at bounding box center [210, 182] width 30 height 15
click at [229, 203] on span "Save" at bounding box center [256, 207] width 330 height 9
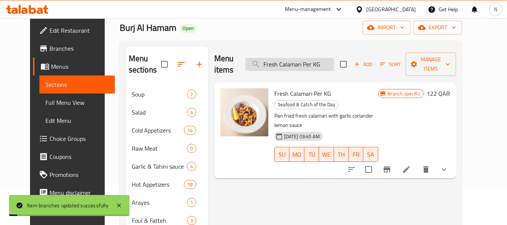
click at [292, 65] on input "Fresh Calamari Per KG" at bounding box center [289, 64] width 89 height 13
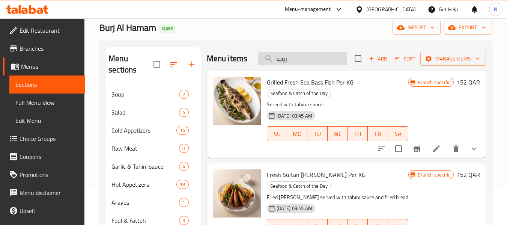
click at [326, 64] on input "روبيا" at bounding box center [302, 58] width 89 height 13
paste input "Grilled Shrimps 4 Pieces"
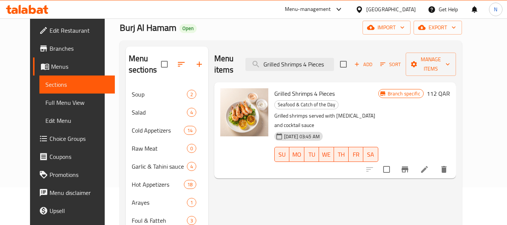
type input "Grilled Shrimps 4 Pieces"
click at [409, 165] on icon "Branch-specific-item" at bounding box center [404, 169] width 9 height 9
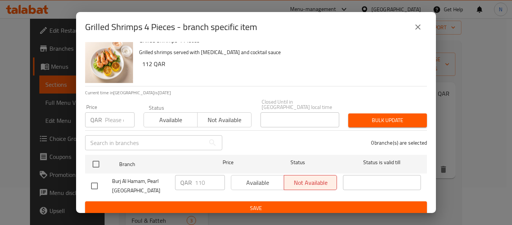
click at [93, 178] on input "checkbox" at bounding box center [95, 186] width 16 height 16
checkbox input "true"
click at [214, 175] on input "111" at bounding box center [210, 182] width 30 height 15
type input "112"
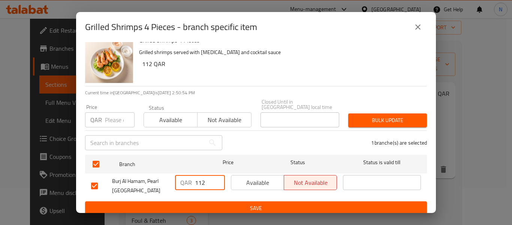
click at [214, 175] on input "112" at bounding box center [210, 182] width 30 height 15
click at [229, 206] on span "Save" at bounding box center [256, 207] width 330 height 9
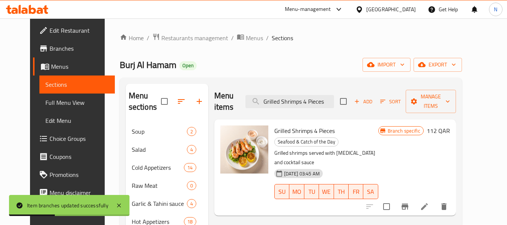
scroll to position [0, 0]
click at [315, 97] on input "Grilled Shrimps 4 Pieces" at bounding box center [289, 101] width 89 height 13
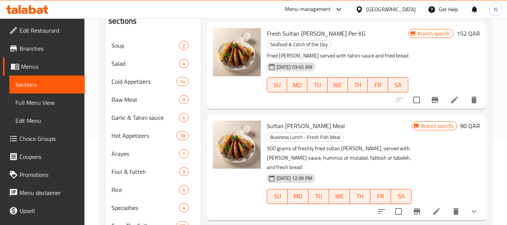
scroll to position [75, 0]
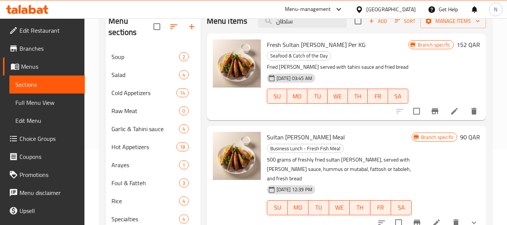
type input "سلطان"
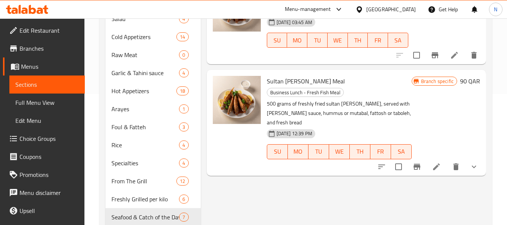
scroll to position [150, 0]
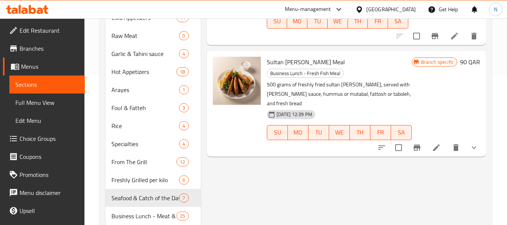
click at [422, 142] on button "Branch-specific-item" at bounding box center [417, 147] width 18 height 18
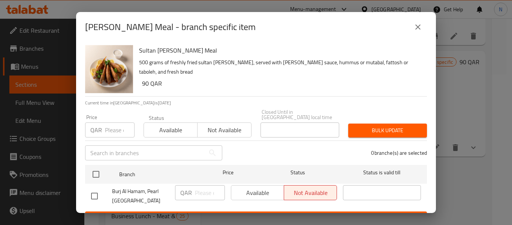
click at [419, 28] on icon "close" at bounding box center [418, 26] width 5 height 5
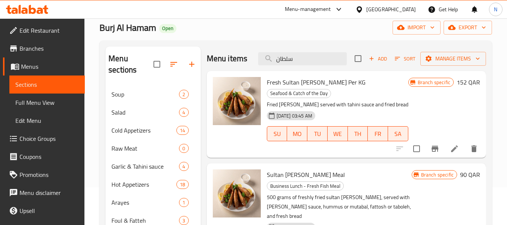
scroll to position [75, 0]
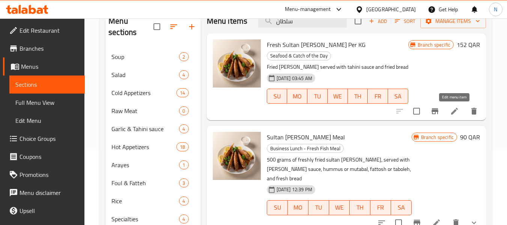
click at [456, 110] on icon at bounding box center [454, 111] width 7 height 7
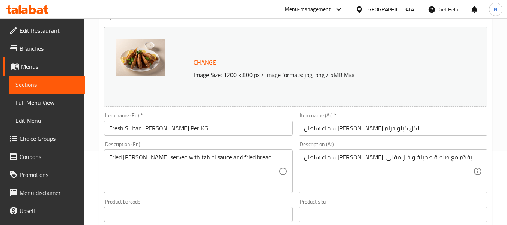
scroll to position [75, 0]
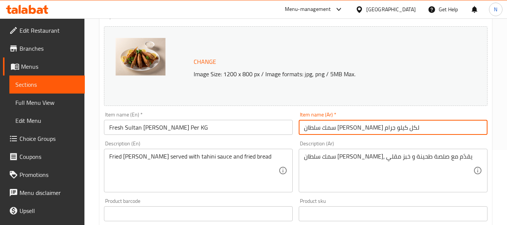
click at [368, 134] on input "سمك سلطان [PERSON_NAME] لكل كيلو جرام" at bounding box center [393, 127] width 189 height 15
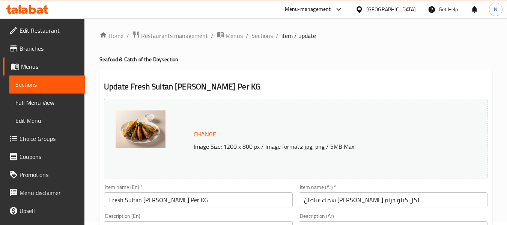
scroll to position [0, 0]
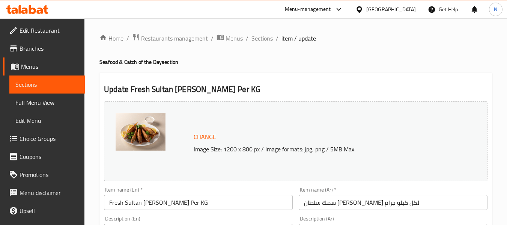
click at [272, 40] on ol "Home / Restaurants management / Menus / Sections / item / update" at bounding box center [295, 38] width 392 height 10
click at [269, 38] on span "Sections" at bounding box center [261, 38] width 21 height 9
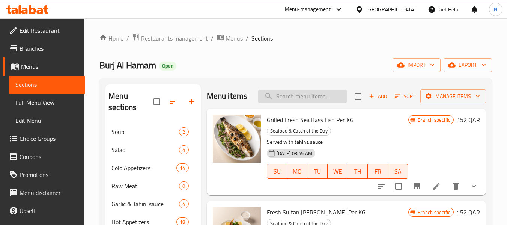
click at [328, 102] on input "search" at bounding box center [302, 96] width 89 height 13
click at [317, 101] on input "search" at bounding box center [302, 96] width 89 height 13
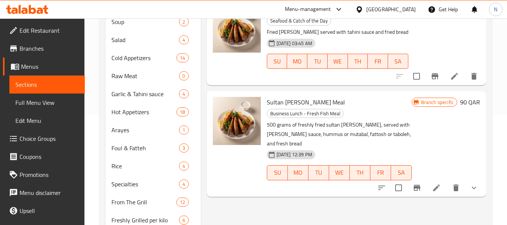
scroll to position [113, 0]
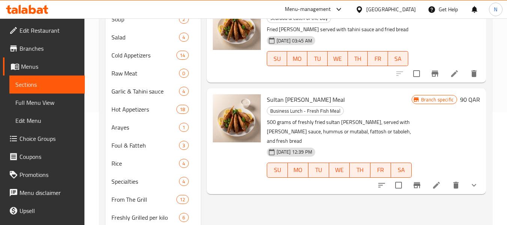
type input "سلطا"
click at [310, 103] on span "Sultan [PERSON_NAME] Meal" at bounding box center [306, 99] width 78 height 11
copy h6 "Sultan [PERSON_NAME] Meal"
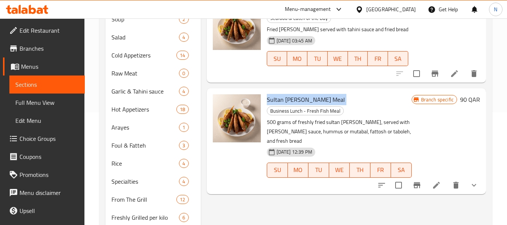
click at [430, 178] on li at bounding box center [436, 185] width 21 height 14
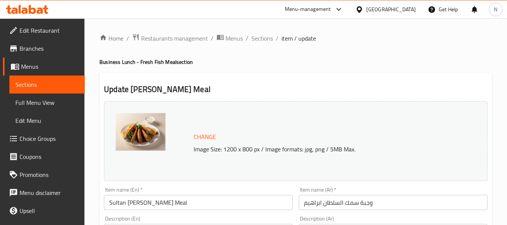
click at [364, 204] on input "وجبة سمك السلطان ابراهيم" at bounding box center [393, 202] width 189 height 15
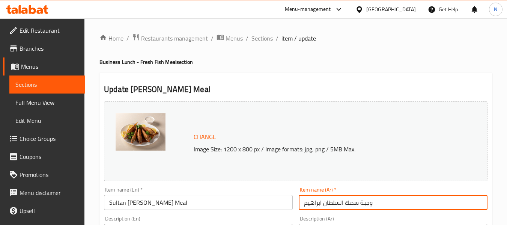
click at [364, 204] on input "وجبة سمك السلطان ابراهيم" at bounding box center [393, 202] width 189 height 15
click at [251, 34] on span "Sections" at bounding box center [261, 38] width 21 height 9
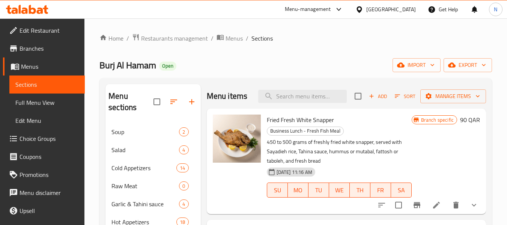
click at [339, 100] on input "search" at bounding box center [302, 96] width 89 height 13
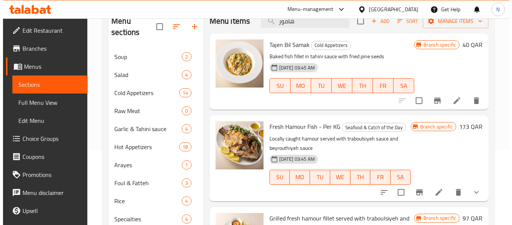
scroll to position [113, 0]
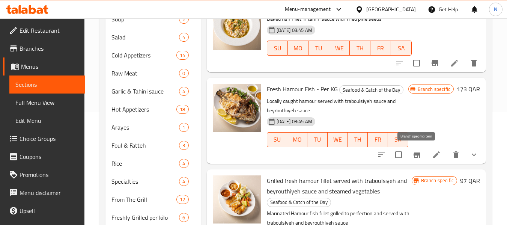
type input "هامور"
click at [416, 153] on icon "Branch-specific-item" at bounding box center [416, 155] width 7 height 6
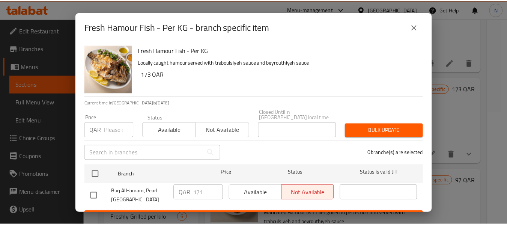
scroll to position [10, 0]
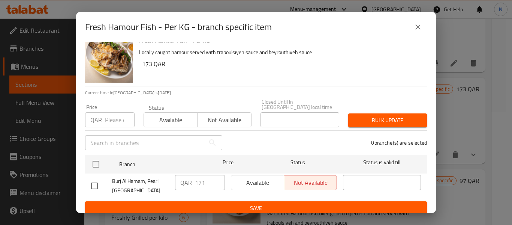
click at [93, 181] on input "checkbox" at bounding box center [95, 186] width 16 height 16
checkbox input "true"
click at [214, 175] on input "172" at bounding box center [210, 182] width 30 height 15
type input "173"
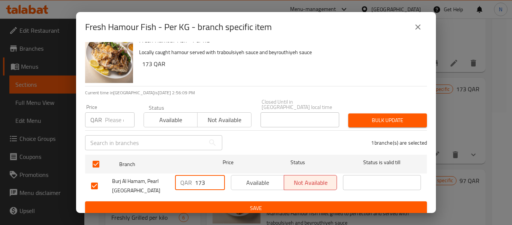
click at [214, 175] on input "173" at bounding box center [210, 182] width 30 height 15
click at [225, 204] on span "Save" at bounding box center [256, 207] width 330 height 9
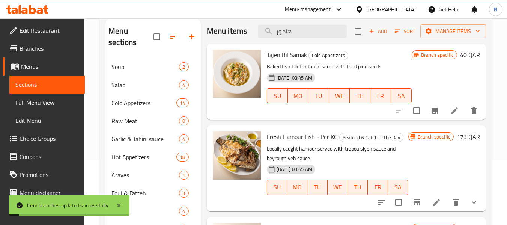
scroll to position [0, 0]
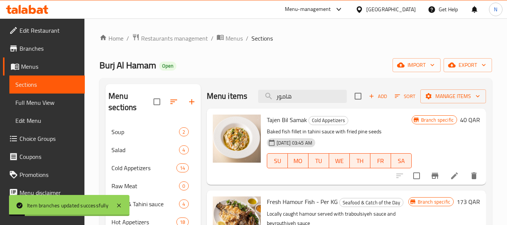
click at [314, 104] on div "Menu items هامور Add Sort Manage items" at bounding box center [346, 96] width 279 height 24
click at [313, 97] on input "هامور" at bounding box center [302, 96] width 89 height 13
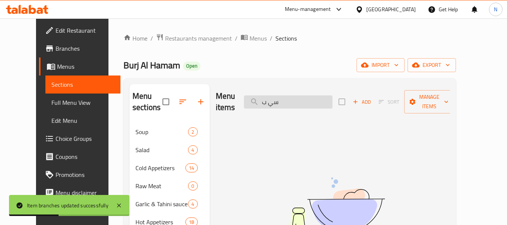
click at [313, 97] on input "سي ب" at bounding box center [288, 101] width 89 height 13
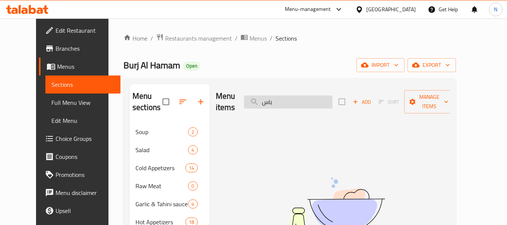
click at [293, 95] on input "باس" at bounding box center [288, 101] width 89 height 13
paste input "Sea Bass"
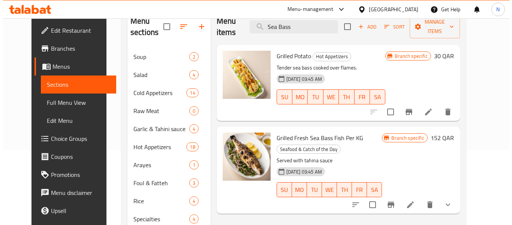
scroll to position [113, 0]
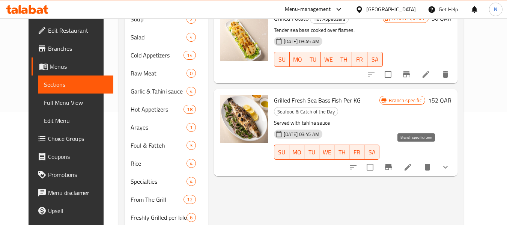
type input "Sea Bass"
click at [397, 158] on button "Branch-specific-item" at bounding box center [388, 167] width 18 height 18
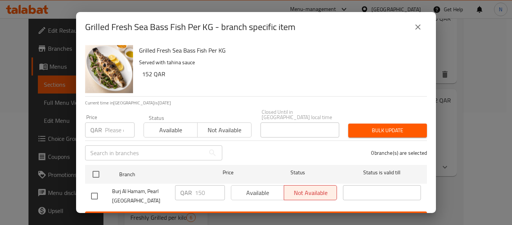
click at [89, 190] on input "checkbox" at bounding box center [95, 196] width 16 height 16
checkbox input "true"
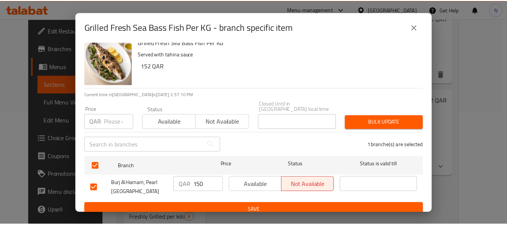
scroll to position [10, 0]
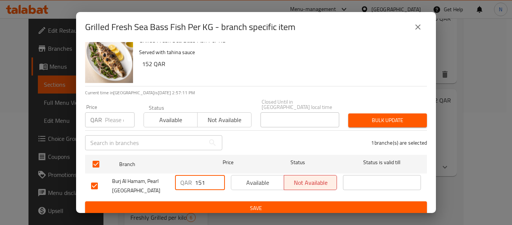
click at [214, 175] on input "151" at bounding box center [210, 182] width 30 height 15
type input "152"
click at [214, 175] on input "152" at bounding box center [210, 182] width 30 height 15
click at [246, 203] on span "Save" at bounding box center [256, 207] width 330 height 9
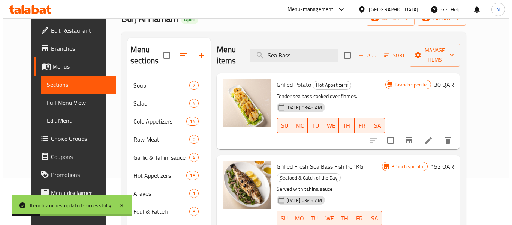
scroll to position [38, 0]
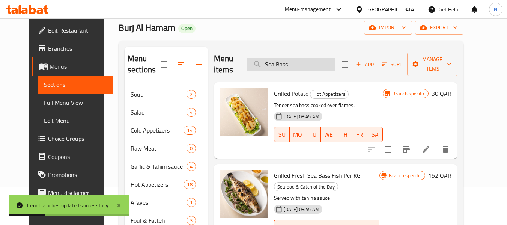
click at [288, 60] on input "Sea Bass" at bounding box center [291, 64] width 89 height 13
type input "SeaBass"
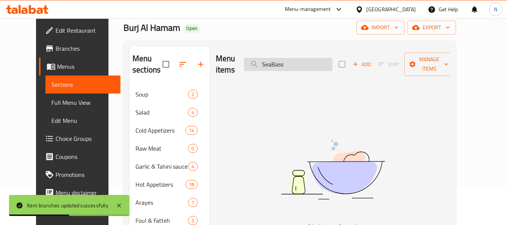
click at [316, 58] on input "SeaBass" at bounding box center [288, 64] width 89 height 13
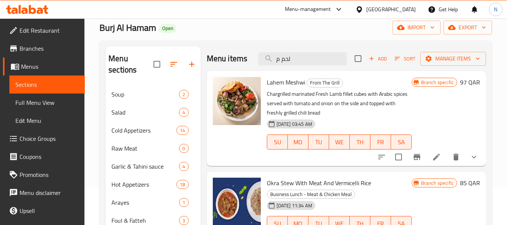
type input "لحم م"
click at [418, 155] on icon "Branch-specific-item" at bounding box center [416, 156] width 9 height 9
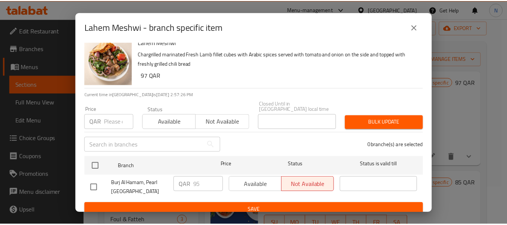
scroll to position [10, 0]
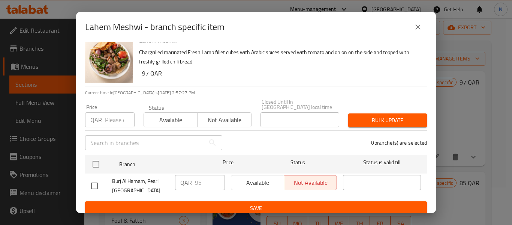
click at [102, 181] on input "checkbox" at bounding box center [95, 186] width 16 height 16
checkbox input "true"
click at [215, 175] on input "96" at bounding box center [210, 182] width 30 height 15
type input "97"
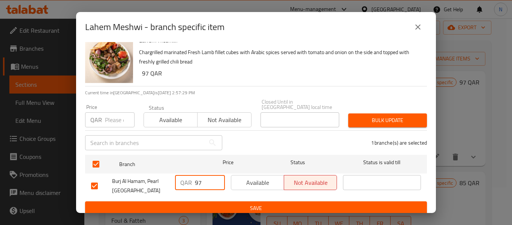
click at [215, 175] on input "97" at bounding box center [210, 182] width 30 height 15
click at [231, 203] on span "Save" at bounding box center [256, 207] width 330 height 9
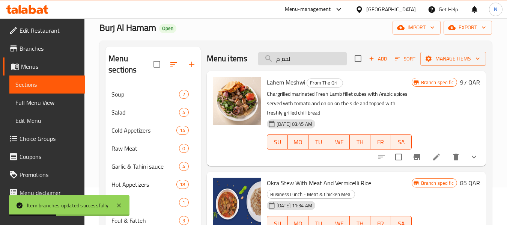
click at [292, 59] on input "لحم م" at bounding box center [302, 58] width 89 height 13
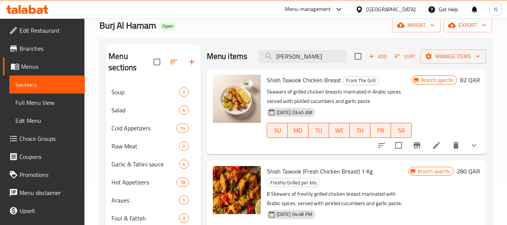
scroll to position [53, 0]
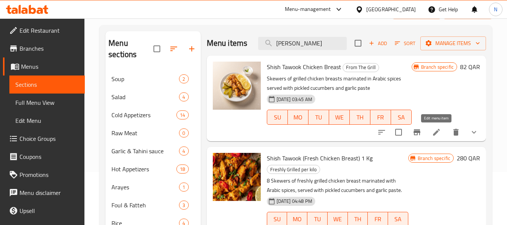
type input "[PERSON_NAME]"
click at [434, 128] on icon at bounding box center [436, 132] width 9 height 9
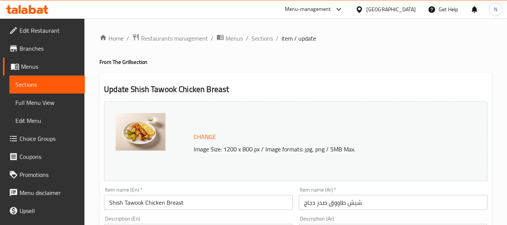
click at [352, 197] on input "شيش طاووق صدر دجاج" at bounding box center [393, 202] width 189 height 15
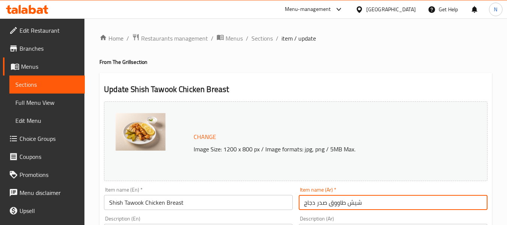
click at [352, 197] on input "شيش طاووق صدر دجاج" at bounding box center [393, 202] width 189 height 15
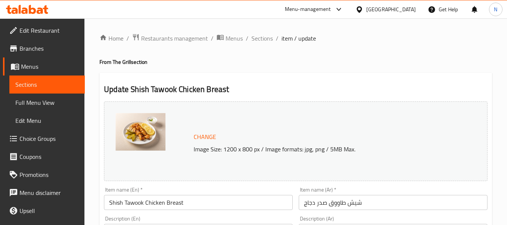
click at [264, 41] on span "Sections" at bounding box center [261, 38] width 21 height 9
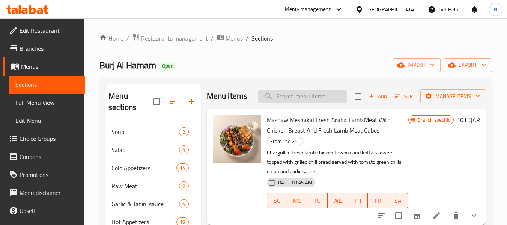
click at [321, 103] on input "search" at bounding box center [302, 96] width 89 height 13
paste input "شيش طاووق صدر دجاج"
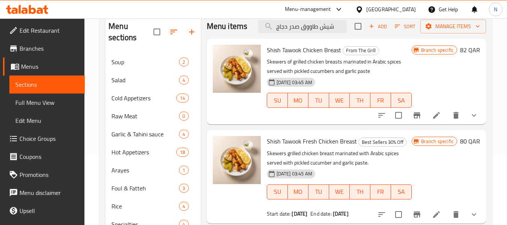
scroll to position [113, 0]
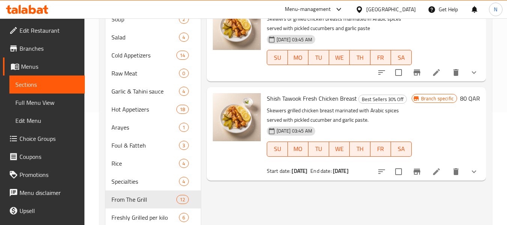
type input "شيش طاووق صدر دجاج"
click at [434, 177] on li at bounding box center [436, 172] width 21 height 14
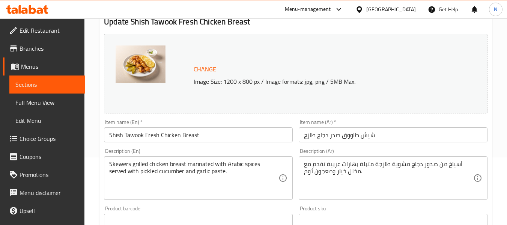
scroll to position [75, 0]
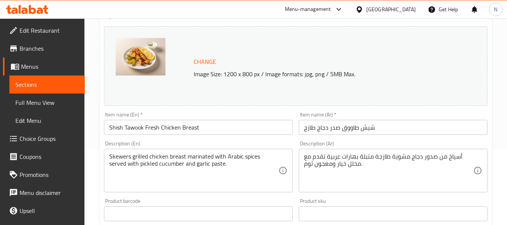
click at [359, 129] on input "شيش طاووق صدر دجاج طازج" at bounding box center [393, 127] width 189 height 15
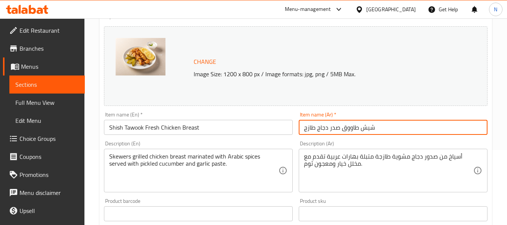
click at [359, 129] on input "شيش طاووق صدر دجاج طازج" at bounding box center [393, 127] width 189 height 15
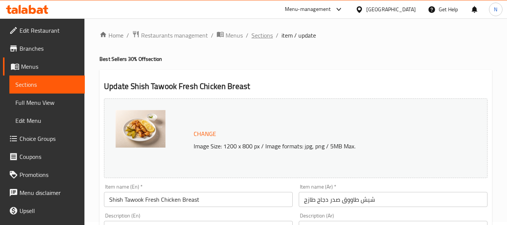
scroll to position [0, 0]
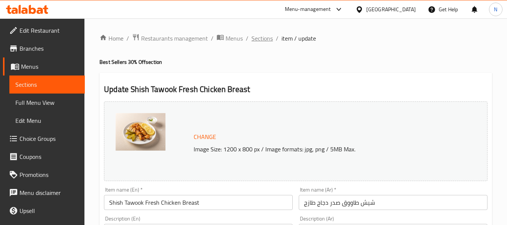
click at [267, 37] on span "Sections" at bounding box center [261, 38] width 21 height 9
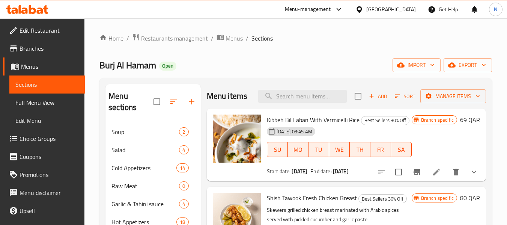
click at [347, 96] on div "Menu items Add Sort Manage items" at bounding box center [346, 96] width 279 height 24
click at [326, 99] on input "search" at bounding box center [302, 96] width 89 height 13
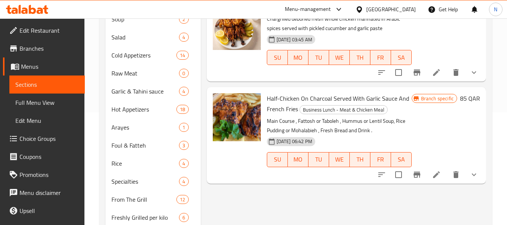
scroll to position [75, 0]
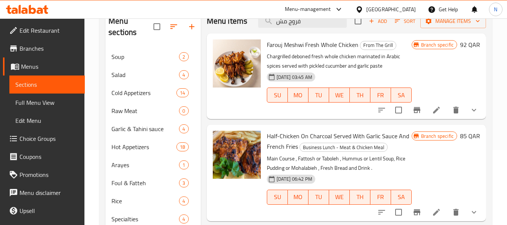
type input "فروج مش"
click at [422, 105] on button "Branch-specific-item" at bounding box center [417, 110] width 18 height 18
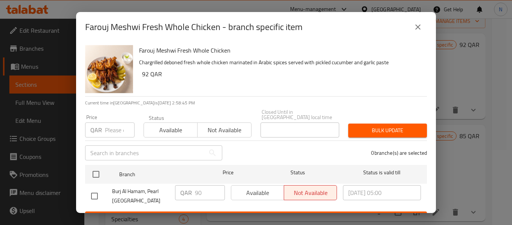
click at [96, 188] on input "checkbox" at bounding box center [95, 196] width 16 height 16
checkbox input "true"
click at [216, 185] on input "91" at bounding box center [210, 192] width 30 height 15
type input "92"
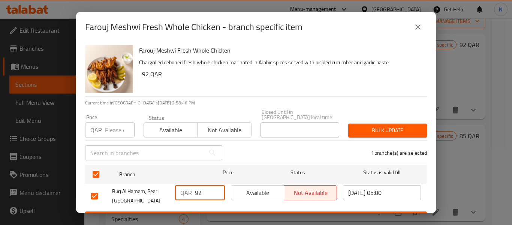
click at [216, 185] on input "92" at bounding box center [210, 192] width 30 height 15
click at [232, 211] on button "Save" at bounding box center [256, 218] width 342 height 14
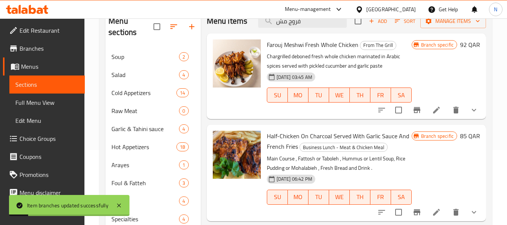
scroll to position [38, 0]
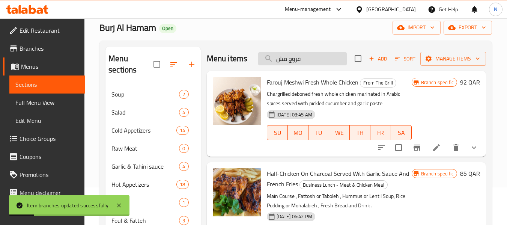
click at [304, 59] on input "فروج مش" at bounding box center [302, 58] width 89 height 13
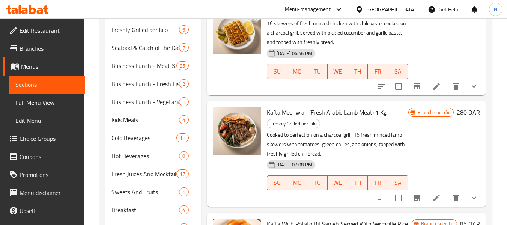
scroll to position [94, 0]
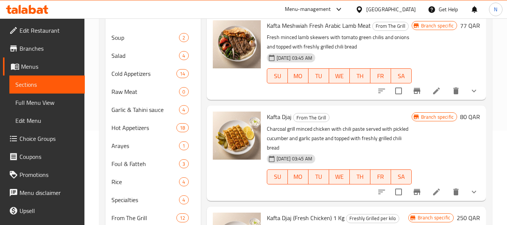
type input "كفتة مش"
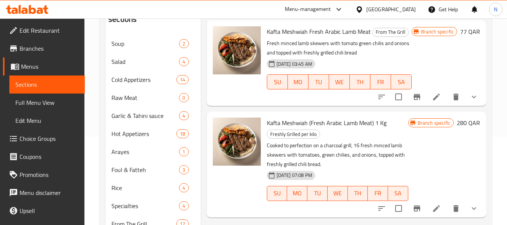
scroll to position [75, 0]
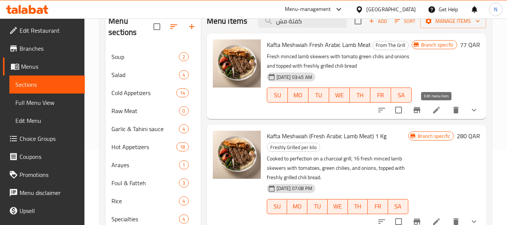
click at [435, 105] on li at bounding box center [436, 110] width 21 height 14
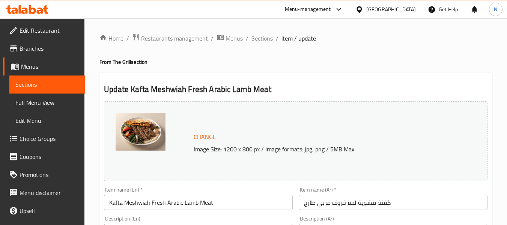
click at [349, 194] on div "Item name (Ar)   * كفتة مشوية لحم خروف عربي طازج Item name (Ar) *" at bounding box center [393, 198] width 189 height 23
click at [361, 203] on input "كفتة مشوية لحم خروف عربي طازج" at bounding box center [393, 202] width 189 height 15
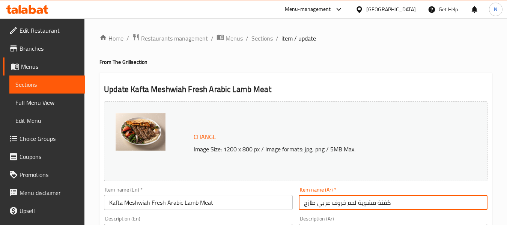
click at [361, 203] on input "كفتة مشوية لحم خروف عربي طازج" at bounding box center [393, 202] width 189 height 15
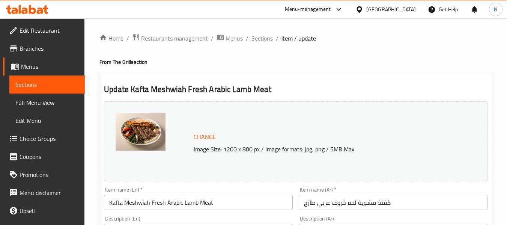
click at [258, 37] on span "Sections" at bounding box center [261, 38] width 21 height 9
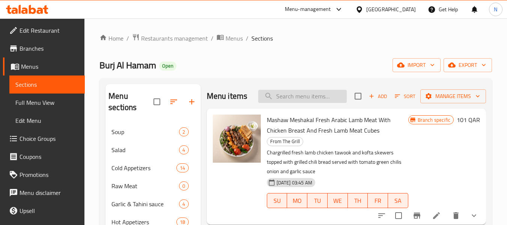
click at [326, 103] on input "search" at bounding box center [302, 96] width 89 height 13
paste input "كفتة مشوية لحم خروف عربي طازج"
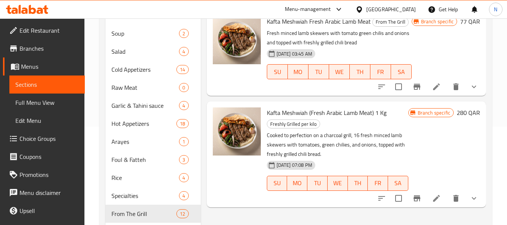
scroll to position [113, 0]
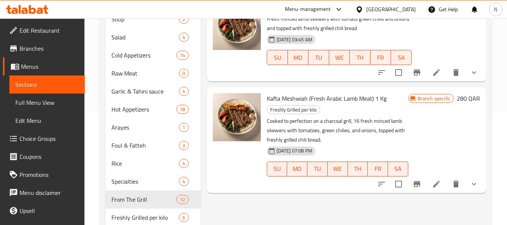
type input "كفتة مشوية لح"
click at [444, 182] on li at bounding box center [436, 184] width 21 height 14
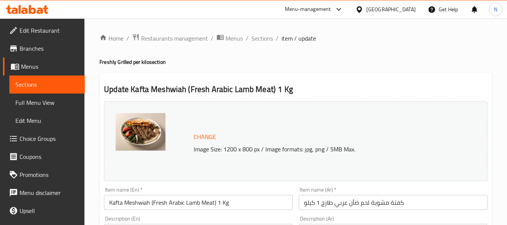
click at [409, 209] on input "كفتة مشوية لحم ضأن عربي طازج 1 كيلو" at bounding box center [393, 202] width 189 height 15
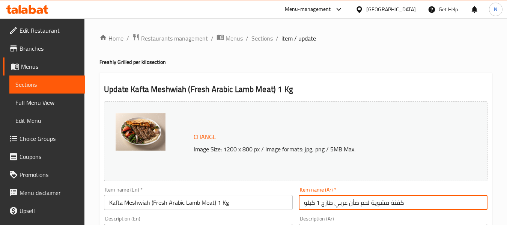
click at [409, 209] on input "كفتة مشوية لحم ضأن عربي طازج 1 كيلو" at bounding box center [393, 202] width 189 height 15
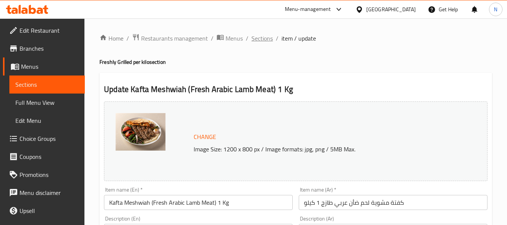
click at [253, 37] on span "Sections" at bounding box center [261, 38] width 21 height 9
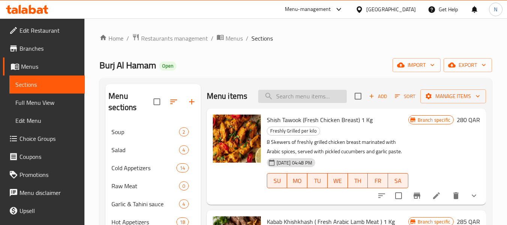
click at [313, 103] on input "search" at bounding box center [302, 96] width 89 height 13
paste input "كفتة مشوية لحم ضأن عربي طازج 1 كيلو"
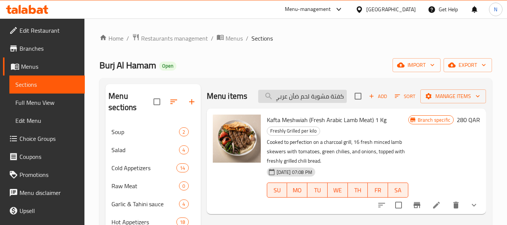
type input "كفتة مشوية لحم ضأن عربي طازج 1 كيلو"
click at [313, 108] on div "Menu items كفتة مشوية لحم ضأن عربي طازج 1 كيلو Add Sort Manage items" at bounding box center [346, 96] width 279 height 24
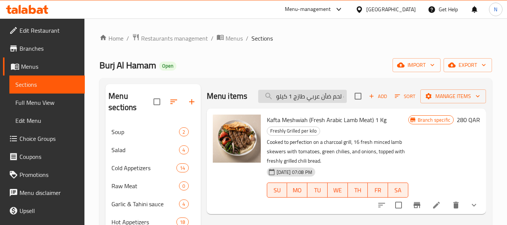
click at [310, 96] on input "كفتة مشوية لحم ضأن عربي طازج 1 كيلو" at bounding box center [302, 96] width 89 height 13
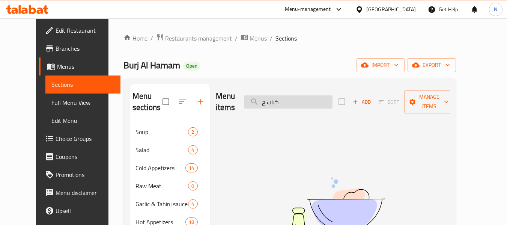
click at [320, 102] on input "كباب ح" at bounding box center [288, 101] width 89 height 13
click at [320, 102] on input "حلبي" at bounding box center [288, 101] width 89 height 13
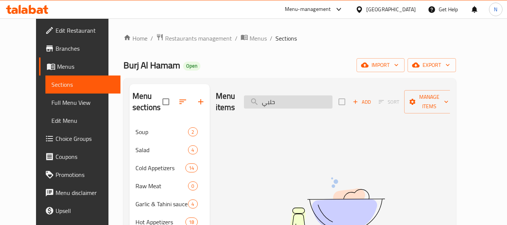
click at [320, 102] on input "حلبي" at bounding box center [288, 101] width 89 height 13
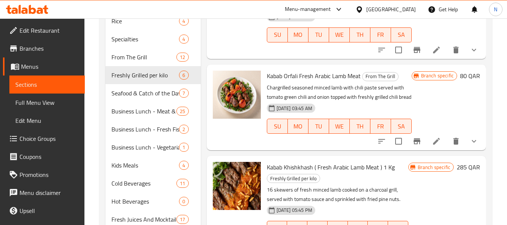
scroll to position [263, 0]
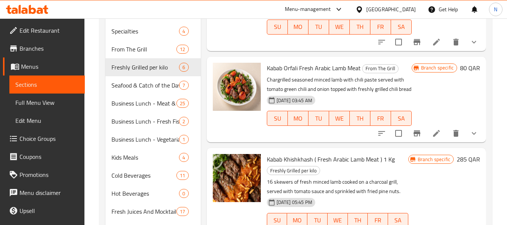
type input "كباب"
